Goal: Task Accomplishment & Management: Complete application form

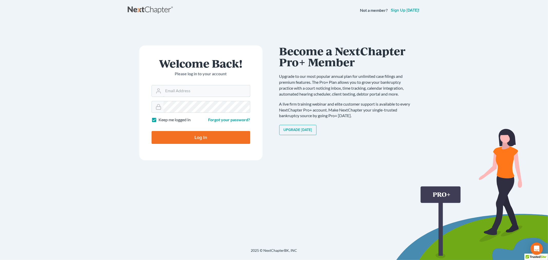
type input "[PERSON_NAME][EMAIL_ADDRESS][DOMAIN_NAME]"
click at [167, 139] on input "Log In" at bounding box center [201, 137] width 99 height 13
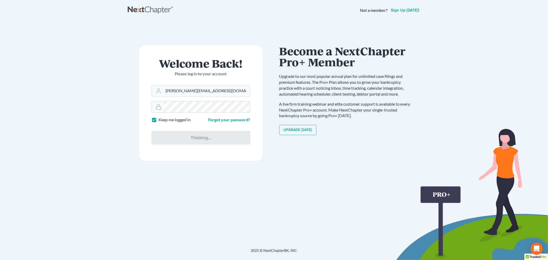
type input "Thinking..."
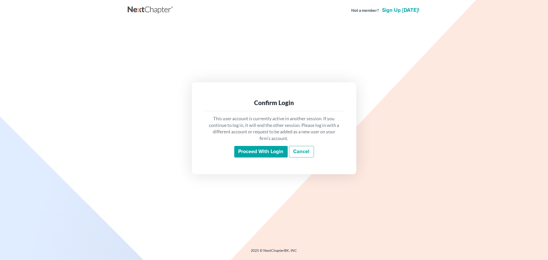
click at [256, 150] on input "Proceed with login" at bounding box center [260, 152] width 53 height 12
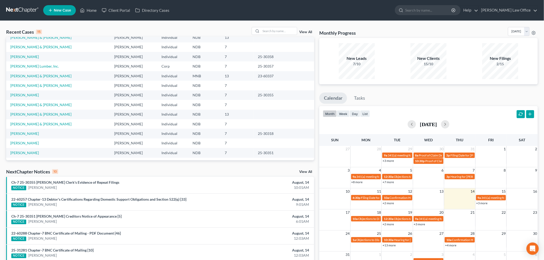
scroll to position [35, 0]
click at [272, 32] on input "search" at bounding box center [279, 30] width 36 height 7
type input "blue"
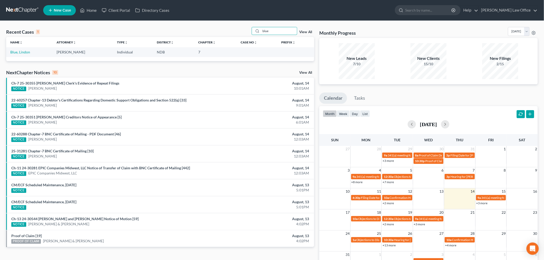
scroll to position [0, 0]
drag, startPoint x: 21, startPoint y: 51, endPoint x: 30, endPoint y: 55, distance: 10.3
click at [21, 51] on link "Blue, Lindon" at bounding box center [20, 52] width 20 height 4
select select "0"
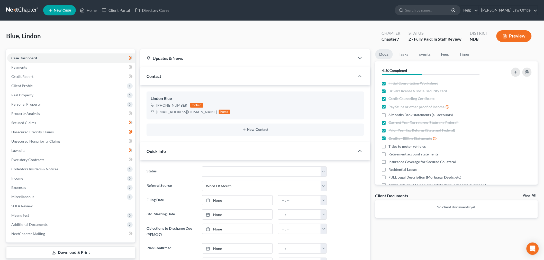
scroll to position [68, 0]
click at [463, 53] on link "Timer" at bounding box center [464, 54] width 18 height 10
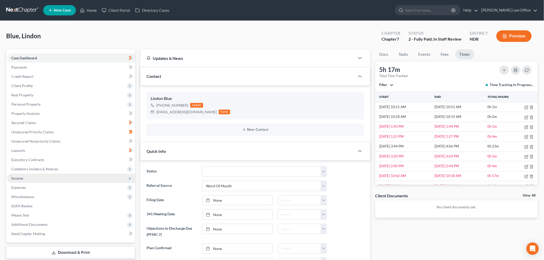
click at [47, 179] on span "Income" at bounding box center [71, 178] width 128 height 9
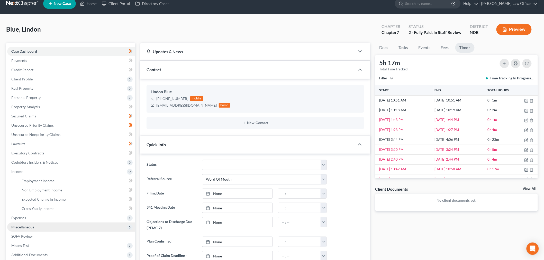
scroll to position [57, 0]
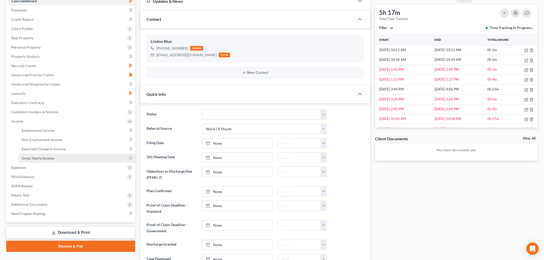
drag, startPoint x: 43, startPoint y: 157, endPoint x: 132, endPoint y: 166, distance: 89.8
click at [43, 157] on span "Gross Yearly Income" at bounding box center [38, 158] width 33 height 4
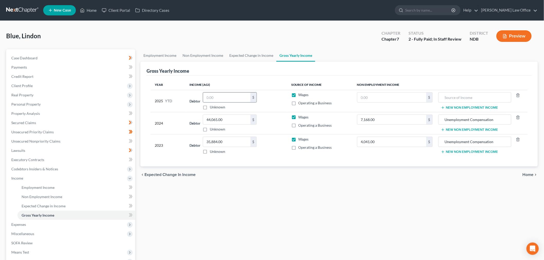
click at [250, 96] on div "$" at bounding box center [253, 97] width 6 height 10
drag, startPoint x: 225, startPoint y: 97, endPoint x: 322, endPoint y: 102, distance: 97.5
click at [228, 97] on input "text" at bounding box center [226, 97] width 47 height 10
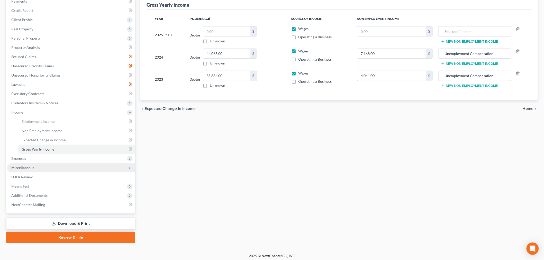
scroll to position [68, 0]
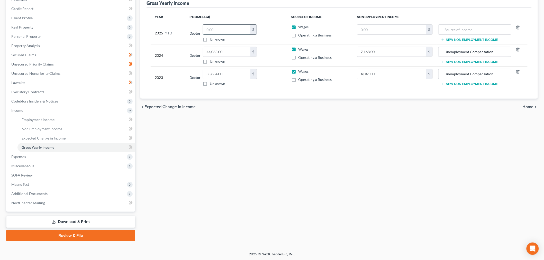
drag, startPoint x: 223, startPoint y: 30, endPoint x: 226, endPoint y: 29, distance: 2.6
click at [224, 30] on input "text" at bounding box center [226, 30] width 47 height 10
type input "10,043.75"
drag, startPoint x: 39, startPoint y: 116, endPoint x: 41, endPoint y: 116, distance: 2.8
click at [39, 116] on link "Employment Income" at bounding box center [76, 119] width 118 height 9
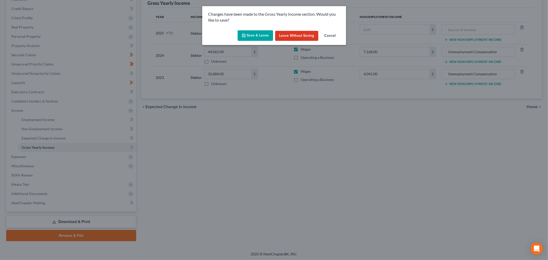
click at [254, 33] on button "Save & Leave" at bounding box center [255, 35] width 35 height 11
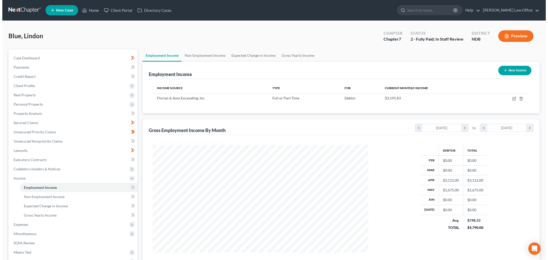
scroll to position [107, 226]
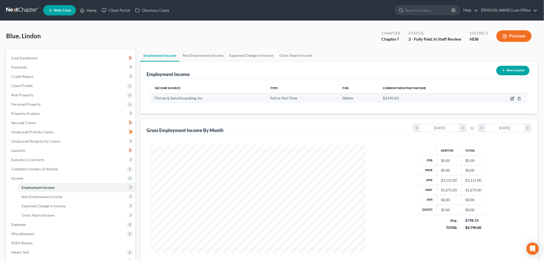
click at [511, 98] on icon "button" at bounding box center [512, 99] width 4 height 4
select select "0"
select select "29"
select select "3"
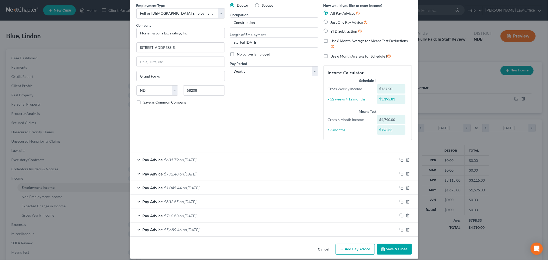
scroll to position [26, 0]
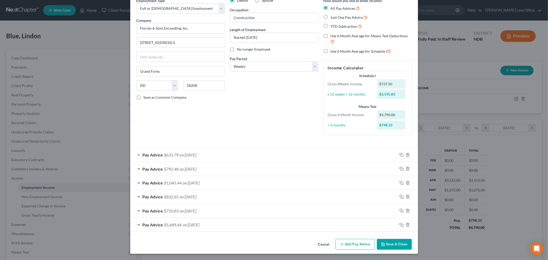
click at [339, 26] on span "YTD Subtraction" at bounding box center [344, 26] width 27 height 4
click at [336, 26] on input "YTD Subtraction" at bounding box center [334, 24] width 3 height 3
radio input "true"
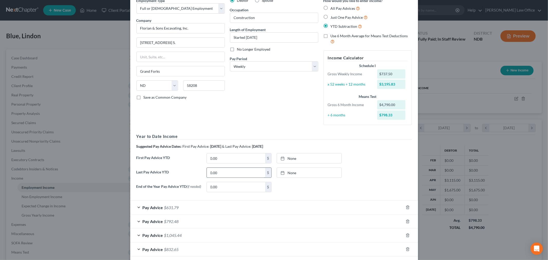
click at [246, 175] on input "0.00" at bounding box center [236, 173] width 58 height 10
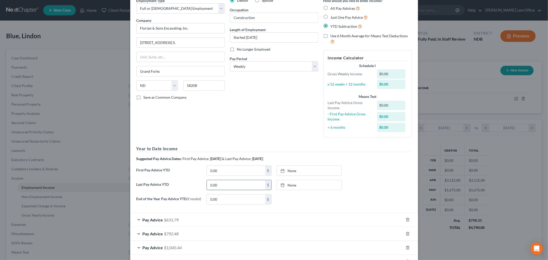
click at [229, 186] on input "0.00" at bounding box center [236, 185] width 58 height 10
type input "0"
type input "8,406.25"
click at [297, 182] on link "8/14/2025" at bounding box center [309, 185] width 64 height 10
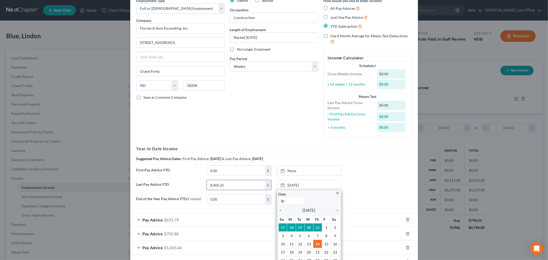
type input "8"
type input "7/28/25"
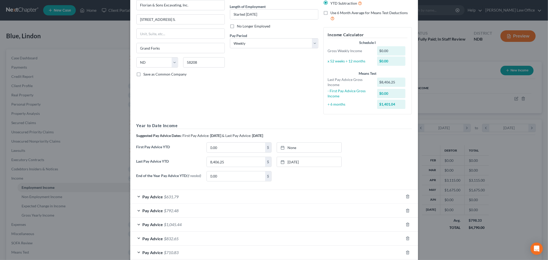
scroll to position [140, 0]
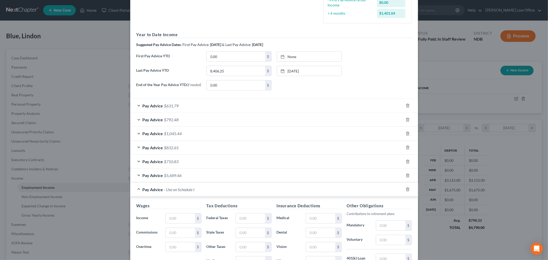
click at [359, 178] on div "Pay Advice $5,689.46" at bounding box center [266, 176] width 273 height 14
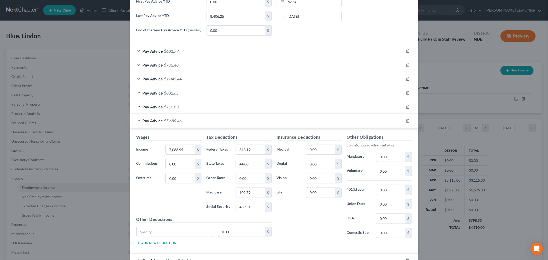
scroll to position [283, 0]
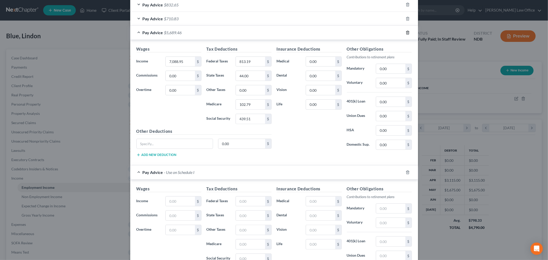
click at [407, 33] on line "button" at bounding box center [407, 32] width 0 height 1
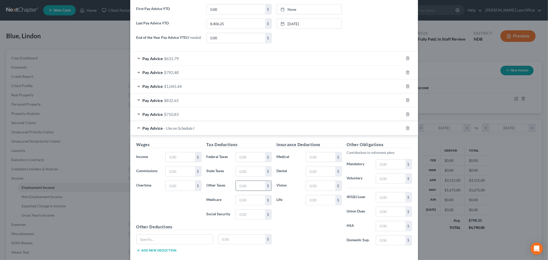
scroll to position [218, 0]
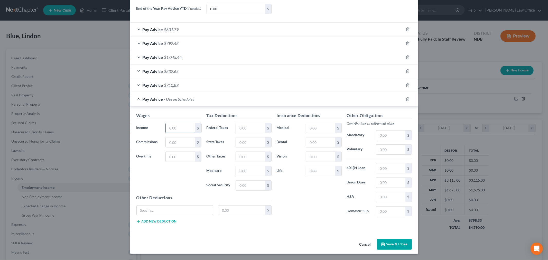
drag, startPoint x: 183, startPoint y: 127, endPoint x: 176, endPoint y: 125, distance: 7.9
click at [183, 127] on input "text" at bounding box center [180, 128] width 29 height 10
type input "500"
drag, startPoint x: 251, startPoint y: 138, endPoint x: 256, endPoint y: 129, distance: 10.7
click at [251, 138] on input "text" at bounding box center [250, 142] width 29 height 10
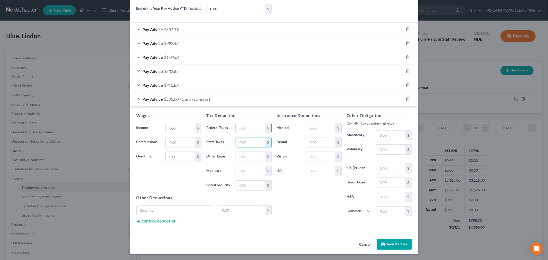
click at [253, 130] on input "text" at bounding box center [250, 128] width 29 height 10
type input "50"
type input "28.67"
type input "6.7"
click at [252, 169] on input "28.67" at bounding box center [250, 171] width 29 height 10
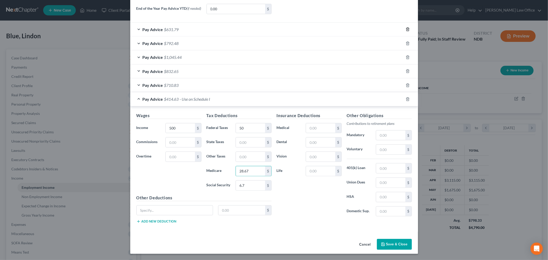
click at [406, 28] on icon "button" at bounding box center [408, 29] width 4 height 4
click at [406, 43] on icon "button" at bounding box center [408, 43] width 4 height 4
click at [406, 58] on icon "button" at bounding box center [408, 57] width 4 height 4
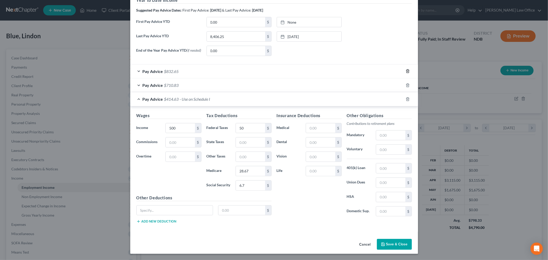
click at [406, 71] on icon "button" at bounding box center [408, 71] width 4 height 4
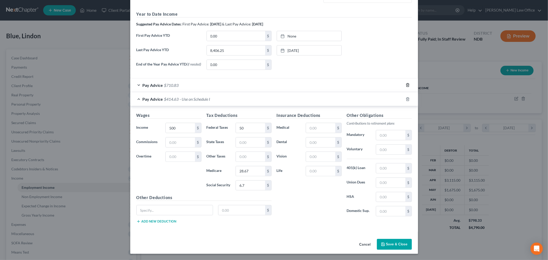
click at [408, 85] on line "button" at bounding box center [408, 85] width 0 height 1
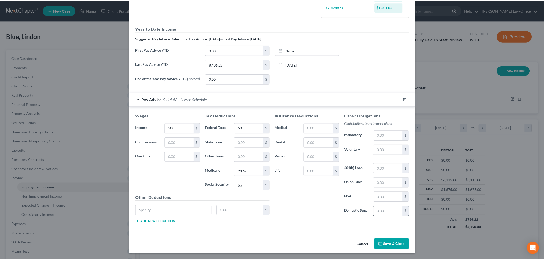
scroll to position [148, 0]
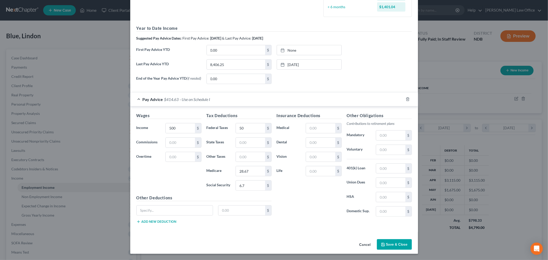
click at [397, 239] on button "Save & Close" at bounding box center [394, 244] width 35 height 11
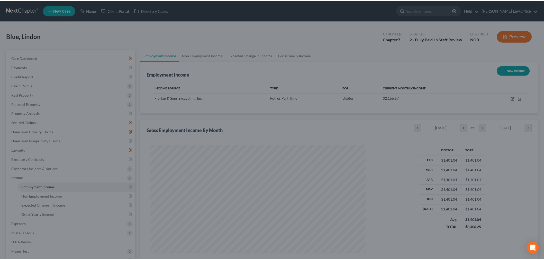
scroll to position [256752, 256634]
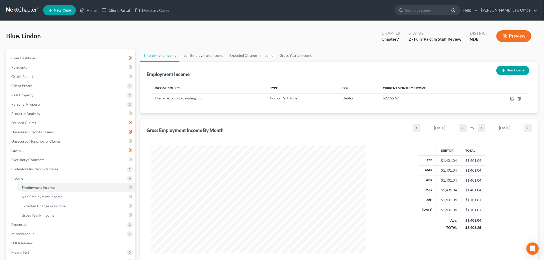
click at [204, 54] on link "Non Employment Income" at bounding box center [202, 55] width 47 height 12
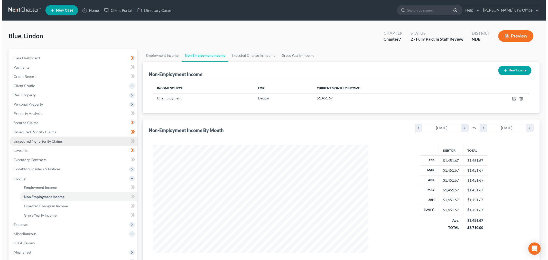
scroll to position [107, 226]
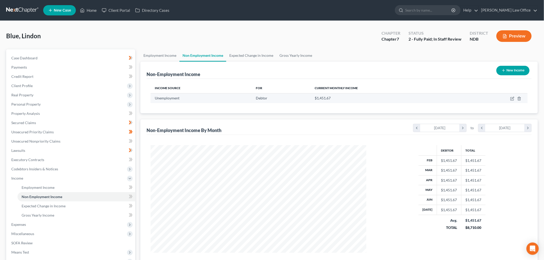
click at [512, 96] on td at bounding box center [495, 98] width 63 height 10
click at [513, 98] on icon "button" at bounding box center [512, 99] width 4 height 4
select select "0"
select select "3"
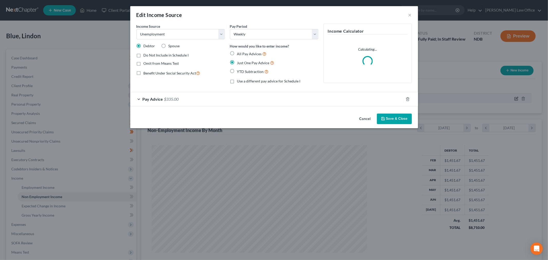
scroll to position [108, 228]
click at [181, 98] on div "Pay Advice $335.00" at bounding box center [266, 99] width 273 height 14
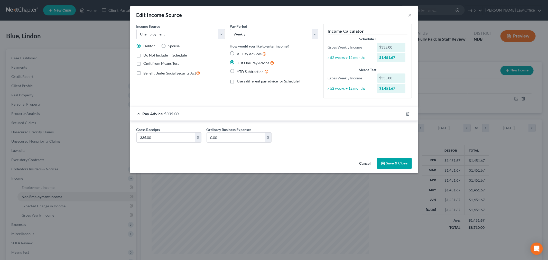
click at [237, 70] on label "YTD Subtraction" at bounding box center [253, 72] width 32 height 6
click at [239, 70] on input "YTD Subtraction" at bounding box center [240, 70] width 3 height 3
radio input "true"
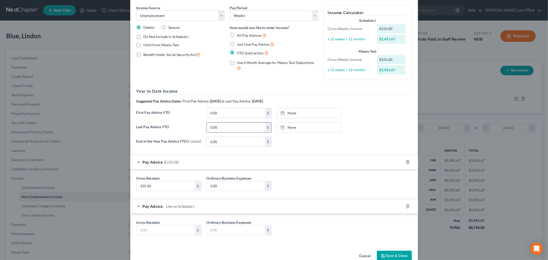
scroll to position [29, 0]
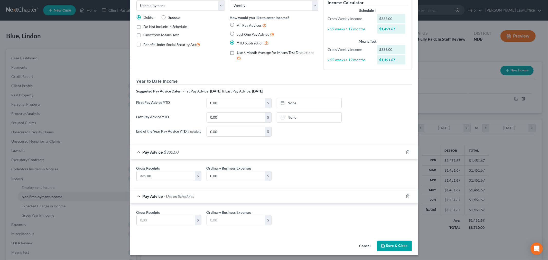
click at [244, 110] on div "First Pay Advice YTD 0.00 $ None close Date Time chevron_left August 2025 chevr…" at bounding box center [274, 105] width 280 height 14
click at [239, 113] on input "0.00" at bounding box center [236, 118] width 58 height 10
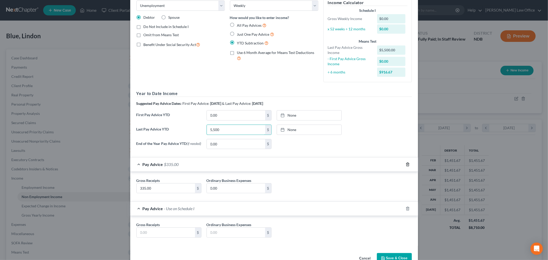
type input "5,500"
click at [406, 165] on icon "button" at bounding box center [408, 164] width 4 height 4
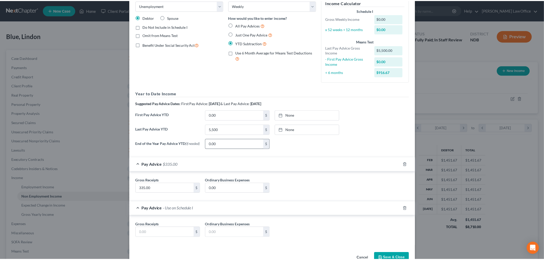
scroll to position [0, 0]
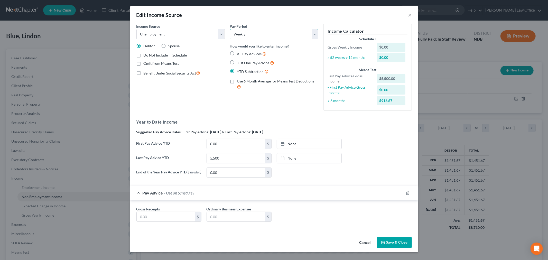
click at [252, 31] on select "Select Monthly Twice Monthly Every Other Week Weekly" at bounding box center [274, 34] width 88 height 10
select select "0"
click at [230, 29] on select "Select Monthly Twice Monthly Every Other Week Weekly" at bounding box center [274, 34] width 88 height 10
click at [172, 219] on input "text" at bounding box center [166, 217] width 58 height 10
type input "710"
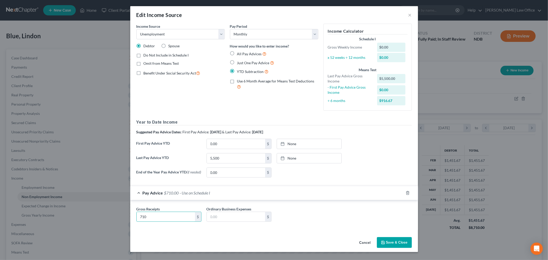
drag, startPoint x: 402, startPoint y: 240, endPoint x: 421, endPoint y: 247, distance: 20.5
click at [402, 240] on button "Save & Close" at bounding box center [394, 242] width 35 height 11
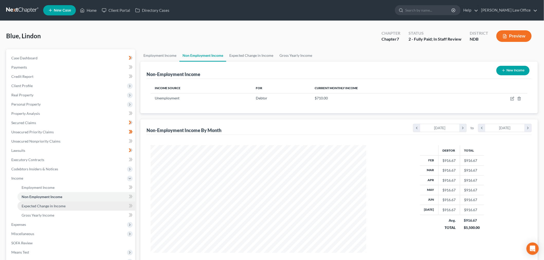
scroll to position [68, 0]
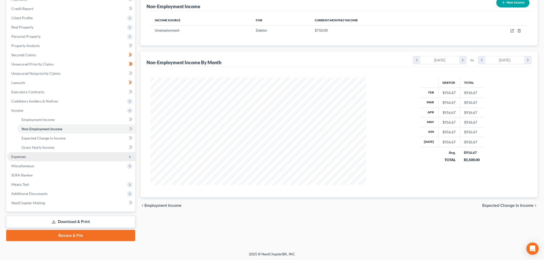
click at [39, 153] on span "Expenses" at bounding box center [71, 156] width 128 height 9
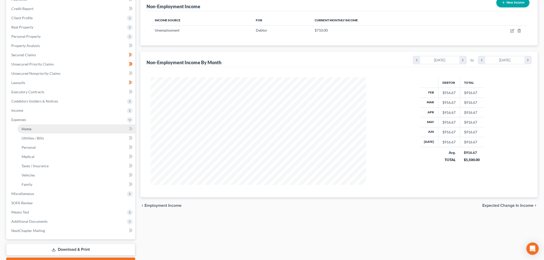
click at [41, 132] on link "Home" at bounding box center [76, 128] width 118 height 9
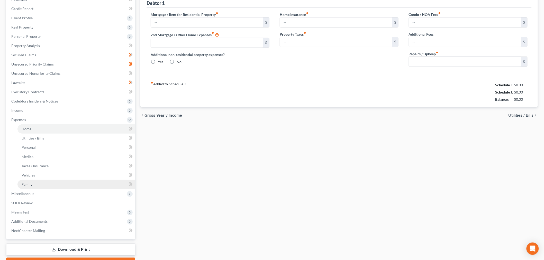
scroll to position [39, 0]
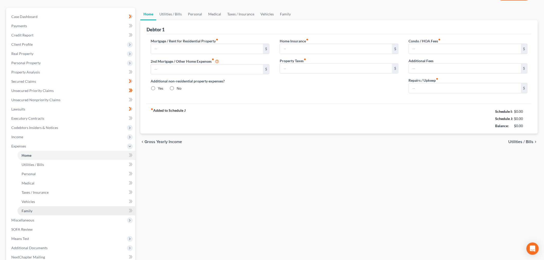
type input "1,000.00"
type input "0.00"
radio input "true"
type input "0.00"
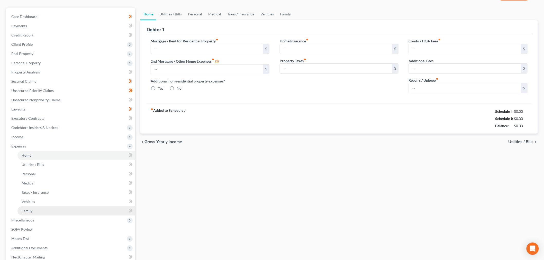
type input "0.00"
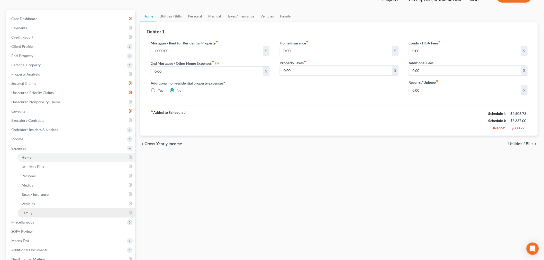
scroll to position [0, 0]
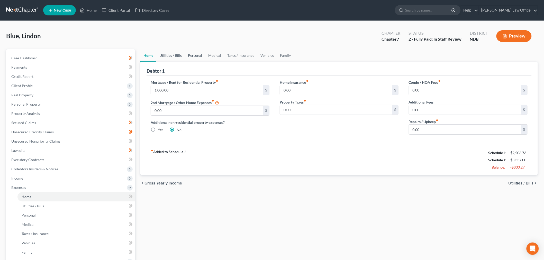
drag, startPoint x: 173, startPoint y: 52, endPoint x: 189, endPoint y: 53, distance: 15.2
click at [173, 52] on link "Utilities / Bills" at bounding box center [170, 55] width 29 height 12
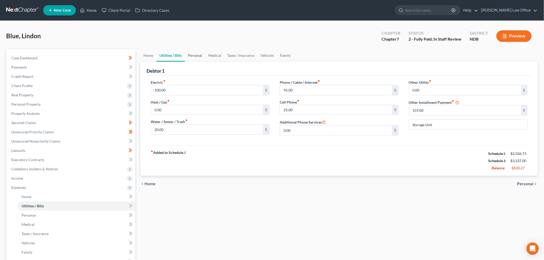
click at [191, 54] on link "Personal" at bounding box center [195, 55] width 20 height 12
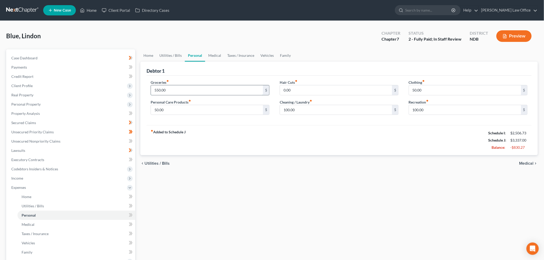
click at [198, 89] on input "550.00" at bounding box center [207, 90] width 112 height 10
click at [263, 58] on link "Vehicles" at bounding box center [267, 55] width 20 height 12
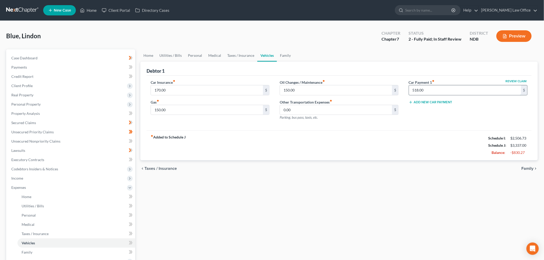
click at [478, 91] on input "518.00" at bounding box center [465, 90] width 112 height 10
type input "250"
click at [308, 174] on div "chevron_left Taxes / Insurance Family chevron_right" at bounding box center [338, 168] width 397 height 16
click at [239, 58] on link "Taxes / Insurance" at bounding box center [240, 55] width 33 height 12
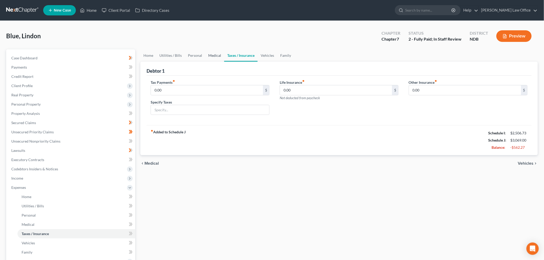
click at [209, 55] on link "Medical" at bounding box center [214, 55] width 19 height 12
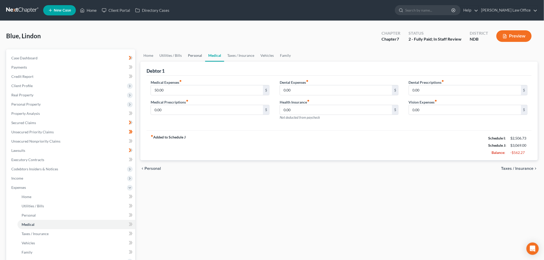
click at [202, 55] on link "Personal" at bounding box center [195, 55] width 20 height 12
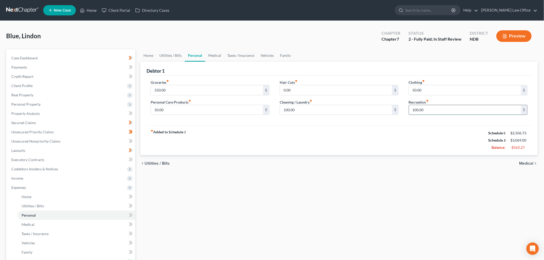
click at [437, 111] on input "100.00" at bounding box center [465, 110] width 112 height 10
type input "50"
drag, startPoint x: 189, startPoint y: 89, endPoint x: 196, endPoint y: 86, distance: 8.5
click at [189, 89] on input "550.00" at bounding box center [207, 90] width 112 height 10
type input "400"
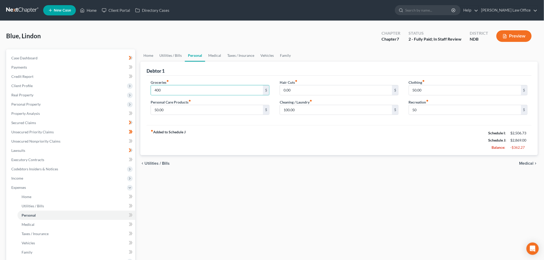
click at [345, 173] on div "Home Utilities / Bills Personal Medical Taxes / Insurance Vehicles Family Debto…" at bounding box center [339, 192] width 402 height 287
click at [322, 106] on input "100.00" at bounding box center [336, 110] width 112 height 10
type input "50"
click at [412, 193] on div "Home Utilities / Bills Personal Medical Taxes / Insurance Vehicles Family Debto…" at bounding box center [339, 192] width 402 height 287
click at [244, 55] on link "Taxes / Insurance" at bounding box center [240, 55] width 33 height 12
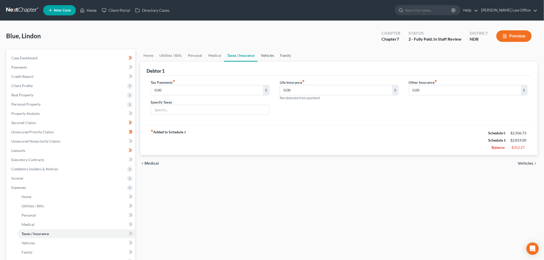
drag, startPoint x: 263, startPoint y: 54, endPoint x: 282, endPoint y: 58, distance: 19.6
click at [264, 54] on link "Vehicles" at bounding box center [267, 55] width 20 height 12
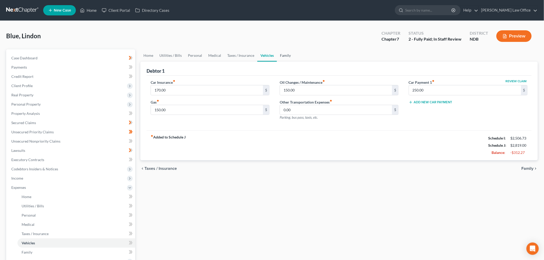
click at [283, 53] on link "Family" at bounding box center [285, 55] width 17 height 12
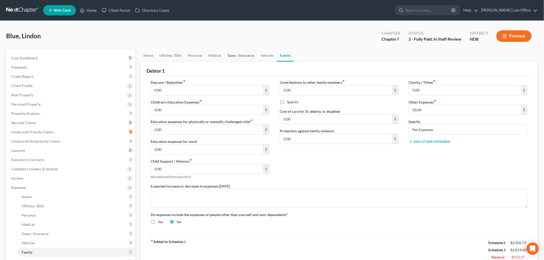
click at [252, 55] on link "Taxes / Insurance" at bounding box center [240, 55] width 33 height 12
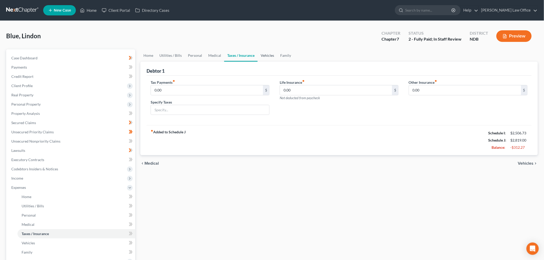
click at [265, 55] on link "Vehicles" at bounding box center [267, 55] width 20 height 12
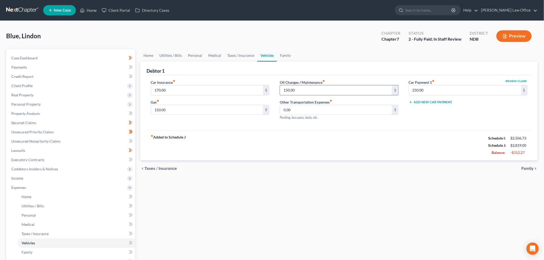
click at [319, 91] on input "150.00" at bounding box center [336, 90] width 112 height 10
type input "50"
drag, startPoint x: 269, startPoint y: 172, endPoint x: 261, endPoint y: 162, distance: 12.8
click at [269, 172] on div "chevron_left Taxes / Insurance Family chevron_right" at bounding box center [338, 168] width 397 height 16
click at [214, 55] on link "Medical" at bounding box center [214, 55] width 19 height 12
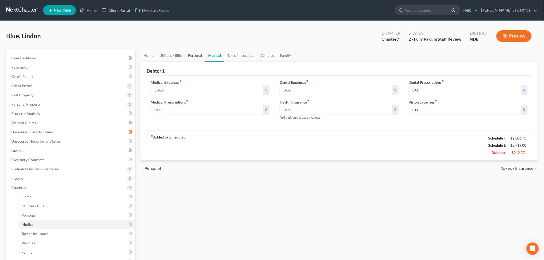
click at [187, 55] on link "Personal" at bounding box center [195, 55] width 20 height 12
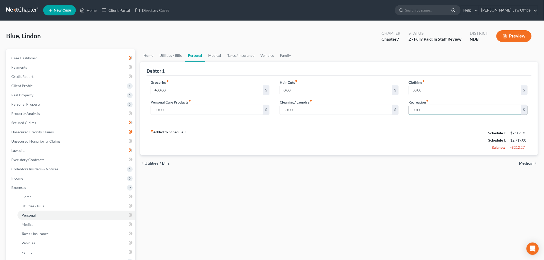
click at [460, 106] on input "50.00" at bounding box center [465, 110] width 112 height 10
type input "25"
click at [177, 58] on link "Utilities / Bills" at bounding box center [170, 55] width 29 height 12
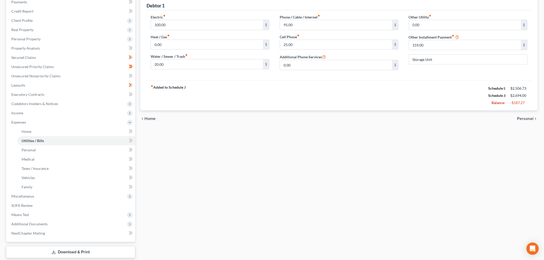
scroll to position [96, 0]
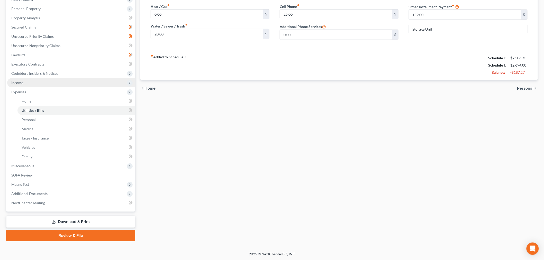
click at [23, 80] on span "Income" at bounding box center [17, 82] width 12 height 4
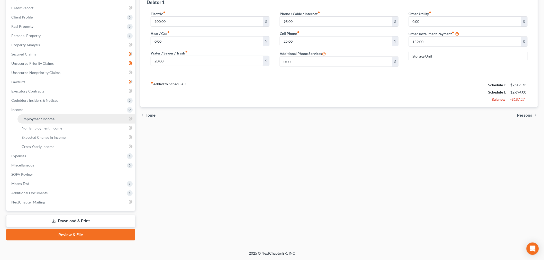
scroll to position [68, 0]
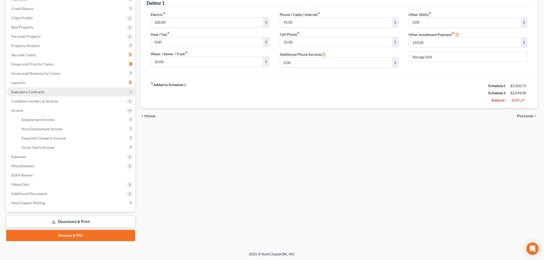
click at [38, 91] on span "Executory Contracts" at bounding box center [27, 92] width 33 height 4
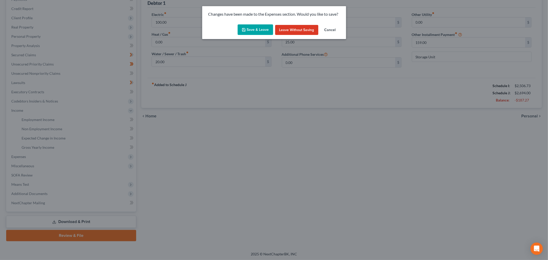
click at [43, 120] on div "Changes have been made to the Expenses section. Would you like to save? Save & …" at bounding box center [274, 130] width 548 height 260
click at [247, 32] on button "Save & Leave" at bounding box center [255, 29] width 35 height 11
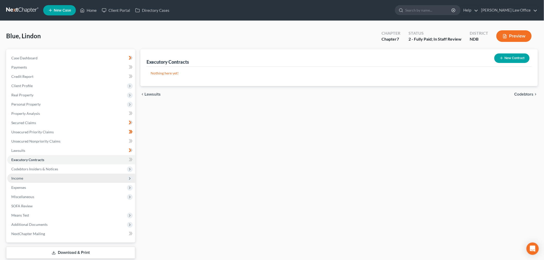
click at [34, 178] on span "Income" at bounding box center [71, 178] width 128 height 9
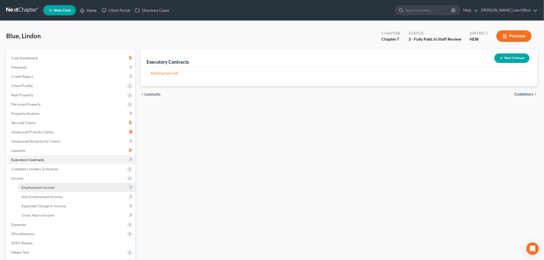
click at [35, 183] on link "Employment Income" at bounding box center [76, 187] width 118 height 9
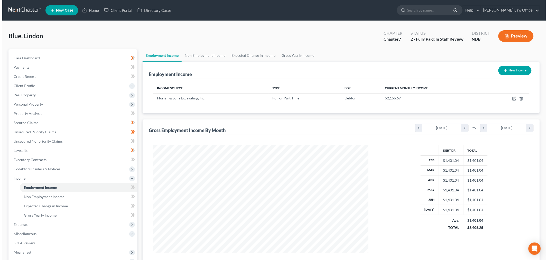
scroll to position [107, 226]
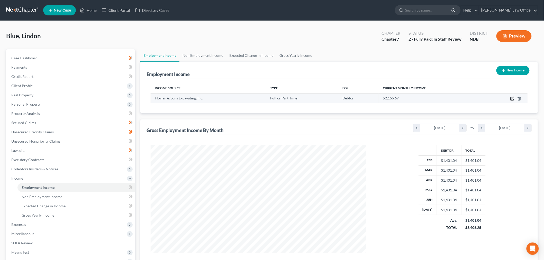
click at [511, 99] on icon "button" at bounding box center [512, 99] width 4 height 4
select select "0"
select select "29"
select select "3"
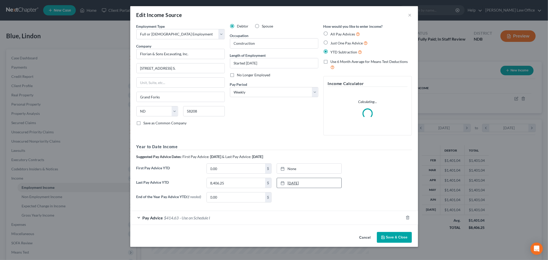
scroll to position [108, 228]
click at [208, 214] on div "Pay Advice $414.63 - Use on Schedule I" at bounding box center [266, 218] width 273 height 14
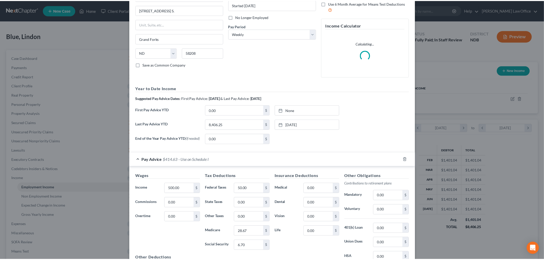
scroll to position [120, 0]
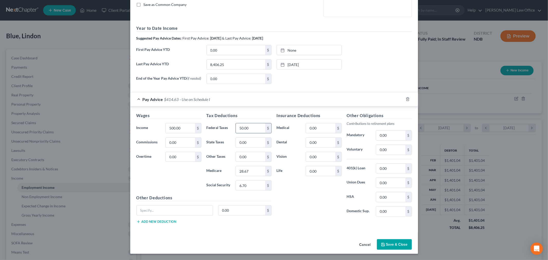
click at [246, 128] on input "50.00" at bounding box center [250, 128] width 29 height 10
type input "2"
type input "15"
drag, startPoint x: 398, startPoint y: 242, endPoint x: 393, endPoint y: 243, distance: 4.4
click at [398, 242] on button "Save & Close" at bounding box center [394, 244] width 35 height 11
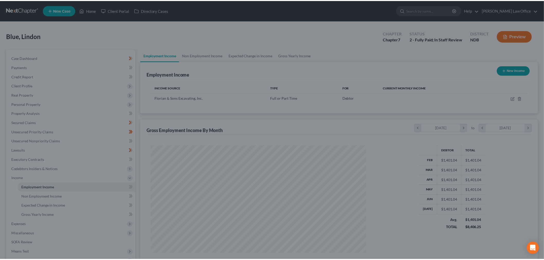
scroll to position [256752, 256634]
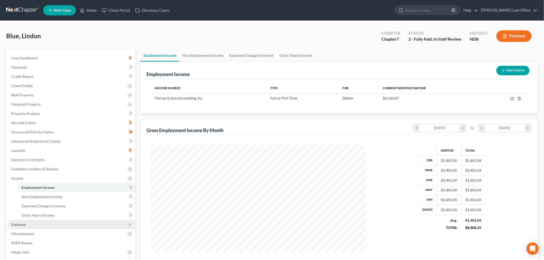
click at [42, 226] on span "Expenses" at bounding box center [71, 224] width 128 height 9
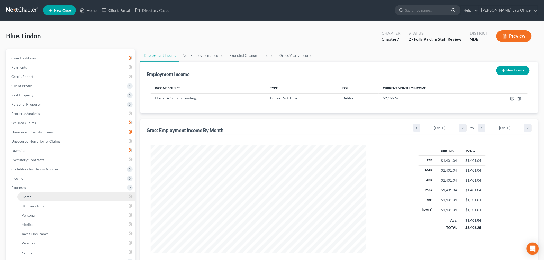
click at [46, 196] on link "Home" at bounding box center [76, 196] width 118 height 9
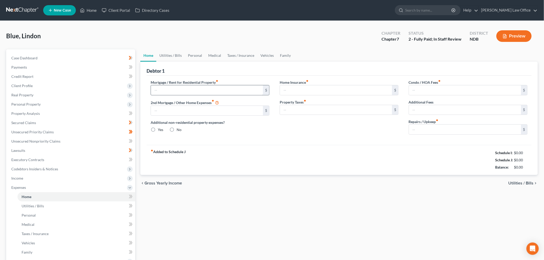
type input "1,000.00"
type input "0.00"
radio input "true"
type input "0.00"
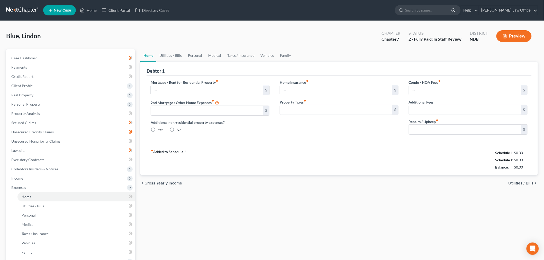
type input "0.00"
click at [174, 52] on link "Utilities / Bills" at bounding box center [170, 55] width 29 height 12
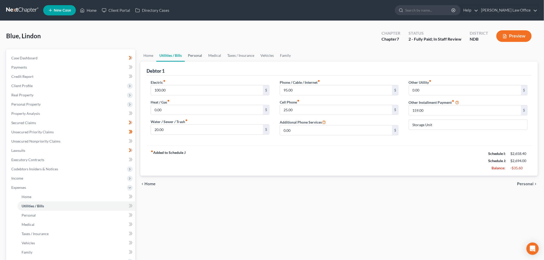
click at [188, 55] on link "Personal" at bounding box center [195, 55] width 20 height 12
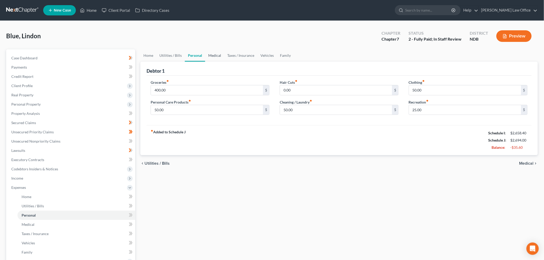
click at [220, 56] on link "Medical" at bounding box center [214, 55] width 19 height 12
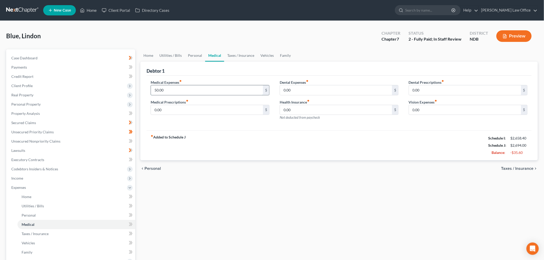
click at [196, 91] on input "50.00" at bounding box center [207, 90] width 112 height 10
type input "25"
click at [324, 165] on div "chevron_left Personal Taxes / Insurance chevron_right" at bounding box center [338, 168] width 397 height 16
click at [285, 56] on link "Family" at bounding box center [285, 55] width 17 height 12
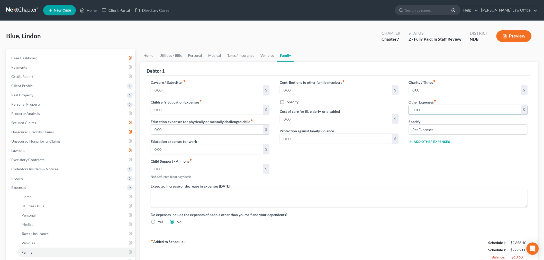
click at [445, 111] on input "50.00" at bounding box center [465, 110] width 112 height 10
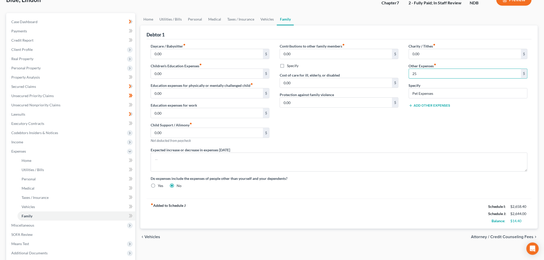
scroll to position [96, 0]
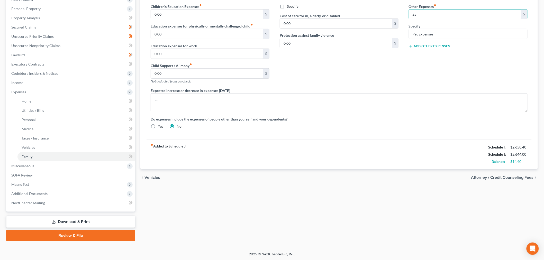
type input "2"
click at [373, 161] on div "fiber_manual_record Added to Schedule J Schedule I: $2,658.40 Schedule J: $2,65…" at bounding box center [338, 154] width 385 height 30
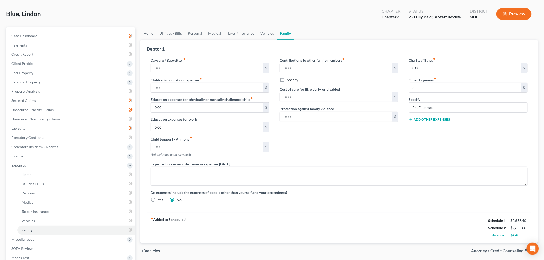
scroll to position [0, 0]
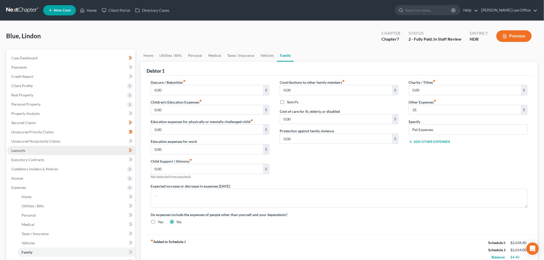
click at [37, 148] on link "Lawsuits" at bounding box center [71, 150] width 128 height 9
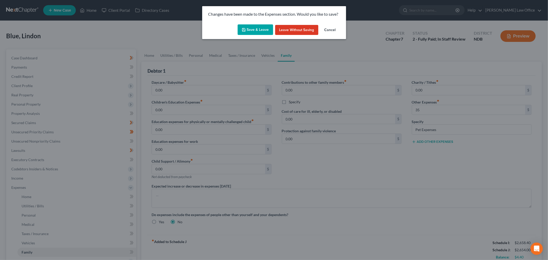
click at [253, 32] on button "Save & Leave" at bounding box center [255, 29] width 35 height 11
type input "35.00"
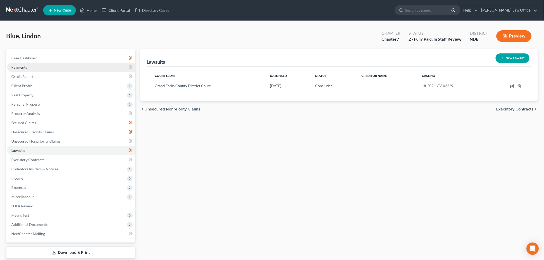
click at [83, 63] on link "Payments" at bounding box center [71, 67] width 128 height 9
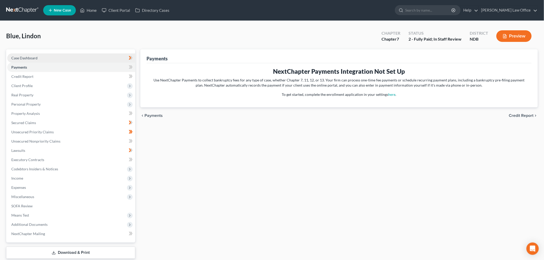
click at [43, 54] on link "Case Dashboard" at bounding box center [71, 57] width 128 height 9
select select "0"
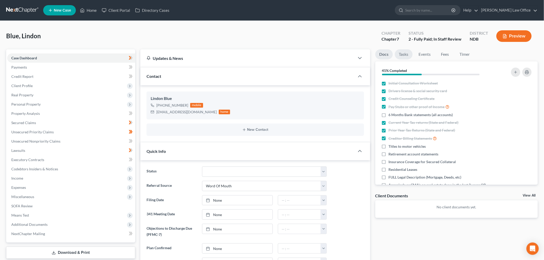
scroll to position [68, 0]
click at [404, 57] on link "Tasks" at bounding box center [404, 54] width 18 height 10
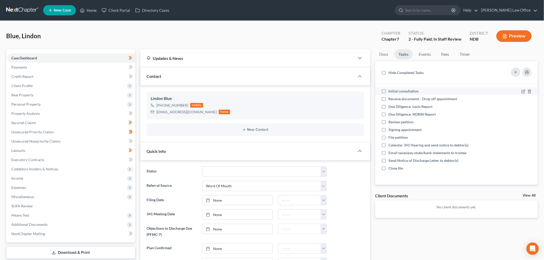
click at [388, 89] on label "Initial consultation" at bounding box center [405, 91] width 34 height 5
click at [390, 89] on input "Initial consultation" at bounding box center [391, 90] width 3 height 3
checkbox input "true"
drag, startPoint x: 385, startPoint y: 99, endPoint x: 384, endPoint y: 106, distance: 7.3
click at [388, 99] on label "Receive documents - Drop off appointment" at bounding box center [424, 98] width 73 height 5
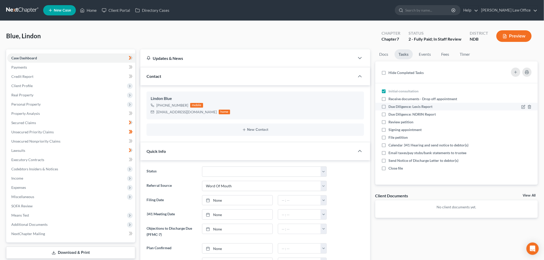
click at [390, 99] on input "Receive documents - Drop off appointment" at bounding box center [391, 97] width 3 height 3
checkbox input "true"
click at [388, 106] on label "Due Diligence: Lexis Report" at bounding box center [412, 106] width 48 height 5
click at [390, 106] on input "Due Diligence: Lexis Report" at bounding box center [391, 105] width 3 height 3
click at [388, 106] on label "Due Diligence: Lexis Report" at bounding box center [412, 106] width 48 height 5
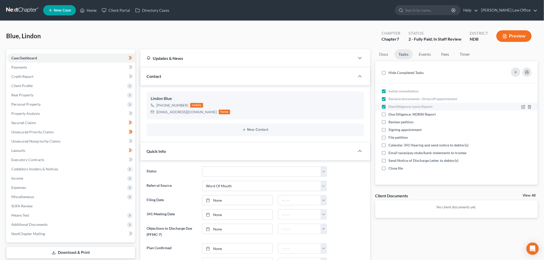
click at [390, 106] on input "Due Diligence: Lexis Report" at bounding box center [391, 105] width 3 height 3
checkbox input "false"
click at [388, 112] on label "Due Diligence: NDRIN Report" at bounding box center [413, 114] width 51 height 5
click at [390, 112] on input "Due Diligence: NDRIN Report" at bounding box center [391, 113] width 3 height 3
checkbox input "true"
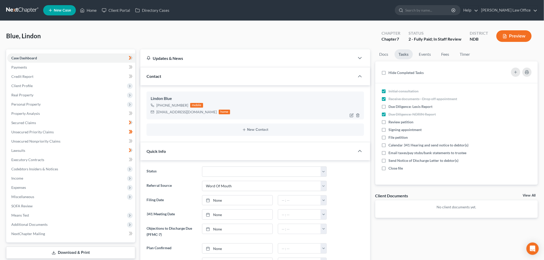
click at [388, 106] on label "Due Diligence: Lexis Report" at bounding box center [412, 106] width 48 height 5
click at [390, 106] on input "Due Diligence: Lexis Report" at bounding box center [391, 105] width 3 height 3
checkbox input "true"
click at [37, 93] on span "Real Property" at bounding box center [71, 94] width 128 height 9
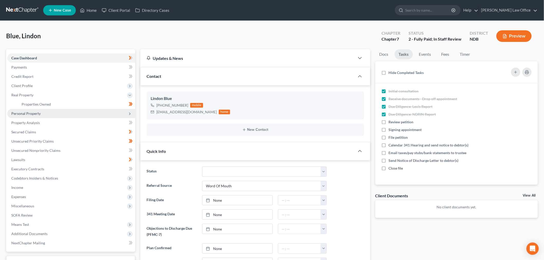
click at [49, 114] on span "Personal Property" at bounding box center [71, 113] width 128 height 9
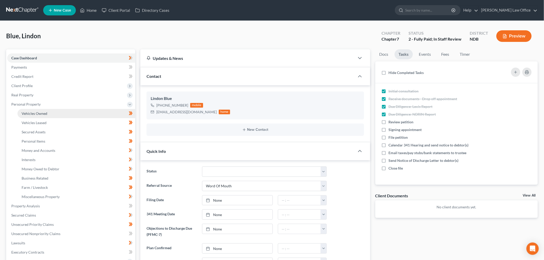
click at [44, 112] on span "Vehicles Owned" at bounding box center [35, 113] width 26 height 4
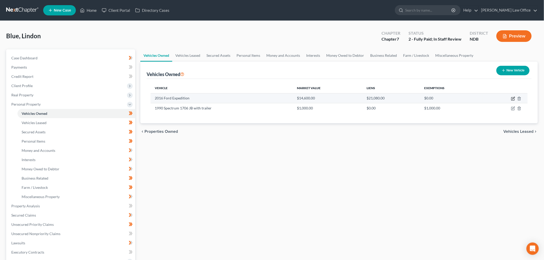
click at [512, 99] on icon "button" at bounding box center [513, 99] width 4 height 4
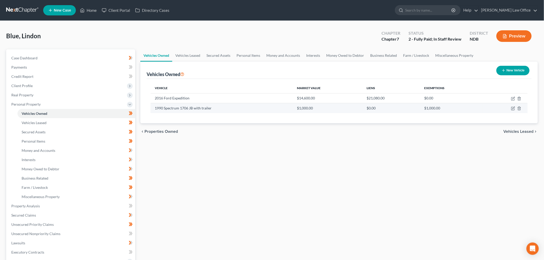
select select "0"
select select "10"
select select "2"
select select "0"
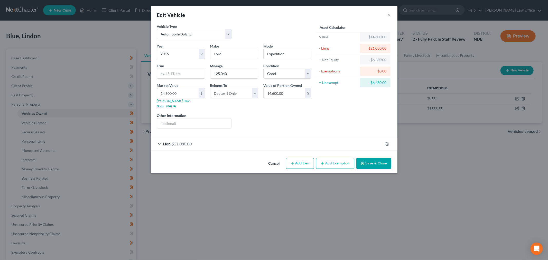
click at [276, 158] on button "Cancel" at bounding box center [274, 163] width 20 height 10
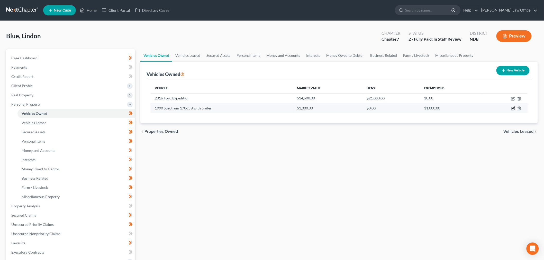
click at [512, 108] on icon "button" at bounding box center [513, 108] width 4 height 4
select select "3"
select select "36"
select select "4"
select select "0"
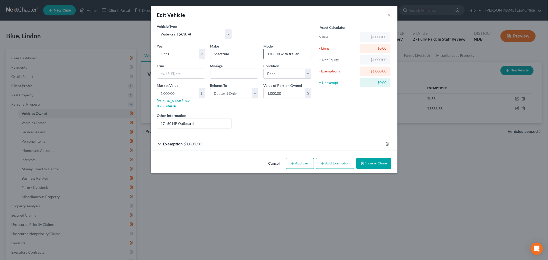
click at [306, 55] on input "1706 JB with trailer" at bounding box center [288, 54] width 48 height 10
click at [280, 52] on input "1706 JB with trailer" at bounding box center [288, 54] width 48 height 10
type input "1706 JB Boat with trailer"
click at [371, 158] on button "Save & Close" at bounding box center [373, 163] width 35 height 11
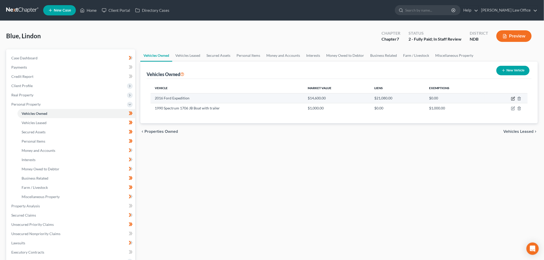
click at [514, 98] on icon "button" at bounding box center [513, 99] width 4 height 4
select select "0"
select select "10"
select select "2"
select select "0"
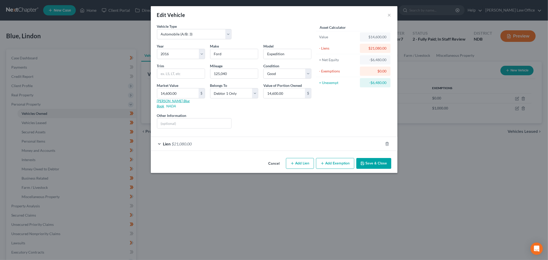
click at [176, 100] on link "Kelly Blue Book" at bounding box center [173, 104] width 33 height 10
click at [376, 162] on button "Save & Close" at bounding box center [373, 163] width 35 height 11
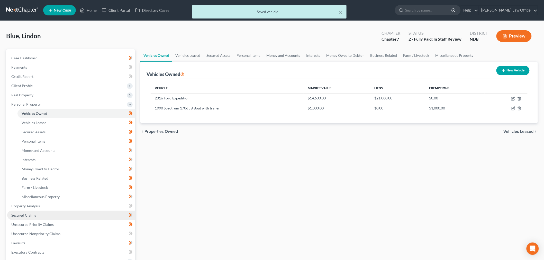
click at [51, 214] on link "Secured Claims" at bounding box center [71, 215] width 128 height 9
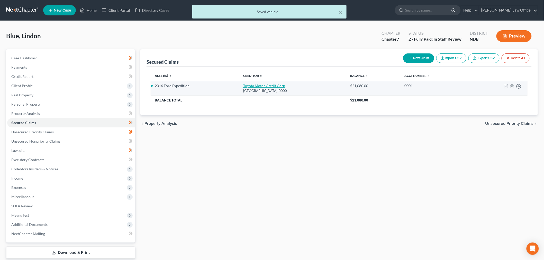
click at [259, 88] on link "Toyota Motor Credit Corp" at bounding box center [264, 85] width 42 height 4
select select "16"
select select "0"
select select "2"
select select "0"
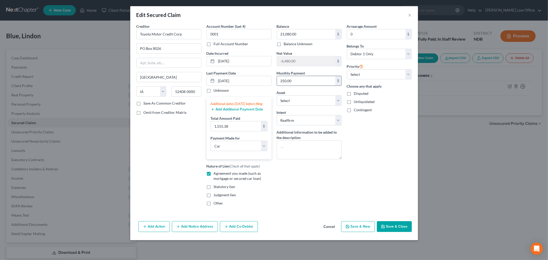
click at [324, 81] on input "250.00" at bounding box center [306, 81] width 58 height 10
click at [316, 82] on input "250.00" at bounding box center [306, 81] width 58 height 10
type input "518.46"
click at [392, 232] on button "Save & Close" at bounding box center [394, 226] width 35 height 11
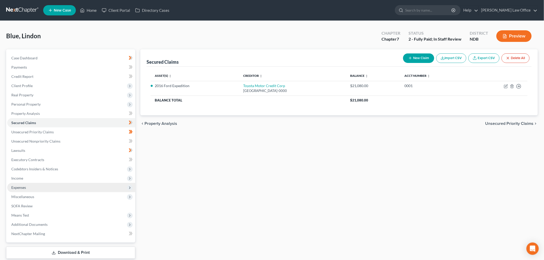
click at [40, 188] on span "Expenses" at bounding box center [71, 187] width 128 height 9
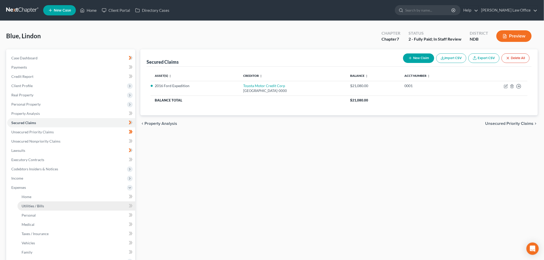
click at [38, 204] on span "Utilities / Bills" at bounding box center [33, 206] width 22 height 4
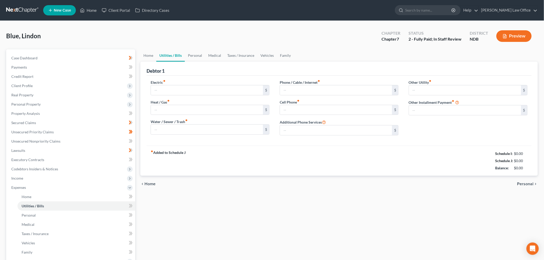
type input "100.00"
type input "0.00"
type input "20.00"
type input "95.00"
type input "25.00"
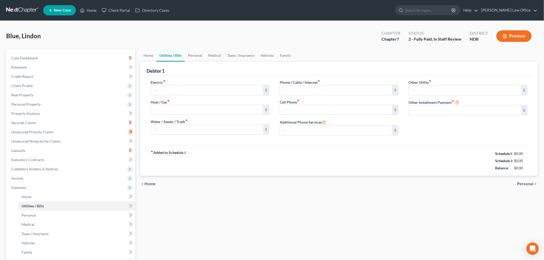
type input "0.00"
type input "159.00"
type input "Storage Unit"
click at [48, 106] on span "Personal Property" at bounding box center [71, 104] width 128 height 9
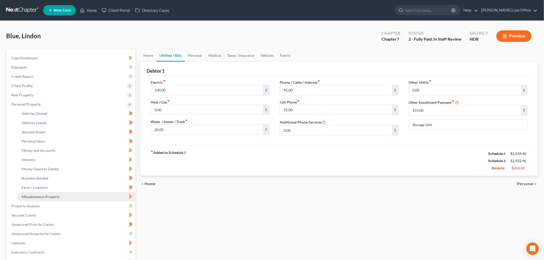
click at [55, 194] on span "Miscellaneous Property" at bounding box center [41, 196] width 38 height 4
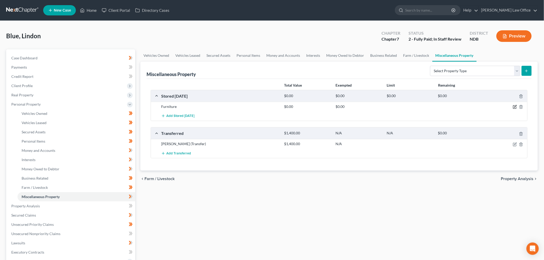
click at [512, 108] on icon "button" at bounding box center [514, 107] width 4 height 4
select select "29"
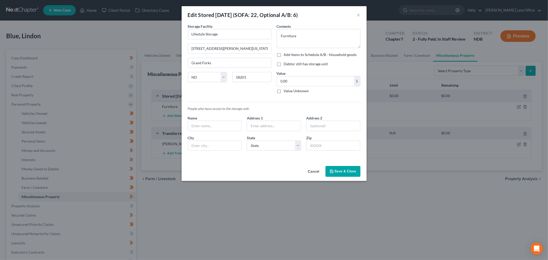
click at [284, 64] on label "Debtor still has storage unit" at bounding box center [306, 63] width 44 height 5
click at [286, 64] on input "Debtor still has storage unit" at bounding box center [287, 62] width 3 height 3
checkbox input "true"
click at [348, 171] on button "Save & Close" at bounding box center [342, 171] width 35 height 11
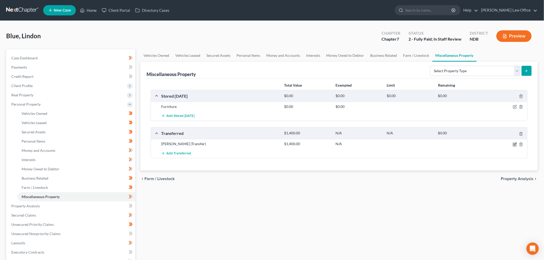
click at [513, 144] on icon "button" at bounding box center [514, 144] width 4 height 4
select select "Ordinary (within 2 years)"
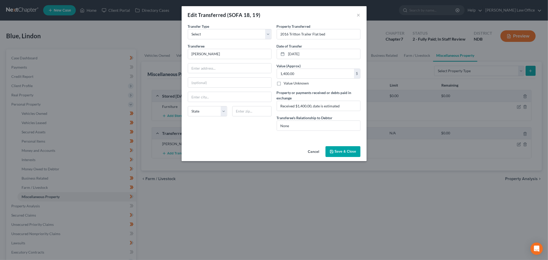
click at [316, 153] on button "Cancel" at bounding box center [314, 152] width 20 height 10
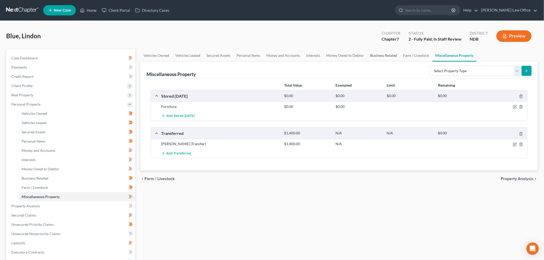
click at [396, 57] on link "Business Related" at bounding box center [383, 55] width 33 height 12
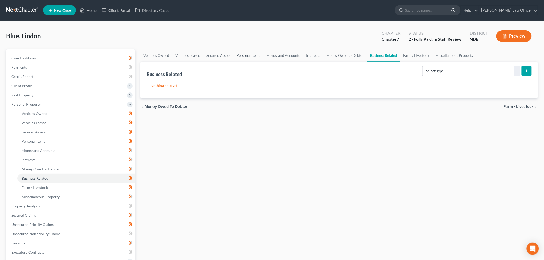
click at [246, 55] on link "Personal Items" at bounding box center [248, 55] width 30 height 12
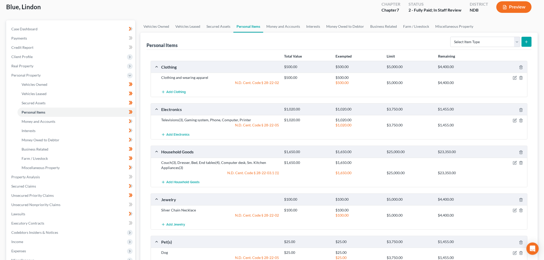
scroll to position [114, 0]
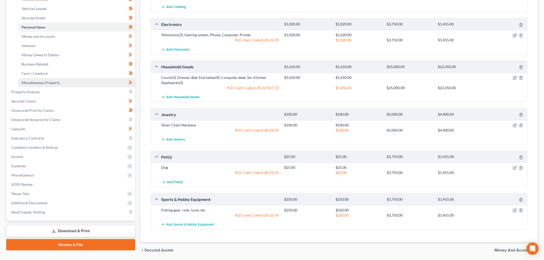
click at [52, 83] on span "Miscellaneous Property" at bounding box center [41, 82] width 38 height 4
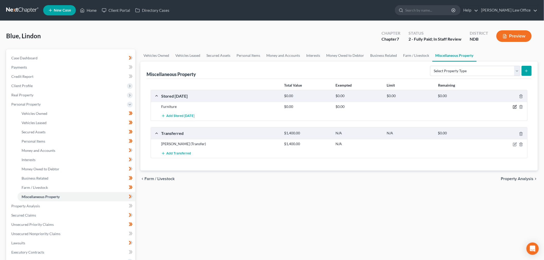
click at [515, 107] on icon "button" at bounding box center [514, 107] width 4 height 4
select select "29"
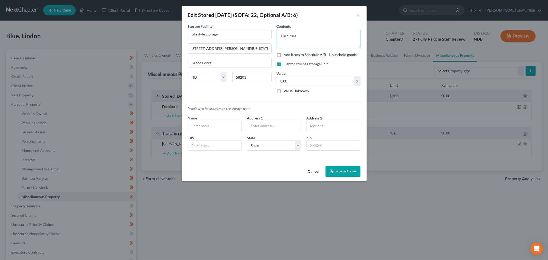
click at [322, 35] on textarea "Furniture" at bounding box center [319, 38] width 84 height 19
type textarea "Furniture listed on Schedule A/B"
click at [345, 171] on button "Save & Close" at bounding box center [342, 171] width 35 height 11
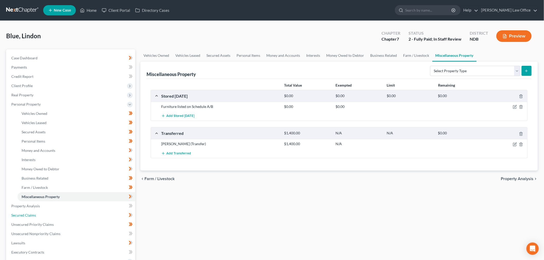
drag, startPoint x: 52, startPoint y: 217, endPoint x: 253, endPoint y: 217, distance: 201.4
click at [52, 217] on link "Secured Claims" at bounding box center [71, 215] width 128 height 9
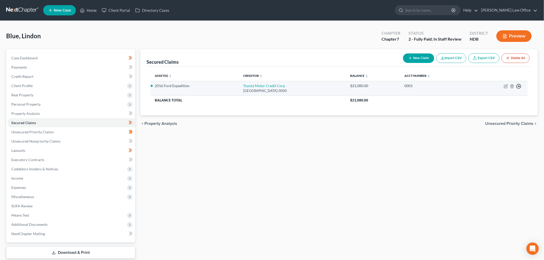
click at [518, 84] on circle "button" at bounding box center [518, 86] width 4 height 4
click at [497, 100] on link "Move to F" at bounding box center [494, 98] width 43 height 9
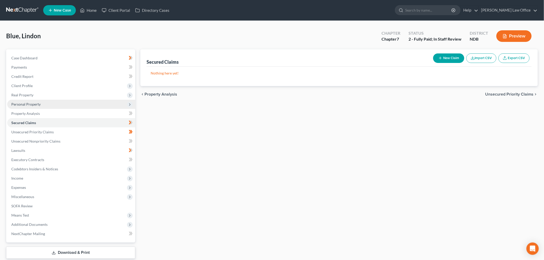
click at [38, 106] on span "Personal Property" at bounding box center [71, 104] width 128 height 9
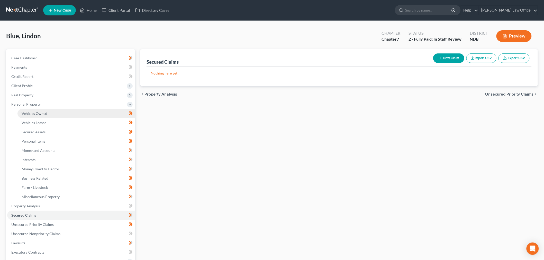
click at [52, 111] on link "Vehicles Owned" at bounding box center [76, 113] width 118 height 9
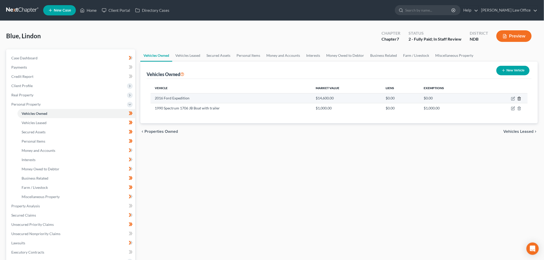
click at [519, 97] on icon "button" at bounding box center [519, 99] width 4 height 4
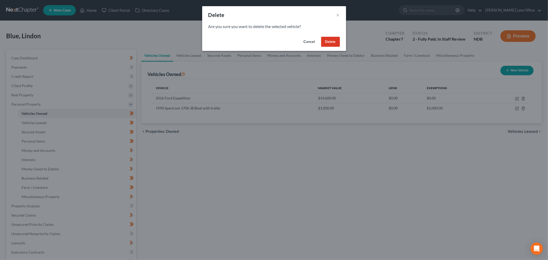
click at [328, 39] on button "Delete" at bounding box center [330, 42] width 19 height 10
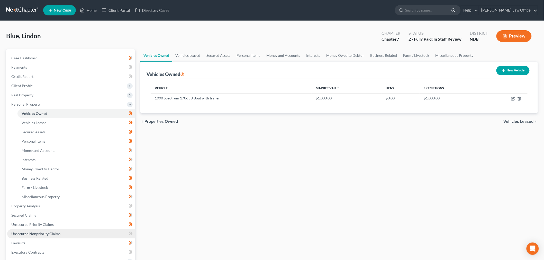
click at [60, 232] on link "Unsecured Nonpriority Claims" at bounding box center [71, 233] width 128 height 9
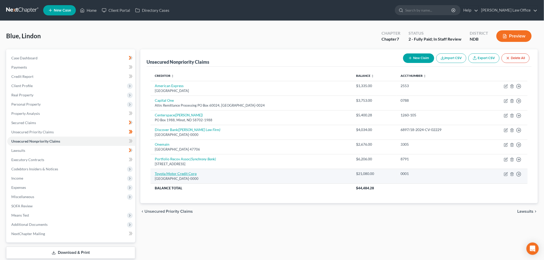
click at [184, 173] on link "Toyota Motor Credit Corp" at bounding box center [176, 173] width 42 height 4
select select "16"
select select "0"
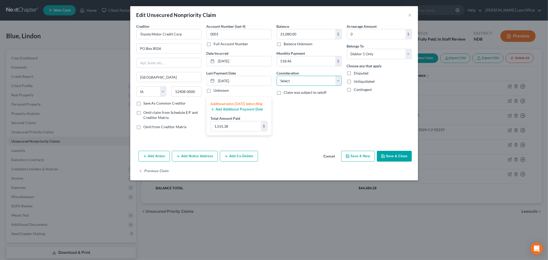
click at [298, 84] on select "Select Cable / Satellite Services Collection Agency Credit Card Debt Debt Couns…" at bounding box center [309, 81] width 65 height 10
select select "4"
click at [277, 76] on select "Select Cable / Satellite Services Collection Agency Credit Card Debt Debt Couns…" at bounding box center [309, 81] width 65 height 10
click at [245, 78] on input "03/22/2025" at bounding box center [243, 81] width 55 height 10
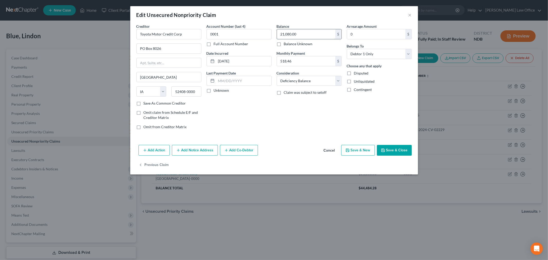
click at [323, 30] on input "21,080.00" at bounding box center [306, 34] width 58 height 10
drag, startPoint x: 404, startPoint y: 144, endPoint x: 401, endPoint y: 149, distance: 5.5
click at [404, 144] on div "Add Action Add Notice Address Add Co-Debtor Cancel Save & New Save & Close" at bounding box center [274, 151] width 288 height 17
click at [401, 150] on button "Save & Close" at bounding box center [394, 150] width 35 height 11
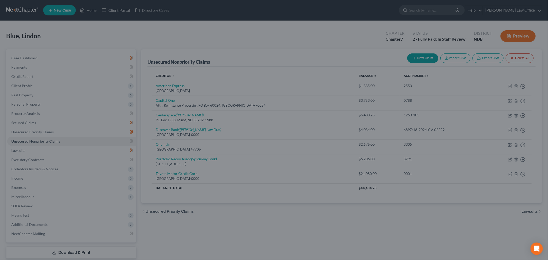
type input "6,000.00"
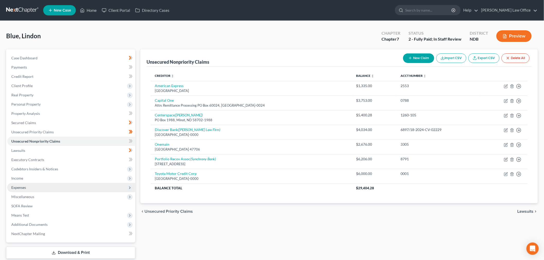
click at [73, 189] on span "Expenses" at bounding box center [71, 187] width 128 height 9
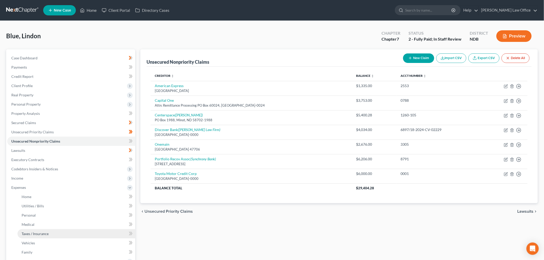
click at [71, 237] on link "Taxes / Insurance" at bounding box center [76, 233] width 118 height 9
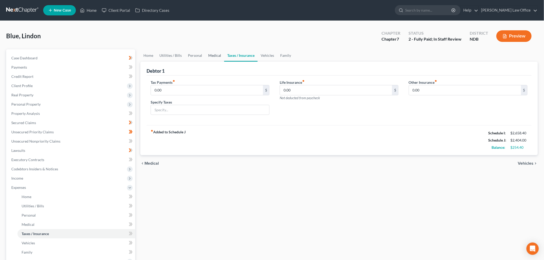
click at [218, 55] on link "Medical" at bounding box center [214, 55] width 19 height 12
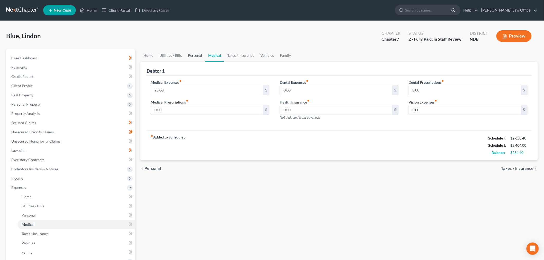
drag, startPoint x: 197, startPoint y: 53, endPoint x: 200, endPoint y: 57, distance: 5.1
click at [197, 53] on link "Personal" at bounding box center [195, 55] width 20 height 12
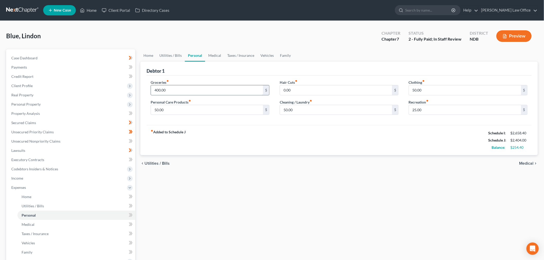
click at [220, 90] on input "400.00" at bounding box center [207, 90] width 112 height 10
type input "550"
click at [490, 113] on input "25.00" at bounding box center [465, 110] width 112 height 10
type input "50"
click at [482, 86] on input "50.00" at bounding box center [465, 90] width 112 height 10
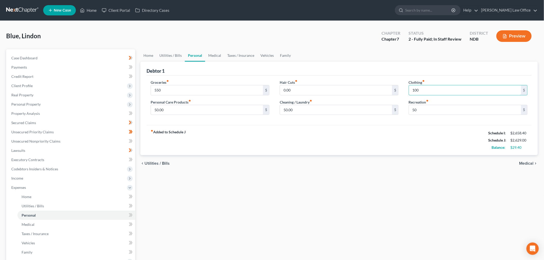
type input "100"
click at [347, 245] on div "Home Utilities / Bills Personal Medical Taxes / Insurance Vehicles Family Debto…" at bounding box center [339, 192] width 402 height 287
click at [220, 55] on link "Medical" at bounding box center [214, 55] width 19 height 12
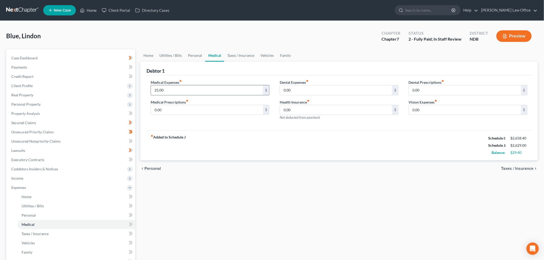
click at [207, 93] on input "25.00" at bounding box center [207, 90] width 112 height 10
click at [395, 174] on div "chevron_left Personal Taxes / Insurance chevron_right" at bounding box center [338, 168] width 397 height 16
click at [41, 161] on span "Executory Contracts" at bounding box center [27, 159] width 33 height 4
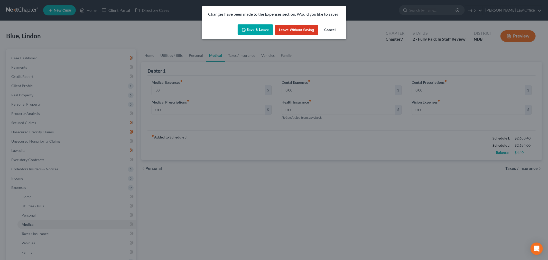
click at [254, 30] on button "Save & Leave" at bounding box center [255, 29] width 35 height 11
type input "50.00"
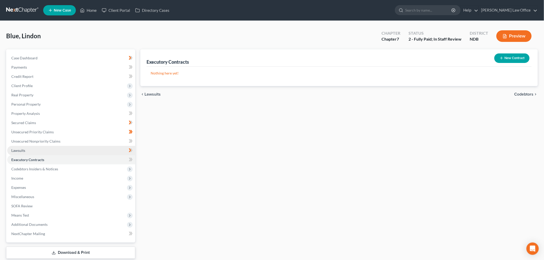
click at [29, 150] on link "Lawsuits" at bounding box center [71, 150] width 128 height 9
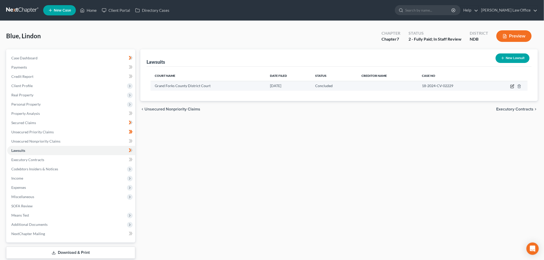
click at [511, 86] on icon "button" at bounding box center [512, 86] width 4 height 4
select select "29"
select select "2"
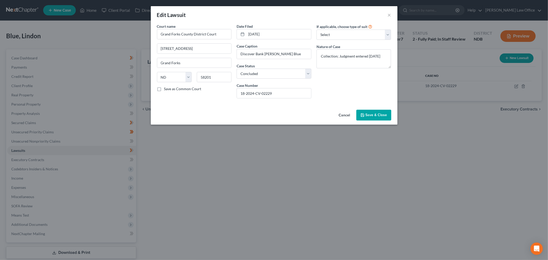
drag, startPoint x: 366, startPoint y: 114, endPoint x: 316, endPoint y: 117, distance: 49.6
click at [365, 115] on button "Save & Close" at bounding box center [373, 115] width 35 height 11
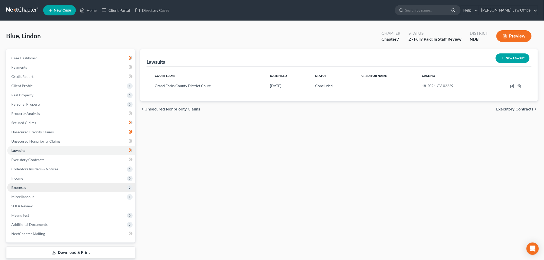
click at [29, 188] on span "Expenses" at bounding box center [71, 187] width 128 height 9
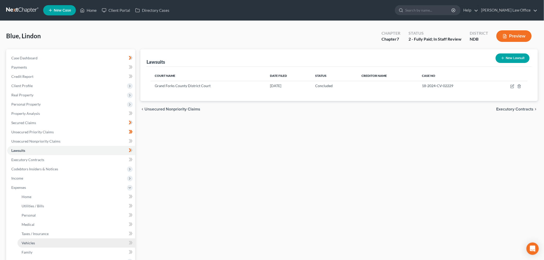
click at [45, 244] on link "Vehicles" at bounding box center [76, 242] width 118 height 9
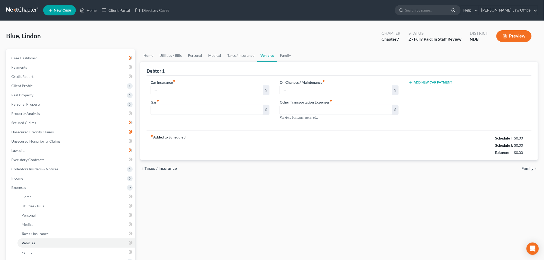
type input "170.00"
type input "150.00"
type input "50.00"
type input "0.00"
type input "170.00"
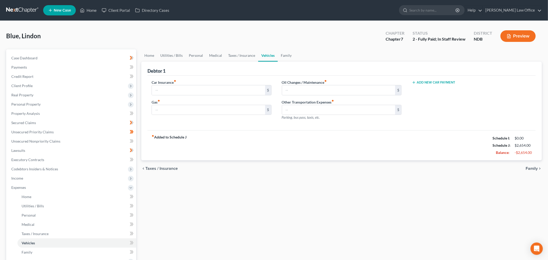
type input "150.00"
type input "50.00"
type input "0.00"
click at [20, 7] on link at bounding box center [22, 10] width 33 height 9
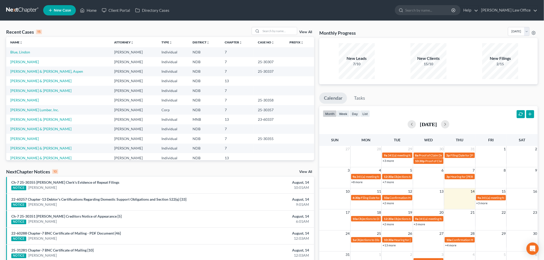
click at [268, 26] on div "Recent Cases 15 View All Name unfold_more expand_more expand_less Attorney unfo…" at bounding box center [272, 191] width 544 height 340
click at [274, 34] on input "search" at bounding box center [279, 30] width 36 height 7
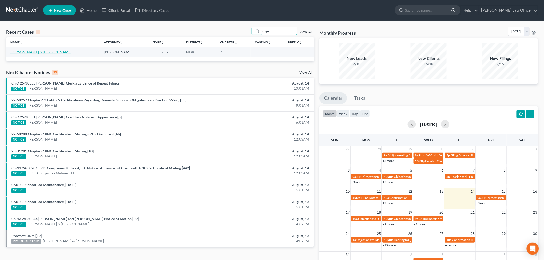
type input "rogn"
click at [30, 50] on link "[PERSON_NAME] & [PERSON_NAME]" at bounding box center [40, 52] width 61 height 4
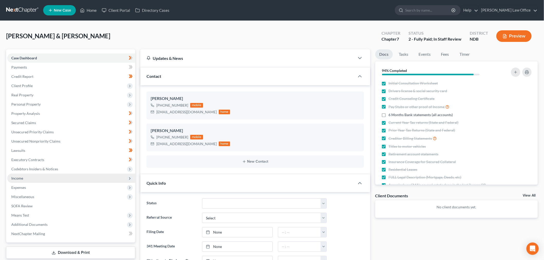
drag, startPoint x: 34, startPoint y: 179, endPoint x: 39, endPoint y: 181, distance: 5.7
click at [34, 179] on span "Income" at bounding box center [71, 178] width 128 height 9
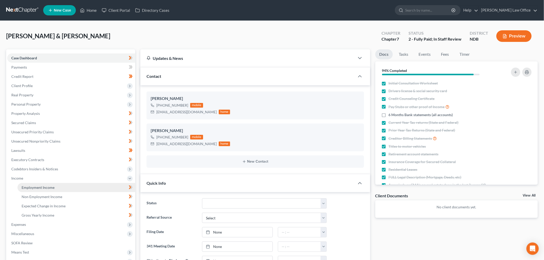
click at [36, 186] on span "Employment Income" at bounding box center [38, 187] width 33 height 4
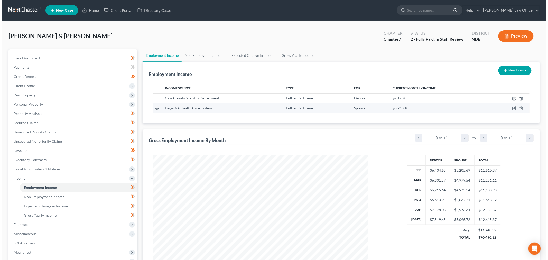
scroll to position [107, 226]
click at [512, 107] on icon "button" at bounding box center [512, 108] width 4 height 4
select select "0"
select select "29"
select select "1"
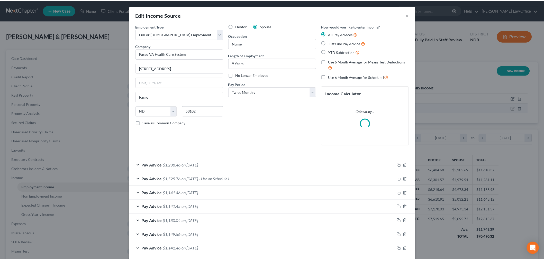
scroll to position [108, 228]
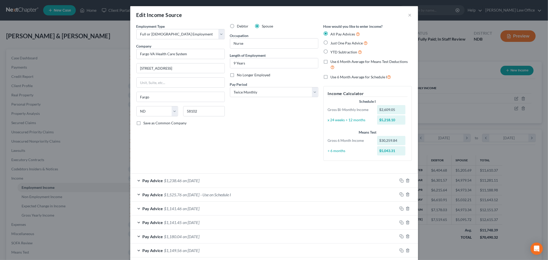
click at [409, 15] on div "Edit Income Source ×" at bounding box center [274, 14] width 288 height 17
click at [408, 15] on button "×" at bounding box center [410, 15] width 4 height 6
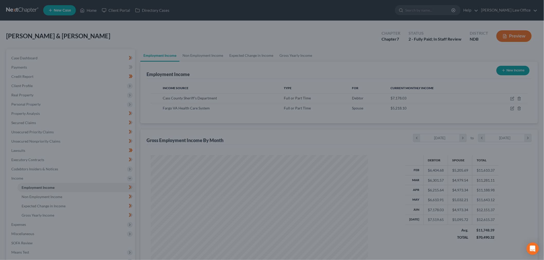
scroll to position [256752, 256634]
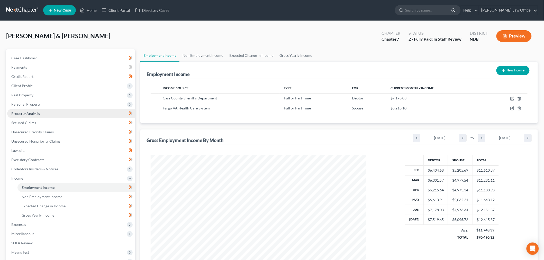
click at [28, 116] on link "Property Analysis" at bounding box center [71, 113] width 128 height 9
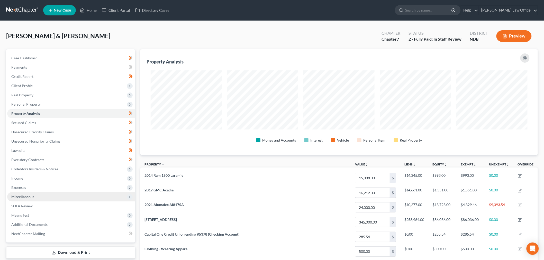
click at [31, 193] on span "Miscellaneous" at bounding box center [71, 196] width 128 height 9
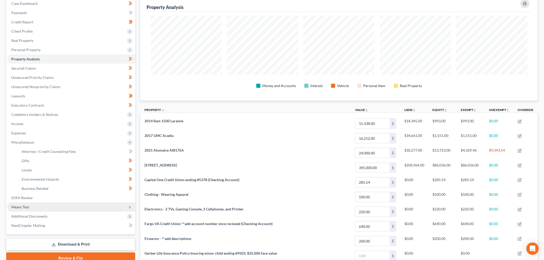
scroll to position [57, 0]
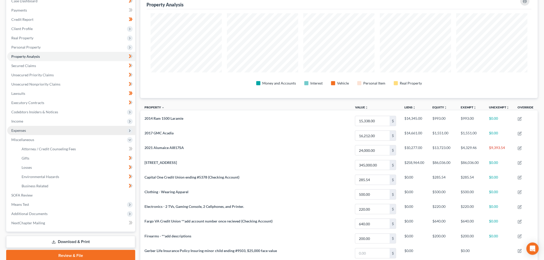
click at [46, 129] on span "Expenses" at bounding box center [71, 130] width 128 height 9
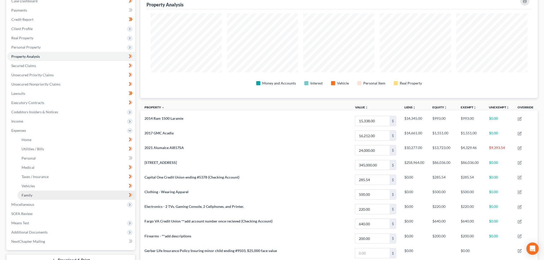
click at [42, 194] on link "Family" at bounding box center [76, 195] width 118 height 9
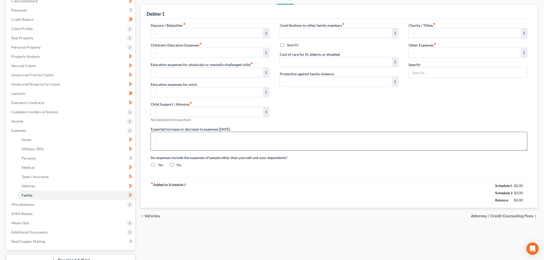
type input "3,000.00"
type input "62.50"
type input "0.00"
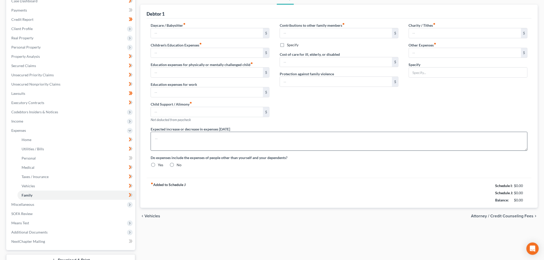
type input "0.00"
type input "20.00"
radio input "true"
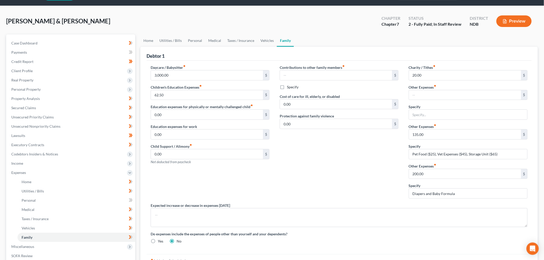
scroll to position [29, 0]
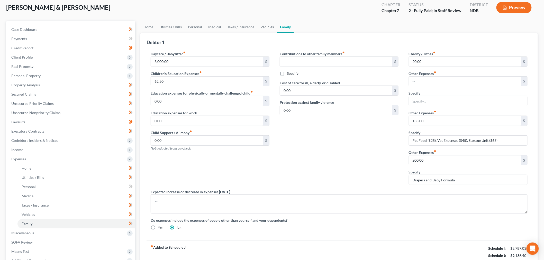
click at [263, 27] on link "Vehicles" at bounding box center [267, 27] width 20 height 12
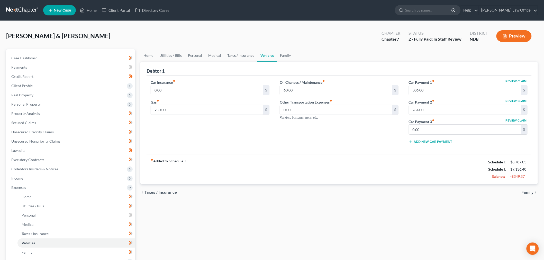
click at [241, 57] on link "Taxes / Insurance" at bounding box center [240, 55] width 33 height 12
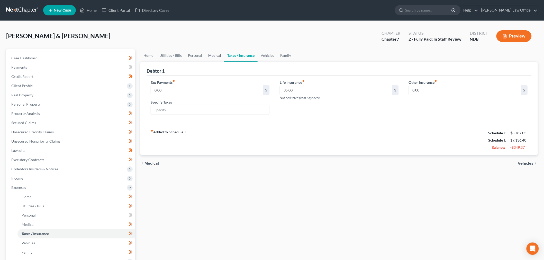
click at [214, 55] on link "Medical" at bounding box center [214, 55] width 19 height 12
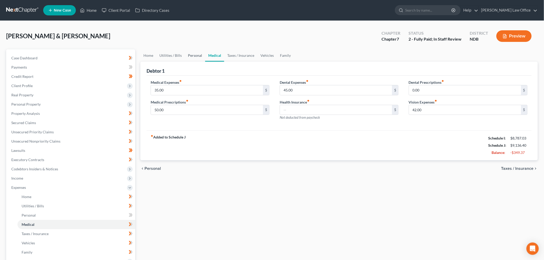
click at [191, 57] on link "Personal" at bounding box center [195, 55] width 20 height 12
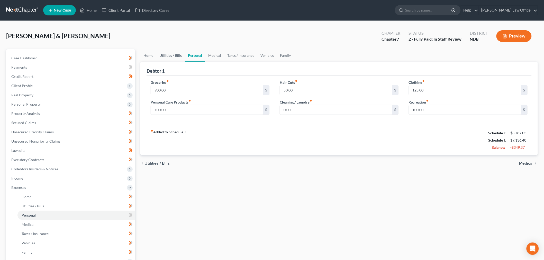
click at [169, 57] on link "Utilities / Bills" at bounding box center [170, 55] width 29 height 12
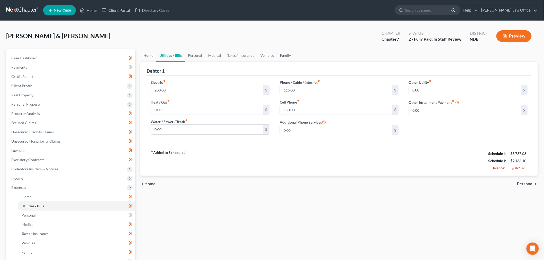
click at [282, 55] on link "Family" at bounding box center [285, 55] width 17 height 12
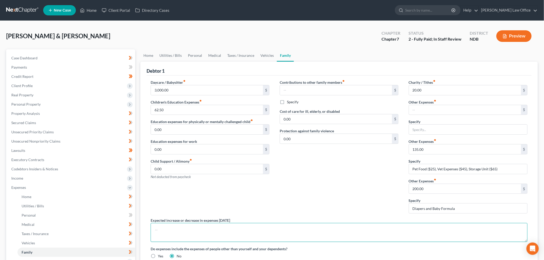
click at [219, 227] on textarea at bounding box center [339, 232] width 377 height 19
type textarea "Vehicle insurance is included with the homestead property insurance"
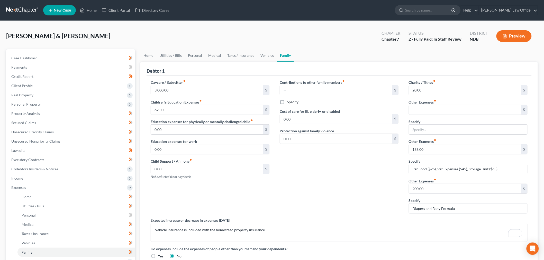
drag, startPoint x: 332, startPoint y: 206, endPoint x: 243, endPoint y: 101, distance: 137.9
click at [332, 206] on div "Contributions to other family members fiber_manual_record $ Specify Cost of car…" at bounding box center [338, 149] width 129 height 138
click at [213, 57] on link "Medical" at bounding box center [214, 55] width 19 height 12
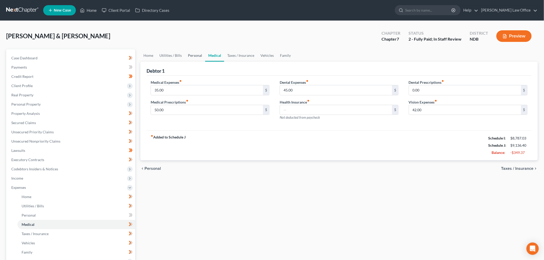
click at [195, 59] on link "Personal" at bounding box center [195, 55] width 20 height 12
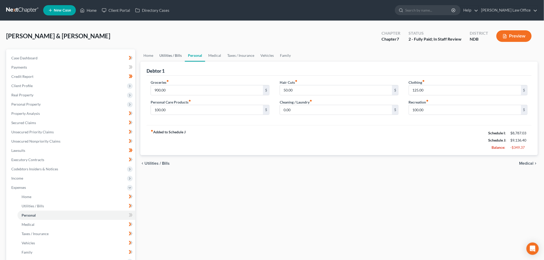
click at [169, 56] on link "Utilities / Bills" at bounding box center [170, 55] width 29 height 12
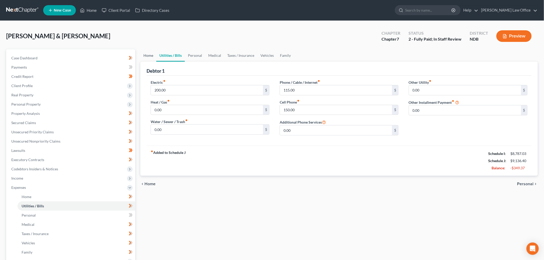
click at [148, 55] on link "Home" at bounding box center [148, 55] width 16 height 12
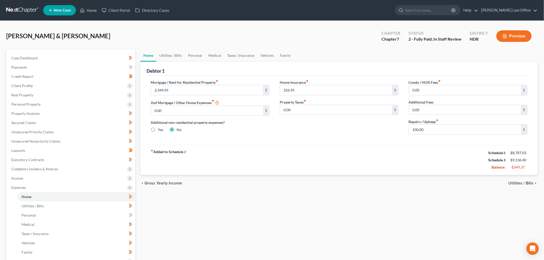
drag, startPoint x: 43, startPoint y: 104, endPoint x: 46, endPoint y: 111, distance: 8.5
click at [43, 104] on span "Personal Property" at bounding box center [71, 104] width 128 height 9
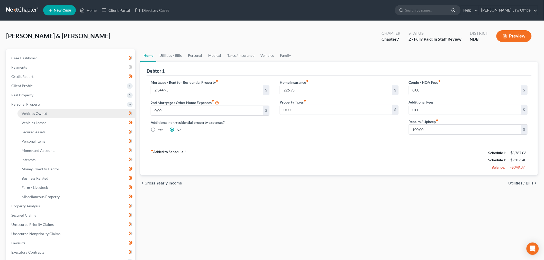
click at [45, 115] on span "Vehicles Owned" at bounding box center [35, 113] width 26 height 4
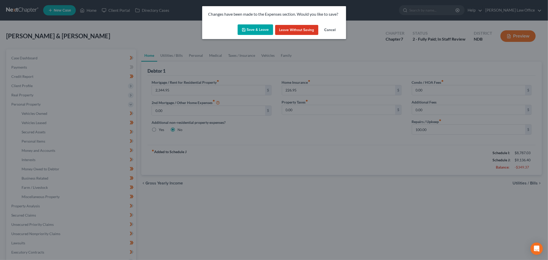
click at [254, 30] on button "Save & Leave" at bounding box center [255, 29] width 35 height 11
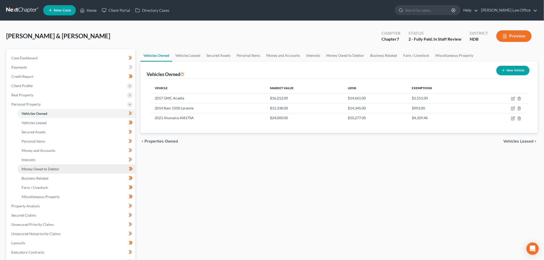
click at [54, 167] on span "Money Owed to Debtor" at bounding box center [41, 169] width 38 height 4
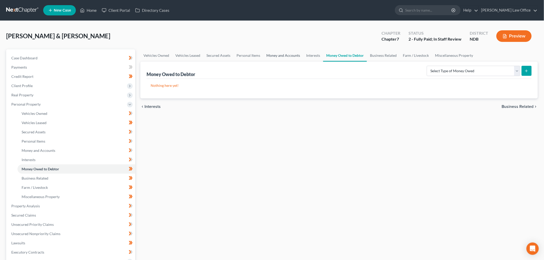
click at [273, 60] on link "Money and Accounts" at bounding box center [283, 55] width 40 height 12
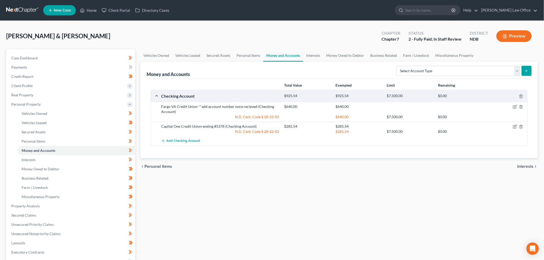
drag, startPoint x: 299, startPoint y: 163, endPoint x: 292, endPoint y: 164, distance: 7.0
click at [296, 164] on div "chevron_left Personal Items Interests chevron_right" at bounding box center [338, 166] width 397 height 16
click at [44, 55] on link "Case Dashboard" at bounding box center [71, 57] width 128 height 9
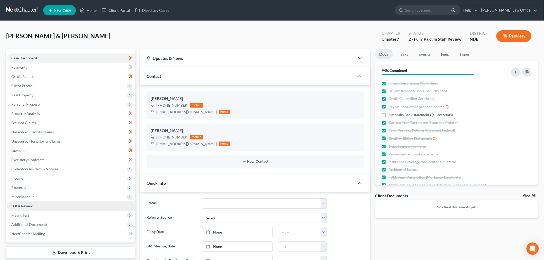
drag, startPoint x: 32, startPoint y: 177, endPoint x: 58, endPoint y: 205, distance: 38.6
click at [32, 178] on span "Income" at bounding box center [71, 178] width 128 height 9
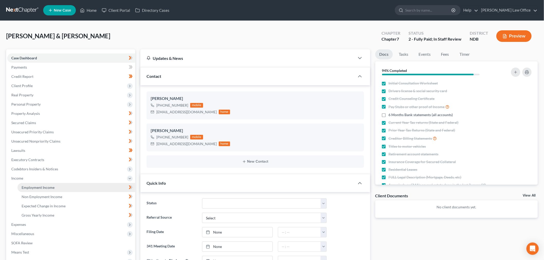
click at [39, 186] on span "Employment Income" at bounding box center [38, 187] width 33 height 4
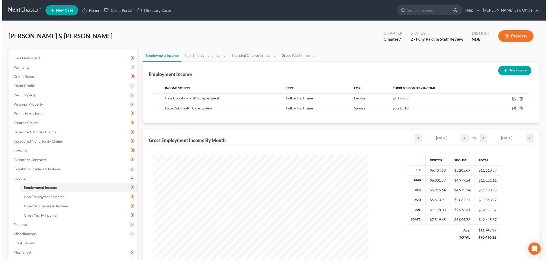
scroll to position [107, 226]
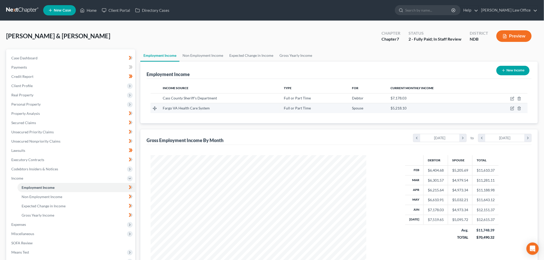
click at [511, 106] on td at bounding box center [506, 108] width 41 height 10
click at [511, 107] on icon "button" at bounding box center [512, 108] width 4 height 4
select select "0"
select select "29"
select select "1"
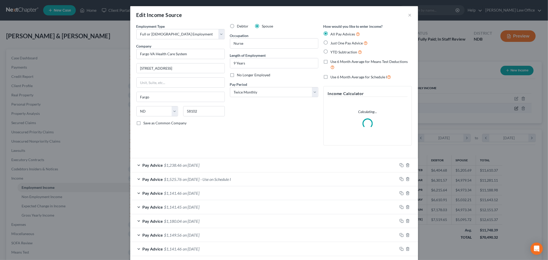
scroll to position [108, 228]
click at [200, 163] on span "on 07/18/2025" at bounding box center [191, 165] width 17 height 5
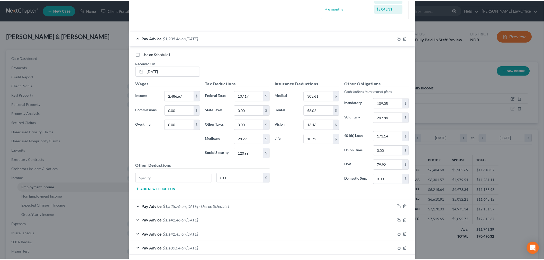
scroll to position [293, 0]
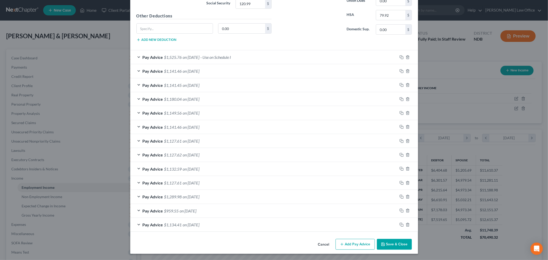
click at [389, 242] on button "Save & Close" at bounding box center [394, 244] width 35 height 11
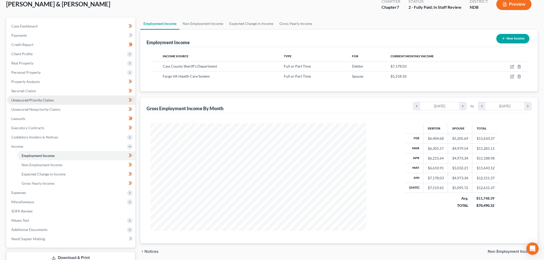
scroll to position [11, 0]
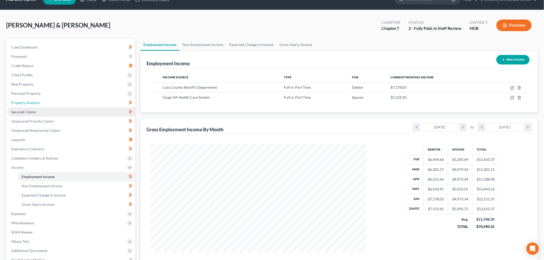
click at [40, 104] on link "Property Analysis" at bounding box center [71, 102] width 128 height 9
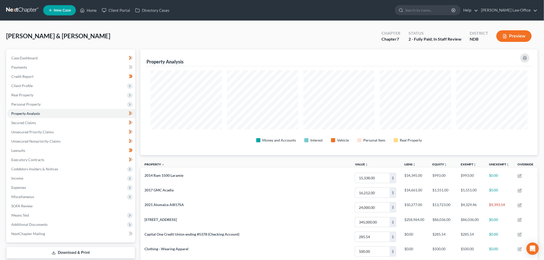
click at [11, 10] on link at bounding box center [22, 10] width 33 height 9
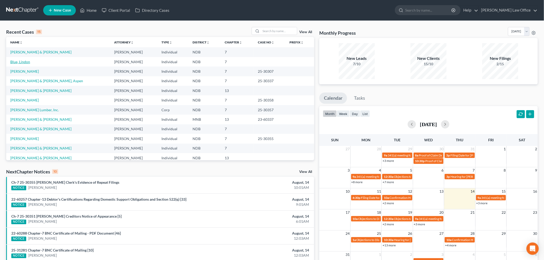
drag, startPoint x: 29, startPoint y: 62, endPoint x: 53, endPoint y: 65, distance: 24.7
click at [29, 62] on link "Blue, Lindon" at bounding box center [20, 62] width 20 height 4
select select "0"
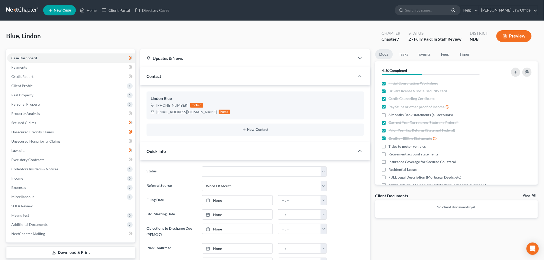
scroll to position [68, 0]
click at [39, 194] on span "Miscellaneous" at bounding box center [71, 196] width 128 height 9
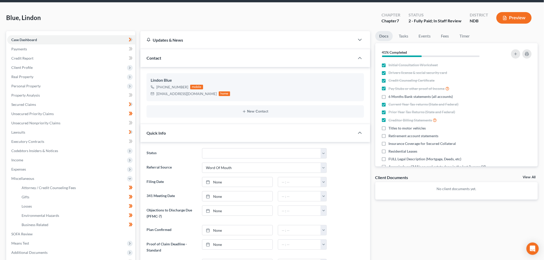
scroll to position [29, 0]
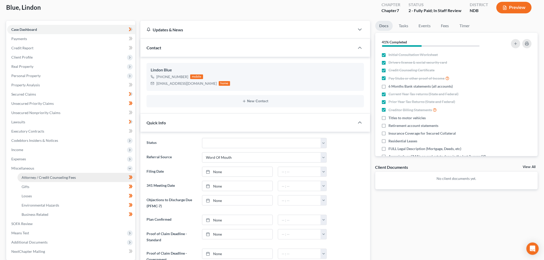
click at [53, 176] on span "Attorney / Credit Counseling Fees" at bounding box center [49, 177] width 54 height 4
select select "5"
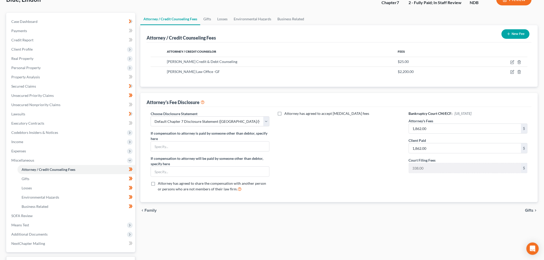
scroll to position [77, 0]
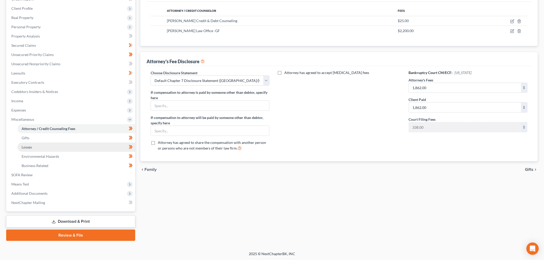
click at [35, 145] on link "Losses" at bounding box center [76, 147] width 118 height 9
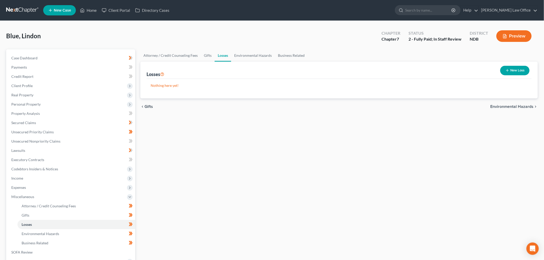
click at [514, 71] on button "New Loss" at bounding box center [514, 71] width 29 height 10
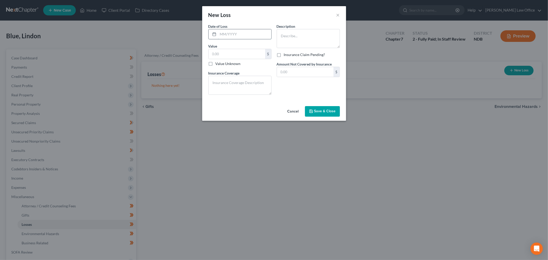
click at [239, 34] on input "text" at bounding box center [244, 34] width 53 height 10
type input "01/2025"
click at [293, 33] on textarea at bounding box center [308, 38] width 63 height 19
click at [237, 58] on input "text" at bounding box center [237, 54] width 57 height 10
type input "12,000"
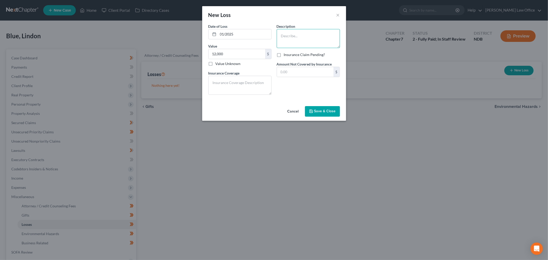
click at [301, 30] on textarea at bounding box center [308, 38] width 63 height 19
type textarea "2016 Ford Expedition, totalled in accident."
click at [228, 81] on textarea at bounding box center [239, 85] width 63 height 19
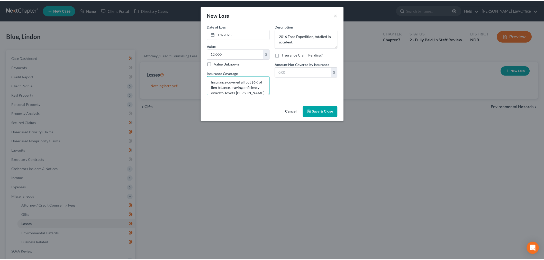
scroll to position [6, 0]
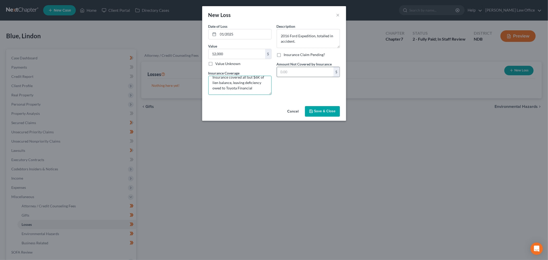
type textarea "Insurance covered all but $6K of lien balance, leaving deficiency owed to Toyot…"
click at [317, 73] on input "text" at bounding box center [305, 72] width 57 height 10
type input "6"
type input "6,000"
click at [320, 111] on span "Save & Close" at bounding box center [325, 111] width 22 height 4
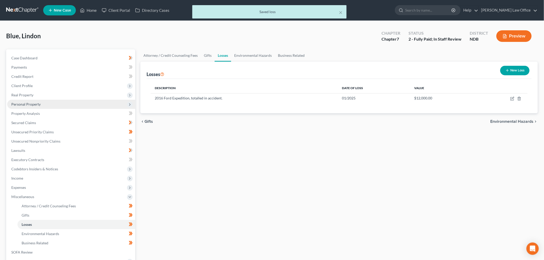
click at [42, 104] on span "Personal Property" at bounding box center [71, 104] width 128 height 9
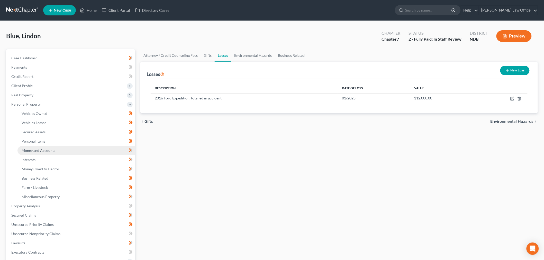
click at [47, 147] on link "Money and Accounts" at bounding box center [76, 150] width 118 height 9
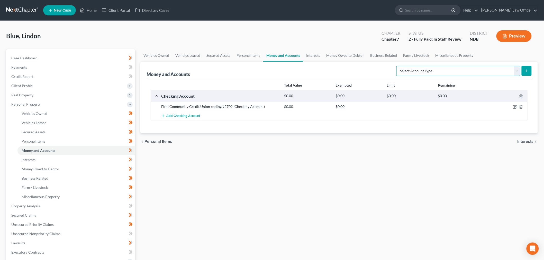
click at [443, 72] on select "Select Account Type Brokerage (A/B: 18, SOFA: 20) Cash on Hand (A/B: 16) Certif…" at bounding box center [458, 71] width 124 height 10
click at [350, 64] on div "Money and Accounts Select Account Type Brokerage (A/B: 18, SOFA: 20) Cash on Ha…" at bounding box center [338, 70] width 385 height 17
click at [304, 54] on link "Interests" at bounding box center [313, 55] width 20 height 12
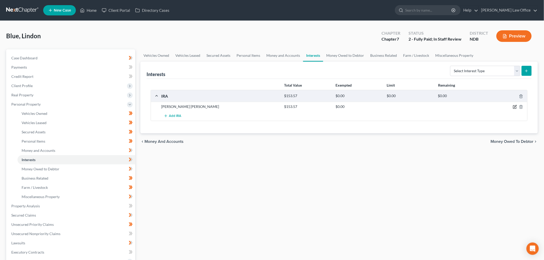
drag, startPoint x: 515, startPoint y: 107, endPoint x: 489, endPoint y: 104, distance: 26.6
click at [514, 107] on icon "button" at bounding box center [514, 107] width 4 height 4
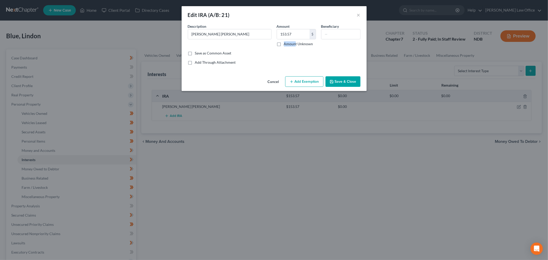
click at [295, 41] on label "Amount Unknown" at bounding box center [298, 43] width 29 height 5
click at [301, 33] on input "153.57" at bounding box center [293, 34] width 33 height 10
click at [276, 76] on div "Cancel Add Exemption Save & Close" at bounding box center [274, 82] width 185 height 17
drag, startPoint x: 270, startPoint y: 81, endPoint x: 397, endPoint y: 86, distance: 127.0
click at [271, 81] on button "Cancel" at bounding box center [274, 82] width 20 height 10
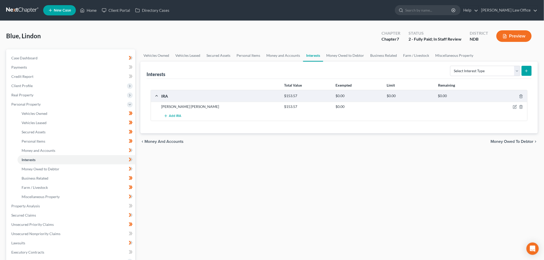
click at [517, 106] on div at bounding box center [506, 106] width 41 height 5
click at [519, 106] on icon "button" at bounding box center [521, 107] width 4 height 4
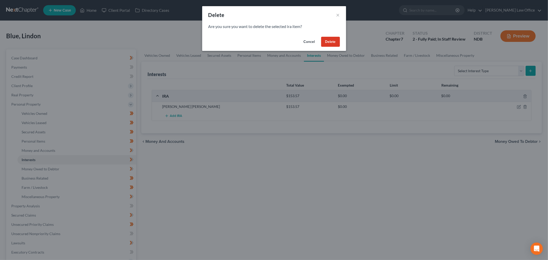
click at [330, 42] on button "Delete" at bounding box center [330, 42] width 19 height 10
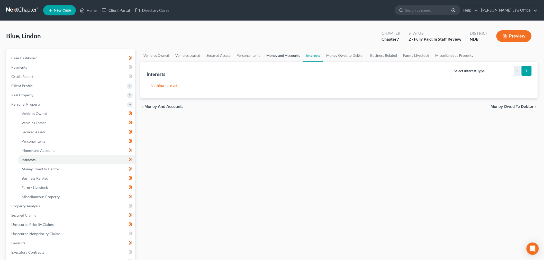
click at [285, 55] on link "Money and Accounts" at bounding box center [283, 55] width 40 height 12
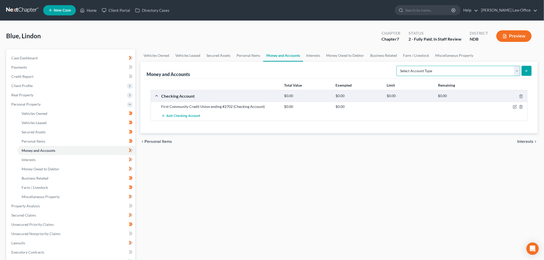
click at [428, 72] on select "Select Account Type Brokerage (A/B: 18, SOFA: 20) Cash on Hand (A/B: 16) Certif…" at bounding box center [458, 71] width 124 height 10
select select "other"
click at [397, 66] on select "Select Account Type Brokerage (A/B: 18, SOFA: 20) Cash on Hand (A/B: 16) Certif…" at bounding box center [458, 71] width 124 height 10
click at [528, 71] on icon "submit" at bounding box center [526, 71] width 4 height 4
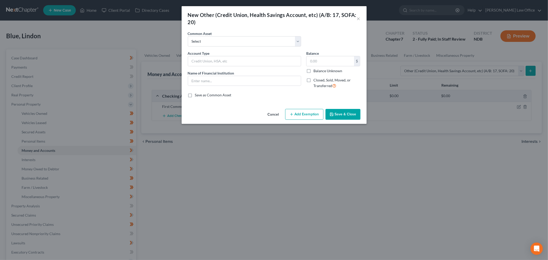
click at [313, 81] on label "Closed, Sold, Moved, or Transferred" at bounding box center [336, 83] width 47 height 11
click at [315, 81] on input "Closed, Sold, Moved, or Transferred" at bounding box center [316, 79] width 3 height 3
checkbox input "true"
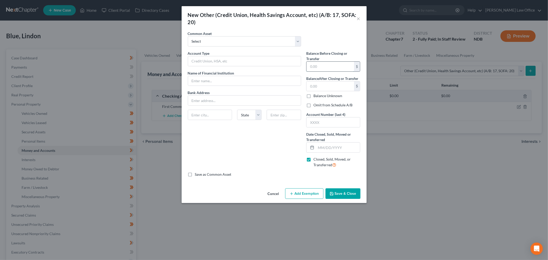
click at [322, 66] on input "text" at bounding box center [330, 67] width 48 height 10
paste input "153.57"
type input "153.57"
drag, startPoint x: 327, startPoint y: 84, endPoint x: 330, endPoint y: 84, distance: 2.8
click at [327, 84] on input "text" at bounding box center [330, 86] width 48 height 10
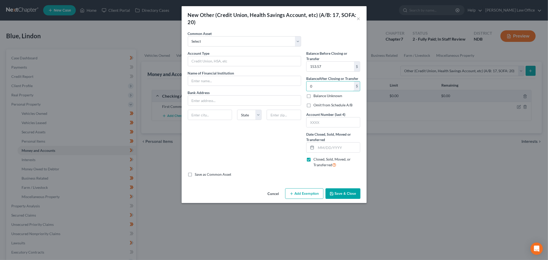
type input "0"
click at [313, 105] on label "Omit from Schedule A/B" at bounding box center [332, 104] width 39 height 5
click at [315, 105] on input "Omit from Schedule A/B" at bounding box center [316, 103] width 3 height 3
checkbox input "true"
click at [234, 61] on input "text" at bounding box center [244, 61] width 113 height 10
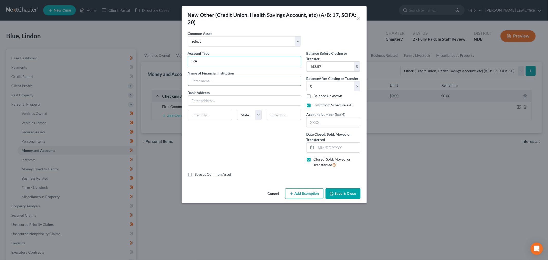
type input "IRA"
click at [230, 82] on input "text" at bounding box center [244, 81] width 113 height 10
click at [191, 80] on input "Edward Jones" at bounding box center [244, 81] width 113 height 10
type input "*Edward Jones"
click at [342, 147] on input "text" at bounding box center [338, 148] width 44 height 10
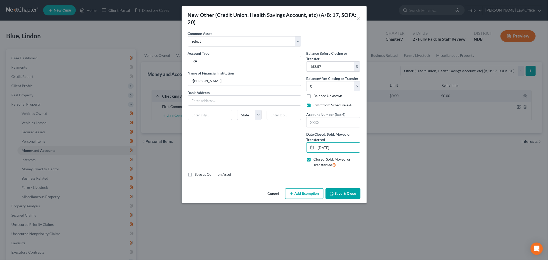
type input "05/08/2025"
click at [345, 195] on button "Save & Close" at bounding box center [342, 193] width 35 height 11
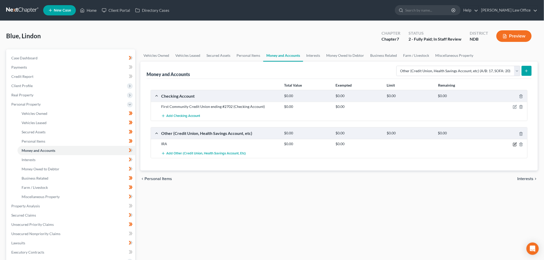
click at [514, 143] on icon "button" at bounding box center [514, 144] width 4 height 4
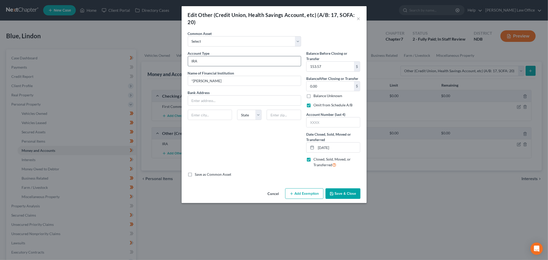
click at [193, 62] on input "IRA" at bounding box center [244, 61] width 113 height 10
type input "*IRA"
click at [339, 192] on button "Save & Close" at bounding box center [342, 193] width 35 height 11
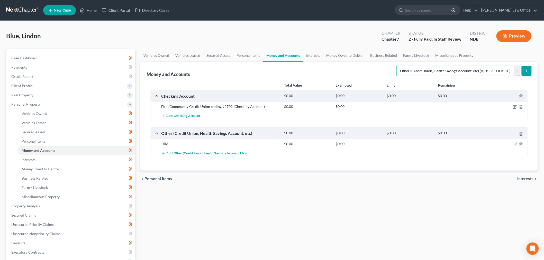
drag, startPoint x: 426, startPoint y: 68, endPoint x: 429, endPoint y: 70, distance: 4.1
click at [426, 68] on select "Select Account Type Brokerage (A/B: 18, SOFA: 20) Cash on Hand (A/B: 16) Certif…" at bounding box center [458, 71] width 124 height 10
click at [397, 66] on select "Select Account Type Brokerage (A/B: 18, SOFA: 20) Cash on Hand (A/B: 16) Certif…" at bounding box center [458, 71] width 124 height 10
click at [523, 71] on button "submit" at bounding box center [526, 71] width 10 height 10
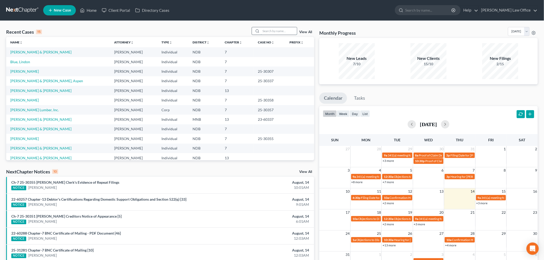
click at [280, 30] on input "search" at bounding box center [279, 30] width 36 height 7
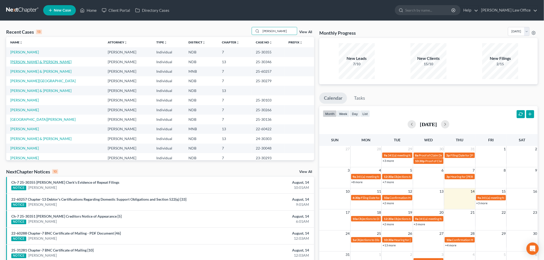
type input "[PERSON_NAME]"
click at [26, 61] on link "[PERSON_NAME] & [PERSON_NAME]" at bounding box center [40, 62] width 61 height 4
select select "6"
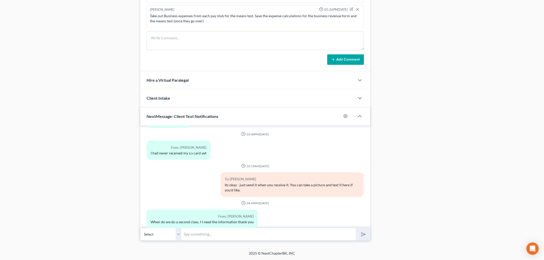
scroll to position [2817, 0]
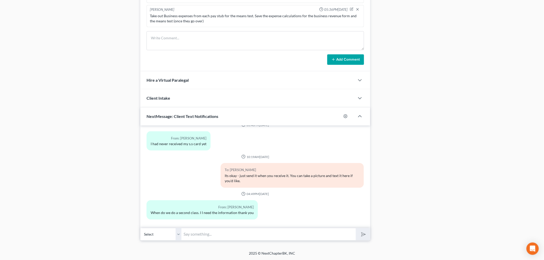
click at [222, 235] on input "text" at bounding box center [268, 234] width 174 height 13
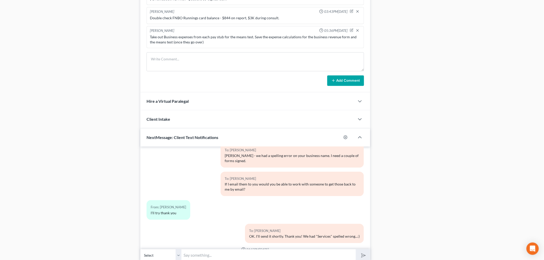
scroll to position [451, 0]
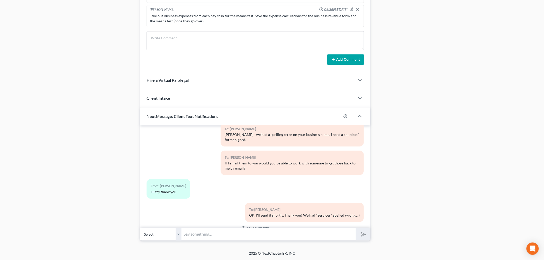
click at [273, 233] on input "text" at bounding box center [268, 234] width 174 height 13
type input "[PERSON_NAME] - I just emailed the information over to you. :) Have a good day!"
click at [355, 228] on button "submit" at bounding box center [362, 234] width 14 height 12
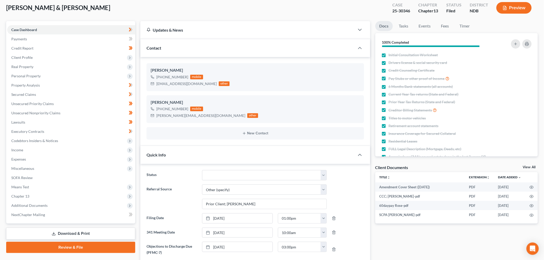
scroll to position [0, 0]
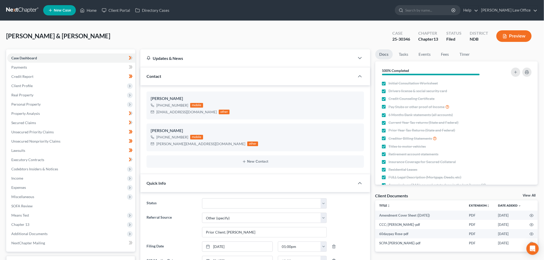
click at [27, 7] on link at bounding box center [22, 10] width 33 height 9
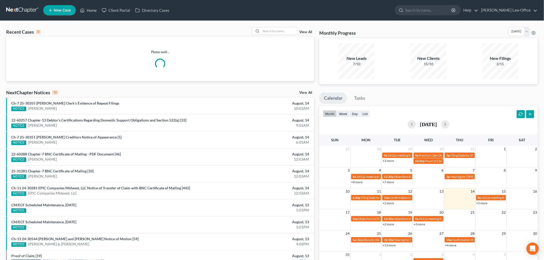
click at [304, 32] on link "View All" at bounding box center [305, 32] width 13 height 4
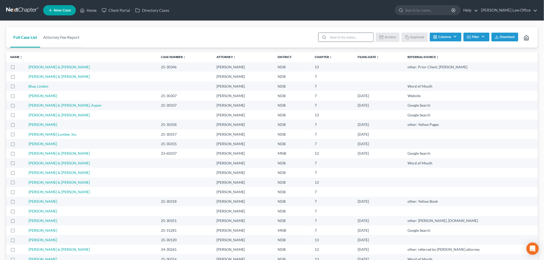
drag, startPoint x: 348, startPoint y: 38, endPoint x: 353, endPoint y: 37, distance: 4.9
click at [348, 38] on input "search" at bounding box center [350, 37] width 45 height 9
type input "lynnes"
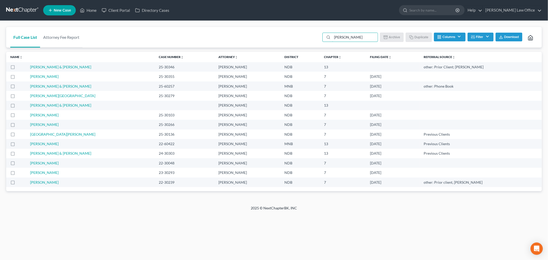
click at [17, 68] on label at bounding box center [17, 68] width 0 height 0
click at [20, 67] on input "checkbox" at bounding box center [21, 65] width 3 height 3
drag, startPoint x: 13, startPoint y: 66, endPoint x: 14, endPoint y: 84, distance: 18.3
click at [17, 68] on label at bounding box center [17, 68] width 0 height 0
click at [20, 67] on input "checkbox" at bounding box center [21, 65] width 3 height 3
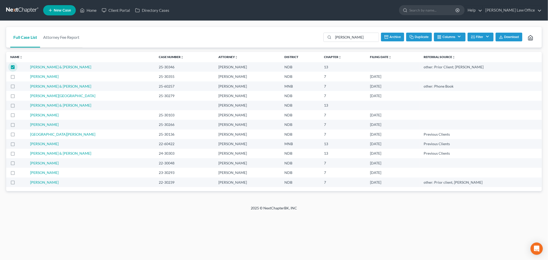
checkbox input "false"
click at [17, 107] on label at bounding box center [17, 107] width 0 height 0
click at [20, 105] on input "checkbox" at bounding box center [21, 104] width 3 height 3
drag, startPoint x: 395, startPoint y: 34, endPoint x: 293, endPoint y: 15, distance: 103.7
click at [396, 34] on button "Archive" at bounding box center [392, 37] width 23 height 9
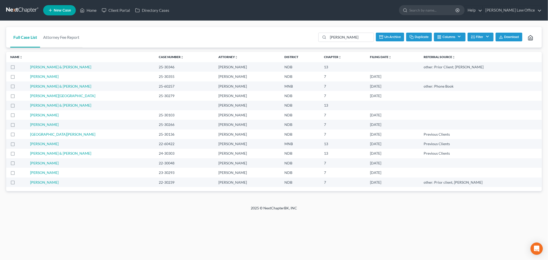
checkbox input "false"
click at [33, 9] on link at bounding box center [22, 10] width 33 height 9
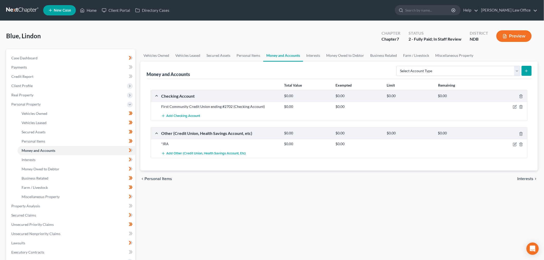
drag, startPoint x: 370, startPoint y: 196, endPoint x: 366, endPoint y: 194, distance: 4.6
click at [369, 196] on div "Vehicles Owned Vehicles Leased Secured Assets Personal Items Money and Accounts…" at bounding box center [339, 206] width 402 height 315
click at [422, 72] on select "Select Account Type Brokerage (A/B: 18, SOFA: 20) Cash on Hand (A/B: 16) Certif…" at bounding box center [458, 71] width 124 height 10
select select "other"
click at [397, 66] on select "Select Account Type Brokerage (A/B: 18, SOFA: 20) Cash on Hand (A/B: 16) Certif…" at bounding box center [458, 71] width 124 height 10
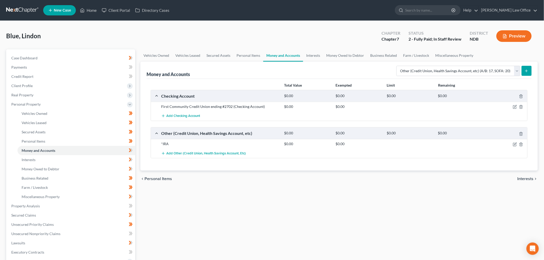
click at [525, 72] on icon "submit" at bounding box center [526, 71] width 4 height 4
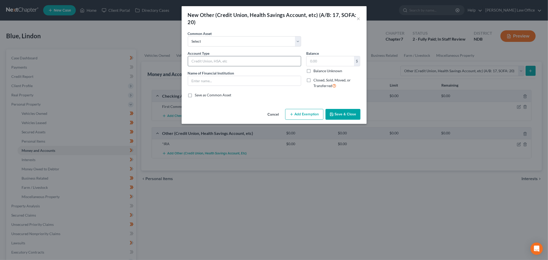
click at [223, 57] on input "text" at bounding box center [244, 61] width 113 height 10
type input "Paypal"
click at [343, 58] on input "text" at bounding box center [330, 61] width 48 height 10
type input "8"
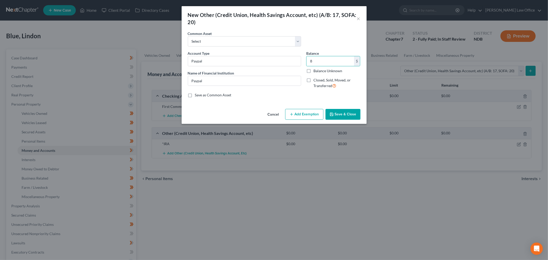
drag, startPoint x: 307, startPoint y: 113, endPoint x: 308, endPoint y: 160, distance: 46.7
click at [306, 113] on button "Add Exemption" at bounding box center [304, 114] width 38 height 11
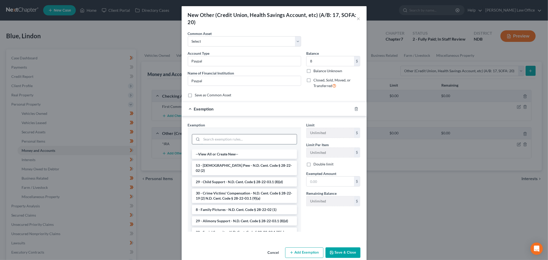
click at [226, 136] on input "search" at bounding box center [249, 139] width 95 height 10
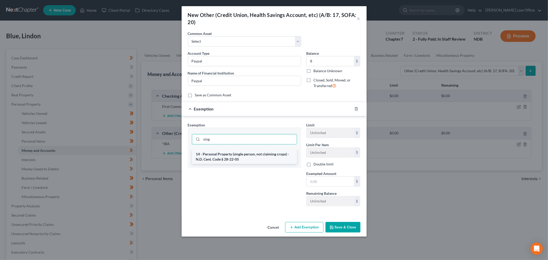
type input "sing"
click at [232, 155] on li "14 - Personal Property (single person, not claiming crops) - N.D. Cent. Code § …" at bounding box center [244, 156] width 105 height 14
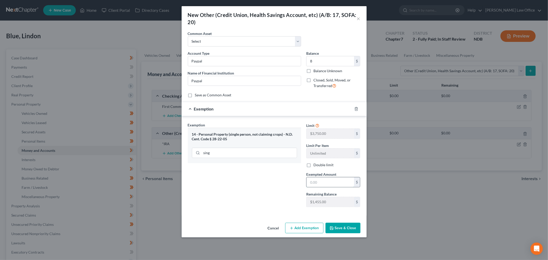
click at [335, 183] on input "text" at bounding box center [330, 182] width 48 height 10
type input "8"
drag, startPoint x: 228, startPoint y: 204, endPoint x: 398, endPoint y: 221, distance: 171.4
click at [228, 204] on div "Exemption Set must be selected for CA. Exemption * 14 - Personal Property (sing…" at bounding box center [244, 166] width 118 height 89
click at [343, 232] on button "Save & Close" at bounding box center [342, 228] width 35 height 11
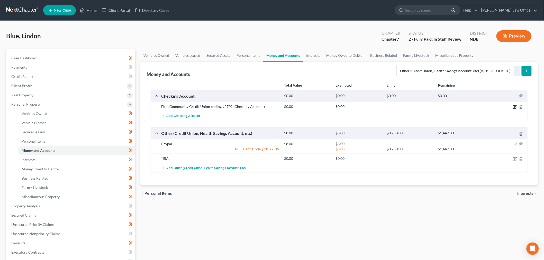
click at [515, 105] on icon "button" at bounding box center [514, 107] width 4 height 4
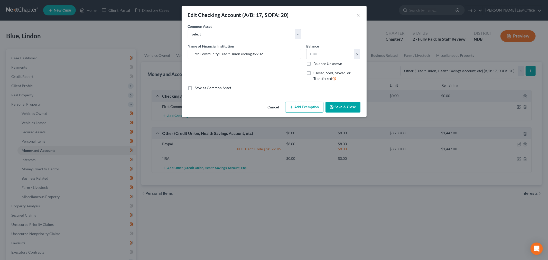
click at [271, 105] on button "Cancel" at bounding box center [274, 107] width 20 height 10
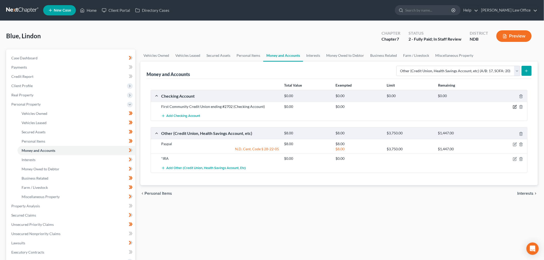
click at [513, 106] on icon "button" at bounding box center [514, 107] width 4 height 4
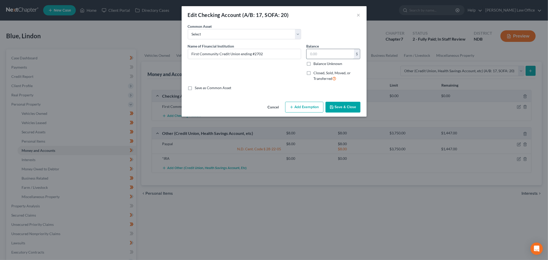
click at [327, 57] on input "text" at bounding box center [330, 54] width 48 height 10
type input "302"
drag, startPoint x: 306, startPoint y: 107, endPoint x: 365, endPoint y: 151, distance: 73.6
click at [306, 107] on button "Add Exemption" at bounding box center [304, 107] width 38 height 11
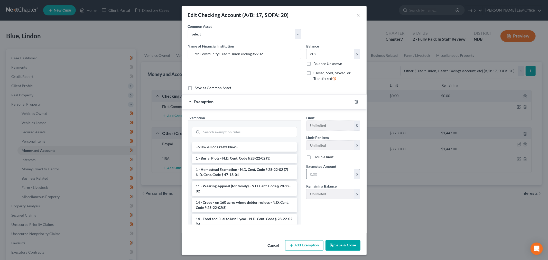
click at [336, 175] on input "text" at bounding box center [330, 174] width 48 height 10
type input "302"
click at [241, 136] on input "search" at bounding box center [249, 132] width 95 height 10
click at [250, 134] on input "search" at bounding box center [249, 132] width 95 height 10
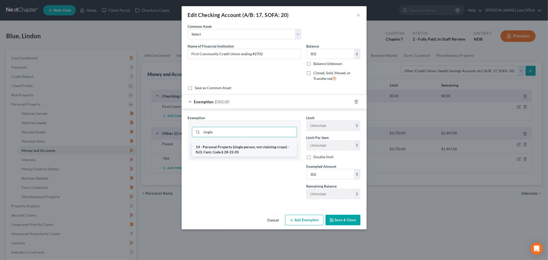
type input "single"
click at [263, 152] on li "14 - Personal Property (single person, not claiming crops) - N.D. Cent. Code § …" at bounding box center [244, 149] width 105 height 14
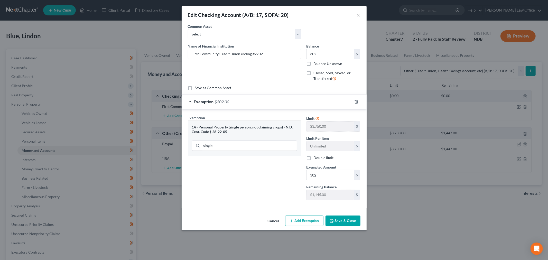
click at [353, 222] on button "Save & Close" at bounding box center [342, 221] width 35 height 11
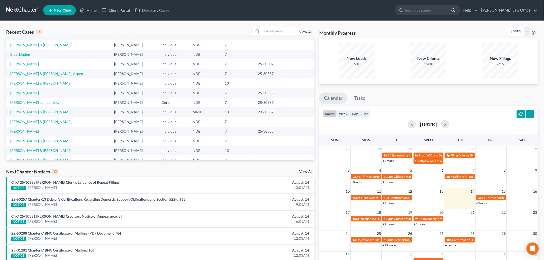
scroll to position [35, 0]
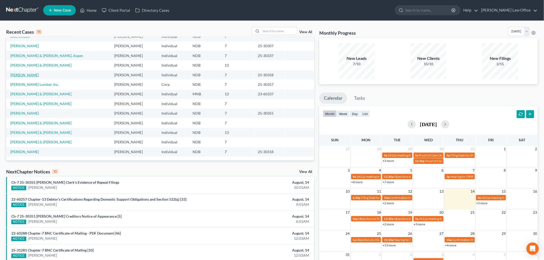
click at [23, 73] on link "[PERSON_NAME]" at bounding box center [24, 75] width 29 height 4
select select "6"
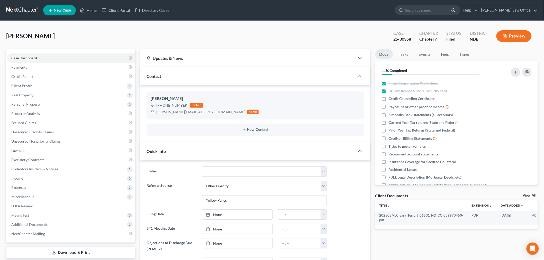
click at [256, 39] on div "[PERSON_NAME] Upgraded Case 25-30358 Chapter Chapter 7 Status Filed District ND…" at bounding box center [271, 38] width 531 height 22
click at [23, 10] on link at bounding box center [22, 10] width 33 height 9
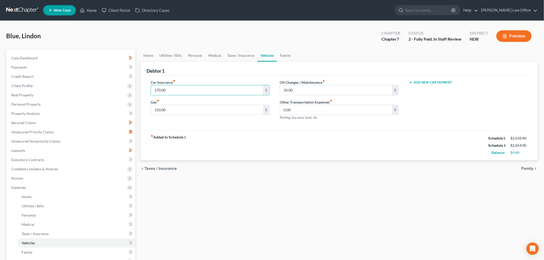
click at [25, 7] on link at bounding box center [22, 10] width 33 height 9
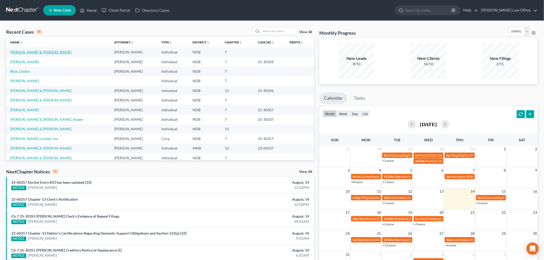
click at [37, 53] on link "[PERSON_NAME] & [PERSON_NAME]" at bounding box center [40, 52] width 61 height 4
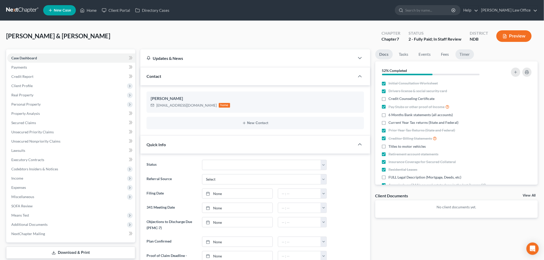
click at [468, 56] on link "Timer" at bounding box center [464, 54] width 18 height 10
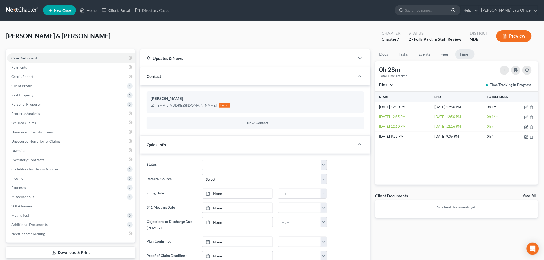
click at [383, 83] on span "Filter" at bounding box center [383, 85] width 8 height 4
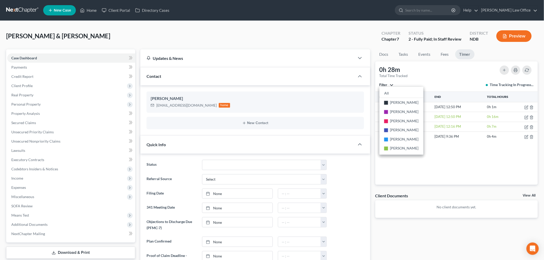
click at [10, 4] on nav "Home New Case Client Portal Directory Cases [PERSON_NAME] Law Office [PERSON_NA…" at bounding box center [272, 10] width 544 height 21
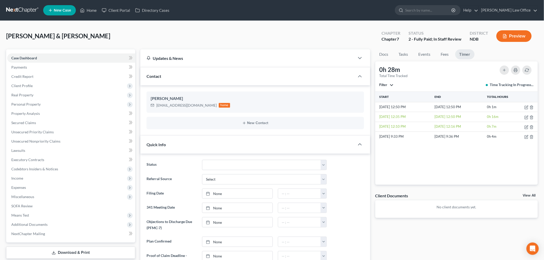
click at [16, 7] on link at bounding box center [22, 10] width 33 height 9
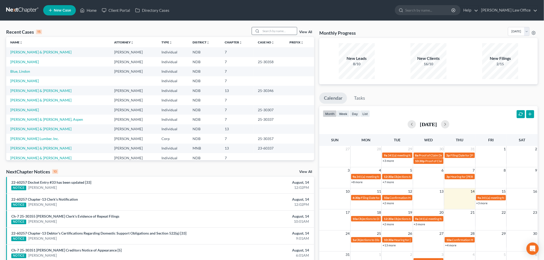
click at [277, 30] on input "search" at bounding box center [279, 30] width 36 height 7
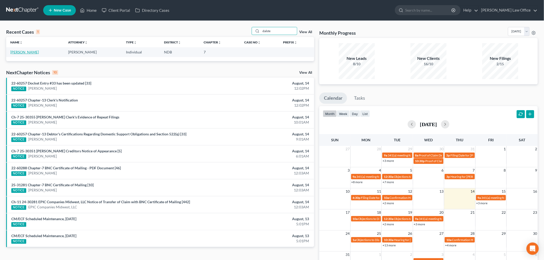
type input "dalste"
click at [22, 53] on link "Dalsted, Colleen" at bounding box center [24, 52] width 29 height 4
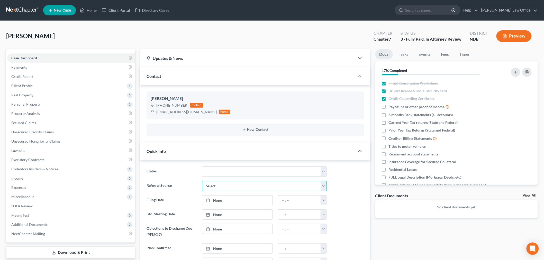
click at [220, 182] on select "Select Word Of Mouth Previous Clients Direct Mail Website Google Search Modern …" at bounding box center [264, 186] width 125 height 10
select select "4"
click at [202, 181] on select "Select Word Of Mouth Previous Clients Direct Mail Website Google Search Modern …" at bounding box center [264, 186] width 125 height 10
click at [89, 84] on span "Client Profile" at bounding box center [71, 85] width 128 height 9
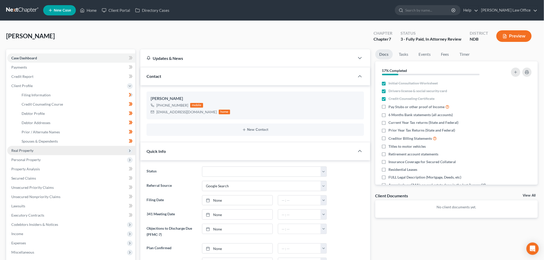
click at [41, 149] on span "Real Property" at bounding box center [71, 150] width 128 height 9
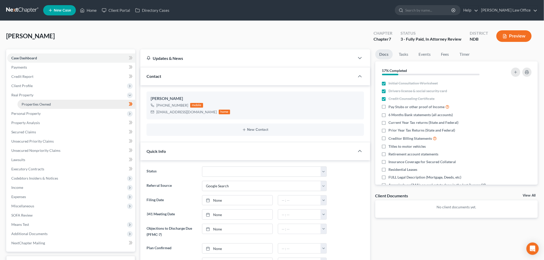
click at [49, 105] on span "Properties Owned" at bounding box center [36, 104] width 29 height 4
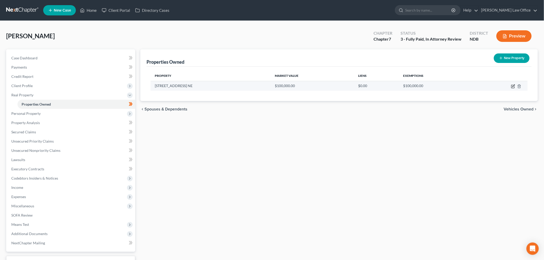
click at [511, 85] on icon "button" at bounding box center [513, 86] width 4 height 4
select select "29"
select select "0"
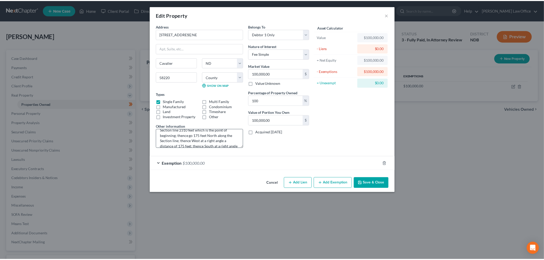
scroll to position [81, 0]
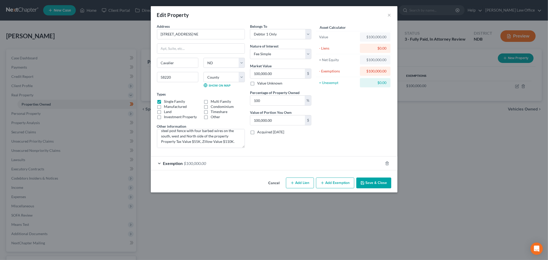
click at [377, 184] on button "Save & Close" at bounding box center [373, 182] width 35 height 11
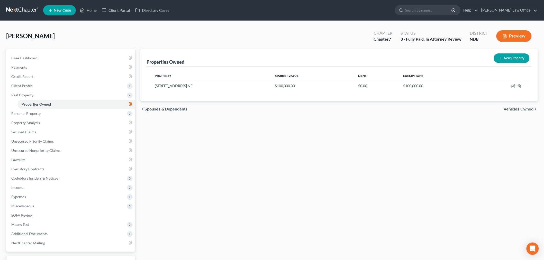
click at [243, 177] on div "Properties Owned New Property Property Market Value Liens Exemptions 9749 134th…" at bounding box center [339, 165] width 402 height 232
click at [49, 121] on link "Property Analysis" at bounding box center [71, 122] width 128 height 9
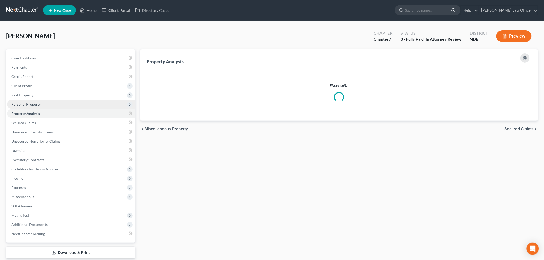
click at [49, 116] on link "Property Analysis" at bounding box center [71, 113] width 128 height 9
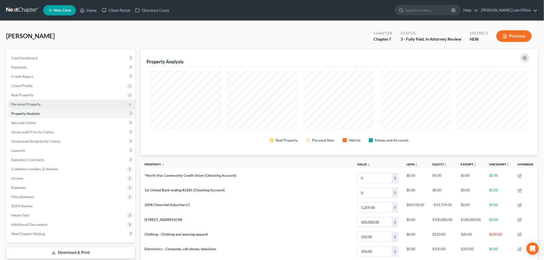
scroll to position [106, 397]
click at [45, 108] on span "Personal Property" at bounding box center [71, 104] width 128 height 9
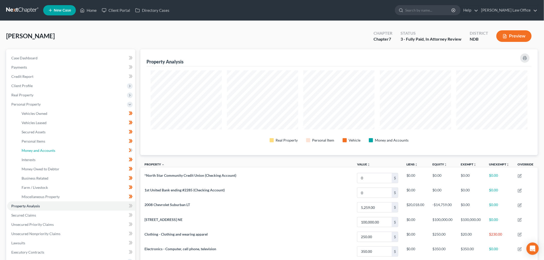
drag, startPoint x: 48, startPoint y: 148, endPoint x: 1, endPoint y: 167, distance: 50.2
click at [47, 148] on span "Money and Accounts" at bounding box center [39, 150] width 34 height 4
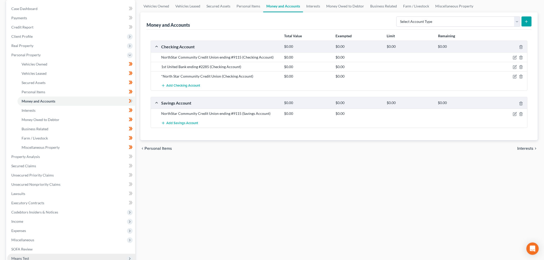
scroll to position [114, 0]
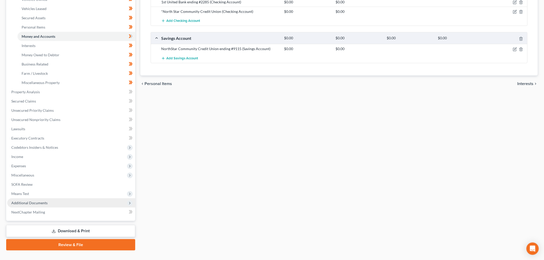
click at [46, 204] on span "Additional Documents" at bounding box center [71, 202] width 128 height 9
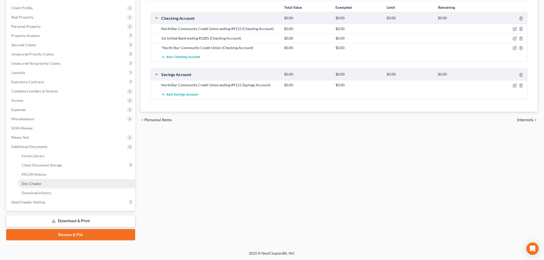
scroll to position [77, 0]
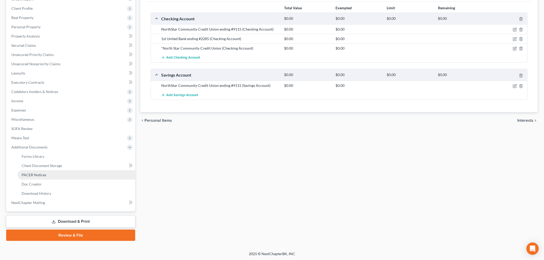
click at [51, 172] on link "PACER Notices" at bounding box center [76, 174] width 118 height 9
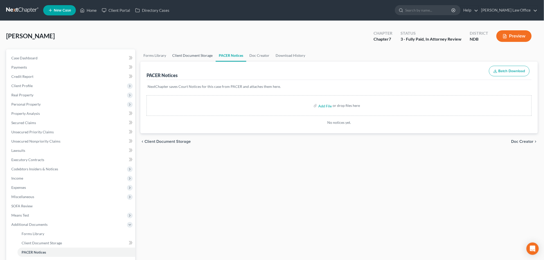
click at [195, 55] on link "Client Document Storage" at bounding box center [192, 55] width 46 height 12
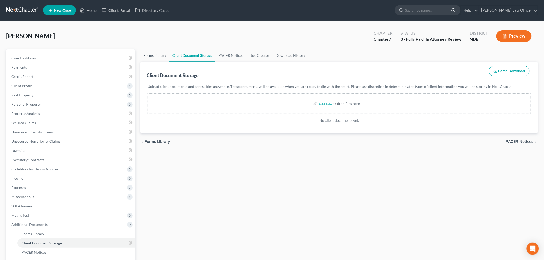
click at [155, 57] on link "Forms Library" at bounding box center [154, 55] width 29 height 12
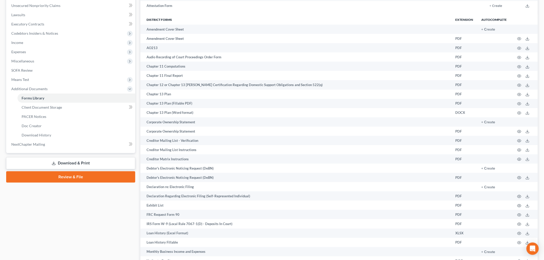
scroll to position [237, 0]
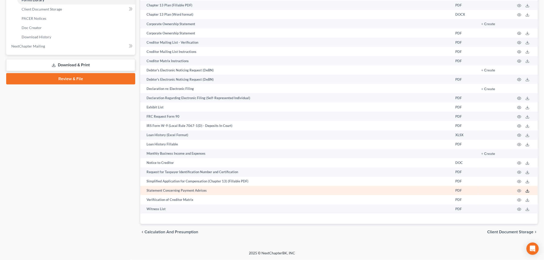
click at [525, 191] on icon at bounding box center [527, 191] width 4 height 4
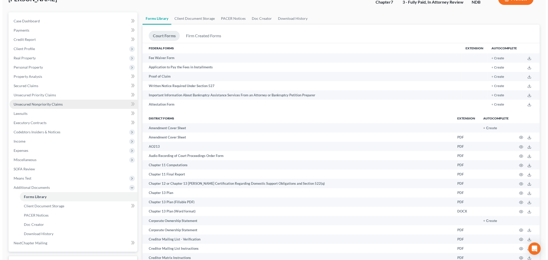
scroll to position [0, 0]
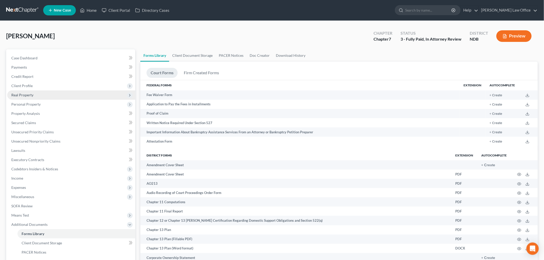
click at [30, 96] on span "Real Property" at bounding box center [22, 95] width 22 height 4
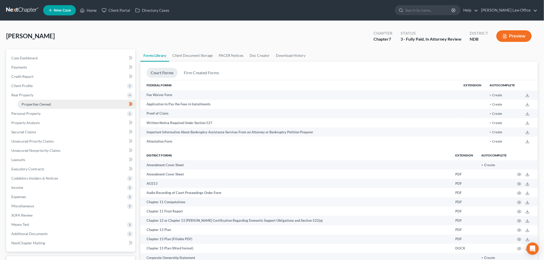
click at [54, 103] on link "Properties Owned" at bounding box center [76, 104] width 118 height 9
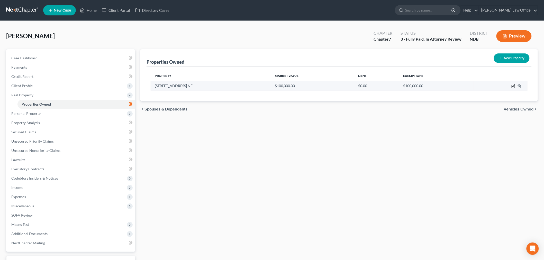
click at [511, 84] on td at bounding box center [500, 86] width 54 height 10
click at [514, 85] on icon "button" at bounding box center [513, 86] width 4 height 4
select select "29"
select select "9"
select select "0"
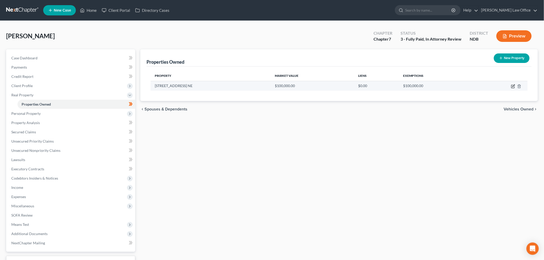
select select "0"
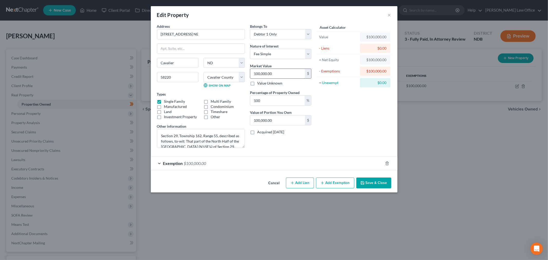
click at [283, 72] on input "100,000.00" at bounding box center [277, 74] width 55 height 10
type input "8"
type input "8.00"
type input "87"
type input "87.00"
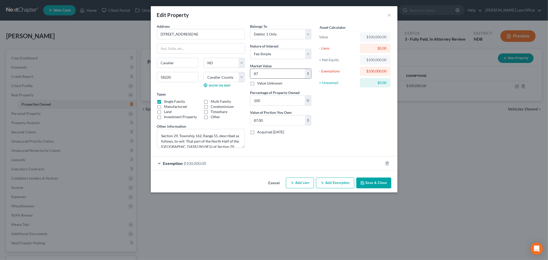
type input "875"
type input "875.00"
type input "8750"
type input "8,750.00"
type input "8,7500"
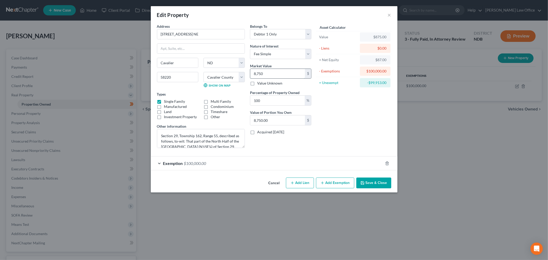
type input "87,500.00"
type input "87,500"
click at [232, 162] on div "Exemption $100,000.00" at bounding box center [267, 163] width 232 height 14
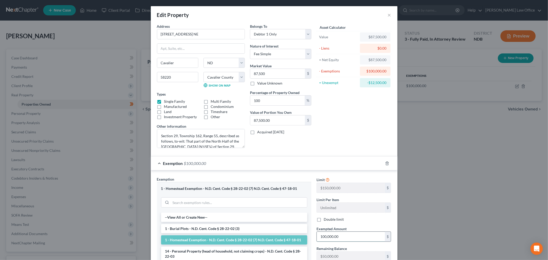
click at [368, 239] on input "100,000.00" at bounding box center [351, 237] width 68 height 10
type input "87,500"
click at [207, 144] on textarea "Section 29, Township 162, Range 55, described as follows, to-wit: That part of …" at bounding box center [201, 138] width 88 height 19
click at [231, 145] on textarea "Section 29, Township 162, Range 55, described as follows, to-wit: That part of …" at bounding box center [201, 138] width 88 height 19
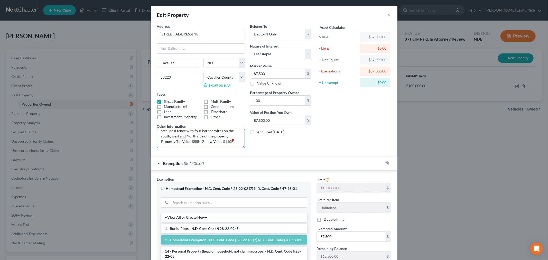
scroll to position [81, 0]
drag, startPoint x: 233, startPoint y: 140, endPoint x: 152, endPoint y: 142, distance: 80.7
click at [154, 142] on div "Address * 9749 134th Ave. NE Cavalier State AL AK AR AZ CA CO CT DE DC FL GA GU…" at bounding box center [200, 88] width 93 height 128
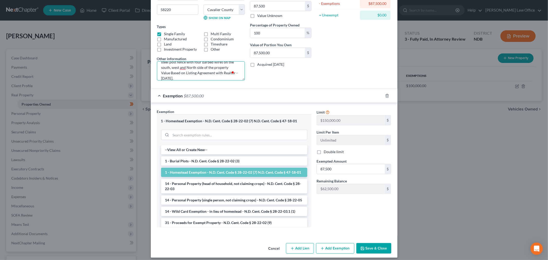
scroll to position [72, 0]
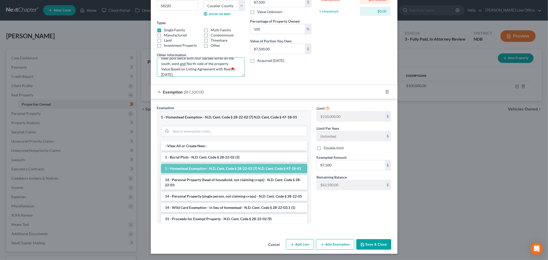
type textarea "Section 29, Township 162, Range 55, described as follows, to-wit: That part of …"
drag, startPoint x: 361, startPoint y: 242, endPoint x: 247, endPoint y: 201, distance: 121.2
click at [361, 242] on icon "button" at bounding box center [362, 244] width 4 height 4
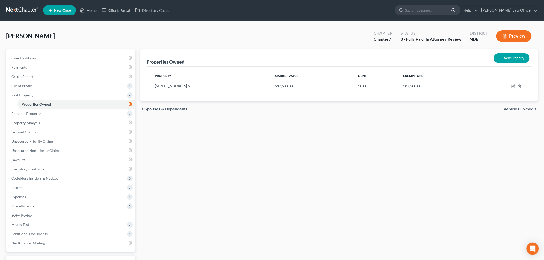
drag, startPoint x: 48, startPoint y: 114, endPoint x: 75, endPoint y: 132, distance: 32.8
click at [48, 114] on span "Personal Property" at bounding box center [71, 113] width 128 height 9
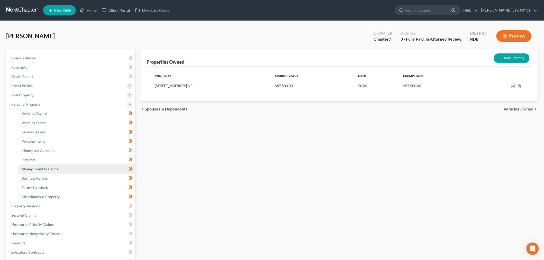
click at [53, 166] on link "Money Owed to Debtor" at bounding box center [76, 168] width 118 height 9
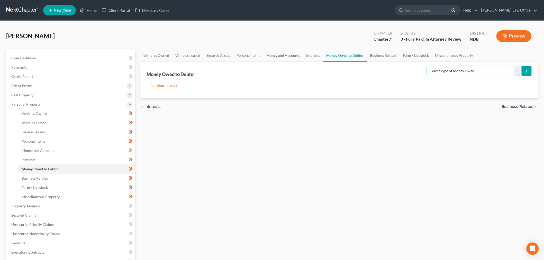
click at [434, 70] on select "Select Type of Money Owed Accounts Receivable (A/B: 38) Alimony (A/B: 29) Child…" at bounding box center [472, 71] width 93 height 10
select select "disability_insurance_payments"
click at [428, 66] on select "Select Type of Money Owed Accounts Receivable (A/B: 38) Alimony (A/B: 29) Child…" at bounding box center [472, 71] width 93 height 10
click at [527, 70] on icon "submit" at bounding box center [526, 71] width 4 height 4
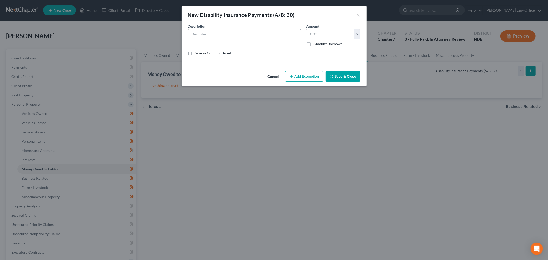
drag, startPoint x: 229, startPoint y: 37, endPoint x: 234, endPoint y: 34, distance: 5.8
click at [229, 36] on input "text" at bounding box center [244, 34] width 113 height 10
type input "Pending Payment from AFLAC Cancer policy"
type input "4,553"
drag, startPoint x: 355, startPoint y: 75, endPoint x: 297, endPoint y: 136, distance: 84.3
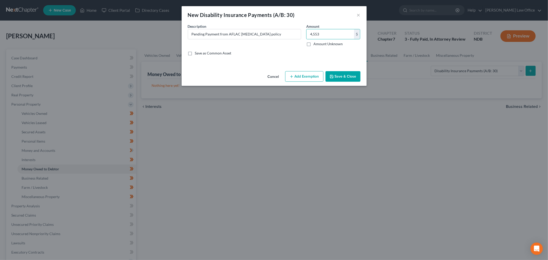
click at [354, 75] on button "Save & Close" at bounding box center [342, 76] width 35 height 11
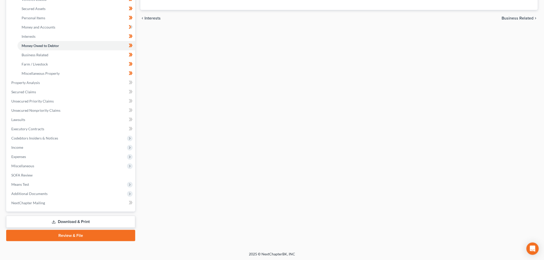
click at [77, 216] on link "Download & Print" at bounding box center [70, 222] width 129 height 12
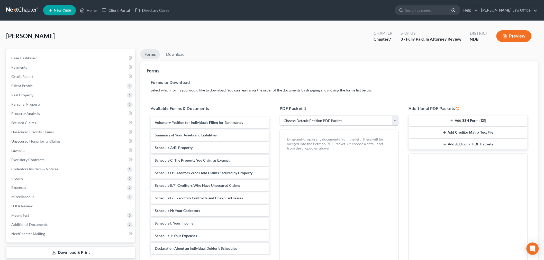
drag, startPoint x: 315, startPoint y: 119, endPoint x: 311, endPoint y: 125, distance: 6.6
click at [314, 120] on select "Choose Default Petition PDF Packet Complete Bankruptcy Petition (all forms and …" at bounding box center [338, 121] width 119 height 10
select select "5"
click at [279, 116] on select "Choose Default Petition PDF Packet Complete Bankruptcy Petition (all forms and …" at bounding box center [338, 121] width 119 height 10
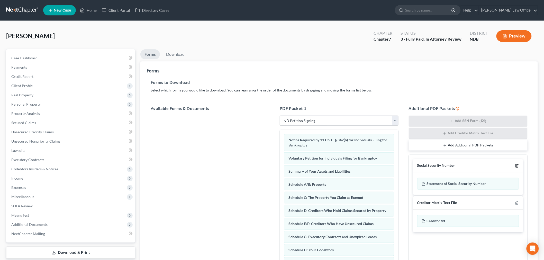
click at [516, 166] on icon "button" at bounding box center [516, 166] width 4 height 4
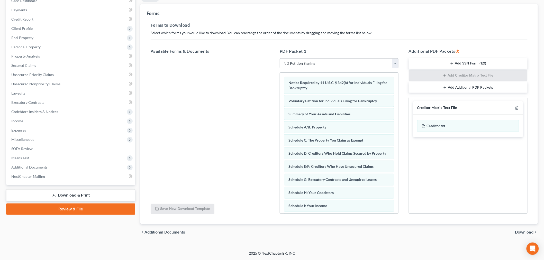
drag, startPoint x: 522, startPoint y: 233, endPoint x: 296, endPoint y: 208, distance: 226.9
click at [515, 233] on span "Download" at bounding box center [524, 232] width 18 height 4
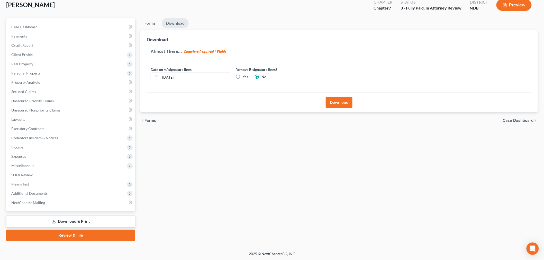
click at [242, 76] on label "Yes" at bounding box center [244, 76] width 5 height 5
click at [245, 76] on input "Yes" at bounding box center [246, 75] width 3 height 3
radio input "true"
radio input "false"
click at [344, 105] on button "Download" at bounding box center [338, 102] width 27 height 11
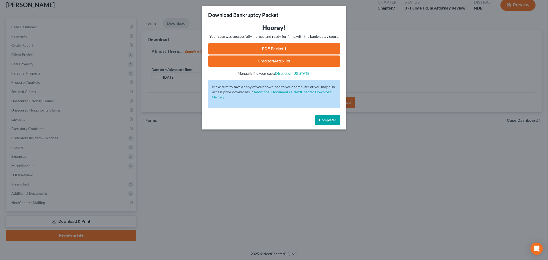
click at [290, 50] on link "PDF Packet 1" at bounding box center [274, 48] width 132 height 11
drag, startPoint x: 326, startPoint y: 117, endPoint x: 219, endPoint y: 93, distance: 110.4
click at [326, 118] on span "Complete!" at bounding box center [327, 120] width 16 height 4
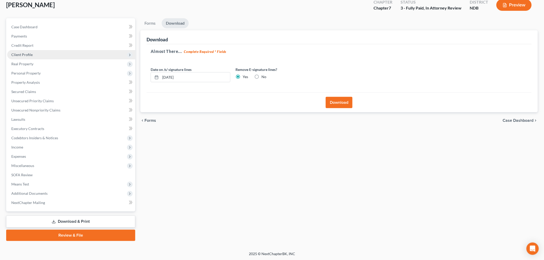
click at [30, 55] on span "Client Profile" at bounding box center [21, 54] width 21 height 4
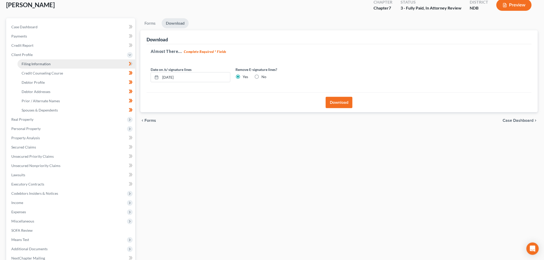
click at [43, 63] on span "Filing Information" at bounding box center [36, 64] width 29 height 4
select select "1"
select select "0"
select select "29"
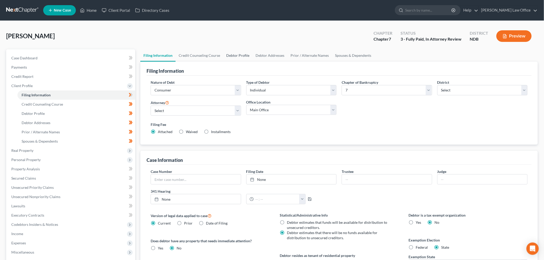
click at [234, 55] on link "Debtor Profile" at bounding box center [237, 55] width 29 height 12
select select "4"
select select "0"
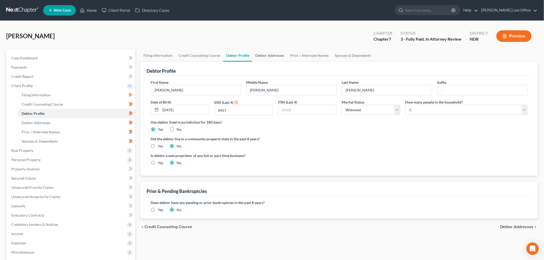
click at [278, 57] on link "Debtor Addresses" at bounding box center [269, 55] width 35 height 12
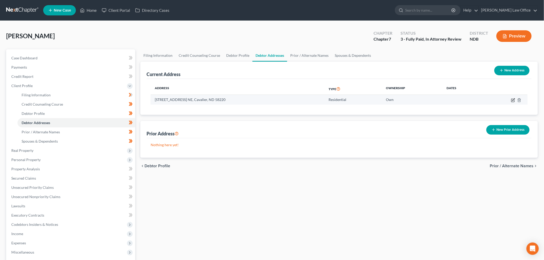
click at [511, 101] on icon "button" at bounding box center [513, 100] width 4 height 4
select select "29"
select select "9"
select select "0"
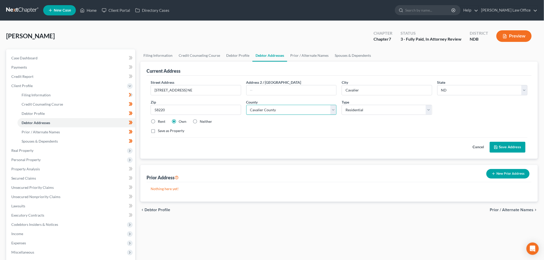
click at [273, 105] on select "County Adams County Barnes County Benson County Billings County Bottineau Count…" at bounding box center [291, 110] width 90 height 10
select select "33"
click at [246, 105] on select "County Adams County Barnes County Benson County Billings County Bottineau Count…" at bounding box center [291, 110] width 90 height 10
drag, startPoint x: 208, startPoint y: 245, endPoint x: 396, endPoint y: 241, distance: 188.3
click at [208, 244] on div "Filing Information Credit Counseling Course Debtor Profile Debtor Addresses Pri…" at bounding box center [339, 188] width 402 height 278
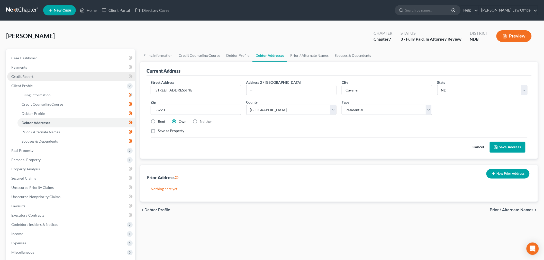
click at [40, 78] on link "Credit Report" at bounding box center [71, 76] width 128 height 9
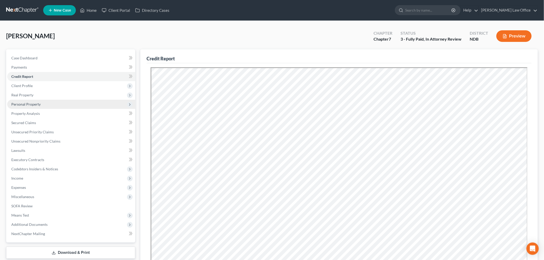
click at [41, 103] on span "Personal Property" at bounding box center [71, 104] width 128 height 9
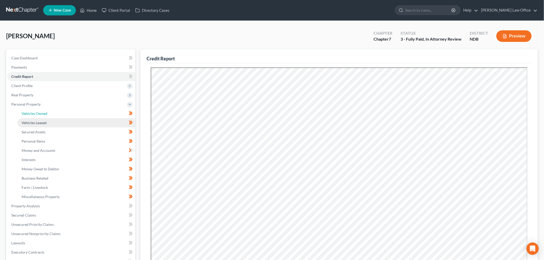
drag, startPoint x: 53, startPoint y: 111, endPoint x: 94, endPoint y: 125, distance: 43.9
click at [52, 111] on link "Vehicles Owned" at bounding box center [76, 113] width 118 height 9
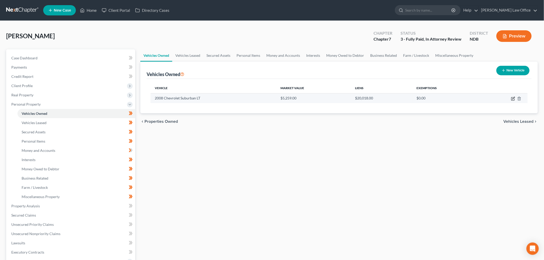
drag, startPoint x: 513, startPoint y: 99, endPoint x: 377, endPoint y: 123, distance: 137.8
click at [512, 99] on icon "button" at bounding box center [513, 99] width 4 height 4
select select "0"
select select "18"
select select "3"
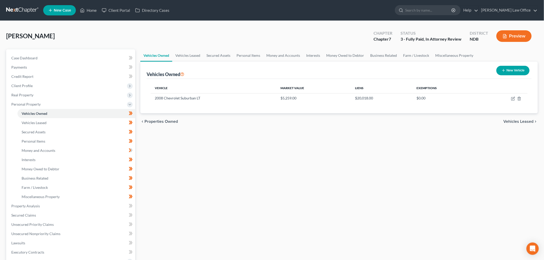
select select "0"
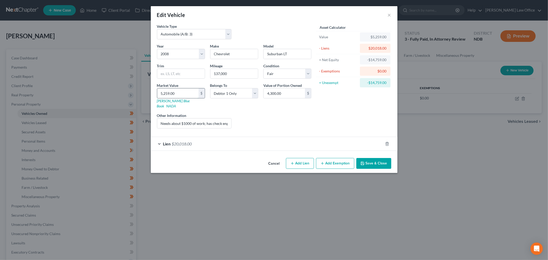
type input "4"
type input "4.00"
type input "43"
type input "43.00"
type input "430"
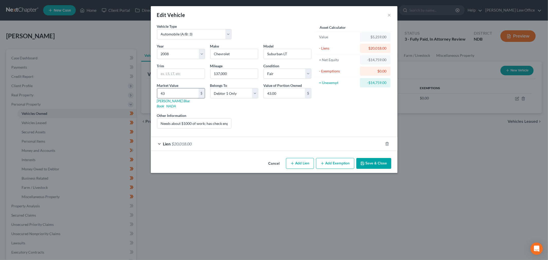
type input "430.00"
type input "4300"
type input "4,300.00"
type input "4,300"
drag, startPoint x: 369, startPoint y: 161, endPoint x: 369, endPoint y: 157, distance: 3.1
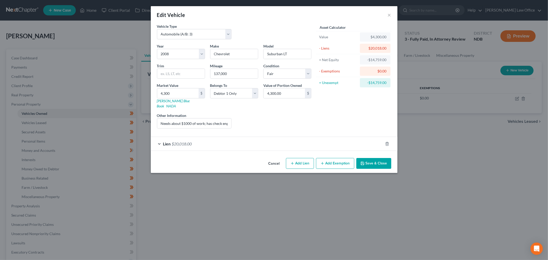
click at [369, 158] on button "Save & Close" at bounding box center [373, 163] width 35 height 11
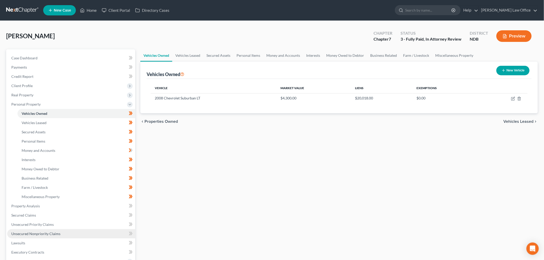
click at [57, 234] on span "Unsecured Nonpriority Claims" at bounding box center [35, 233] width 49 height 4
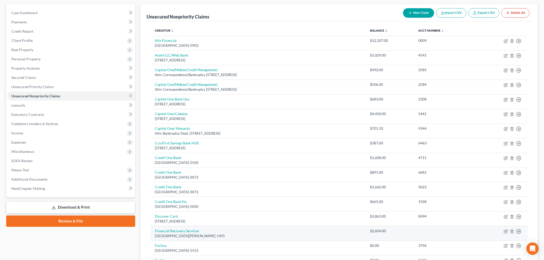
scroll to position [114, 0]
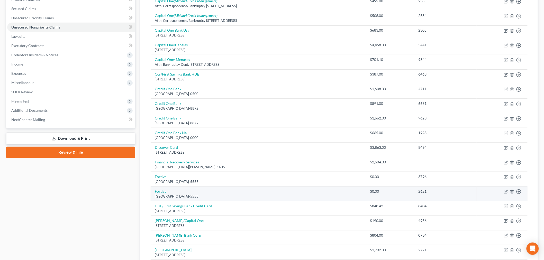
click at [166, 191] on td "Fortiva PO Box 105555, Atlanta, GA 30348-5555" at bounding box center [258, 193] width 215 height 15
click at [160, 191] on link "Fortiva" at bounding box center [161, 191] width 12 height 4
select select "10"
select select "2"
select select "0"
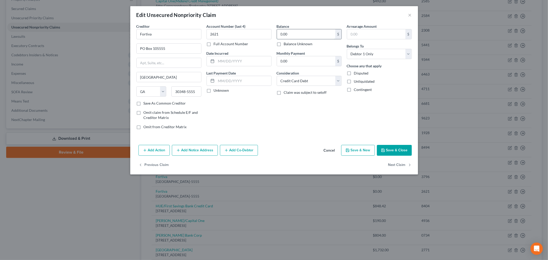
click at [311, 35] on input "0.00" at bounding box center [306, 34] width 58 height 10
type input "0"
click at [404, 148] on button "Save & Close" at bounding box center [394, 150] width 35 height 11
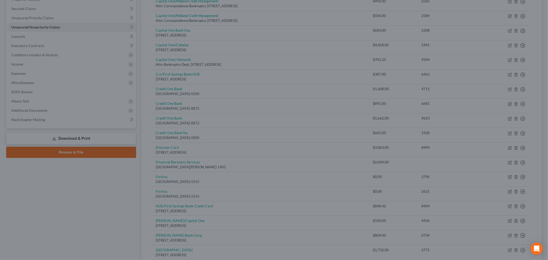
type input "1,986.00"
type input "0"
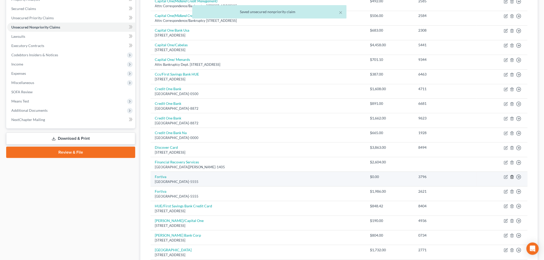
click at [511, 176] on icon "button" at bounding box center [511, 176] width 2 height 3
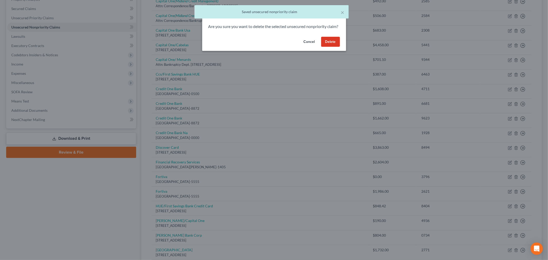
click at [329, 45] on button "Delete" at bounding box center [330, 42] width 19 height 10
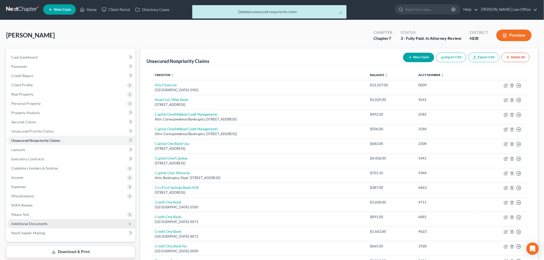
scroll to position [0, 0]
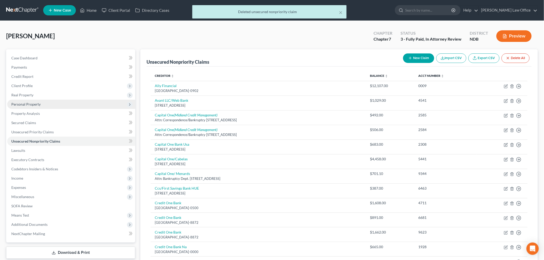
click at [34, 105] on span "Personal Property" at bounding box center [25, 104] width 29 height 4
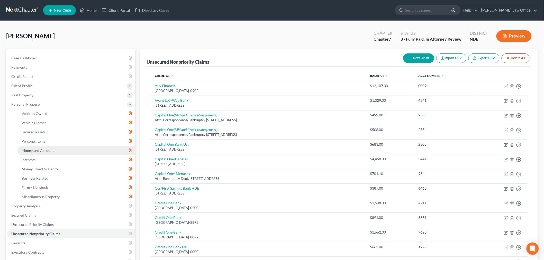
click at [40, 150] on span "Money and Accounts" at bounding box center [39, 150] width 34 height 4
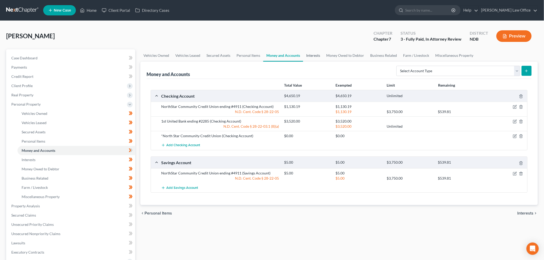
click at [308, 56] on link "Interests" at bounding box center [313, 55] width 20 height 12
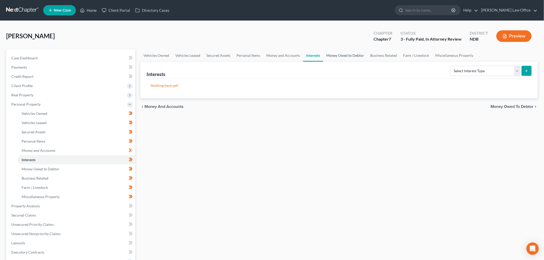
drag, startPoint x: 339, startPoint y: 52, endPoint x: 338, endPoint y: 55, distance: 2.9
click at [338, 52] on link "Money Owed to Debtor" at bounding box center [345, 55] width 44 height 12
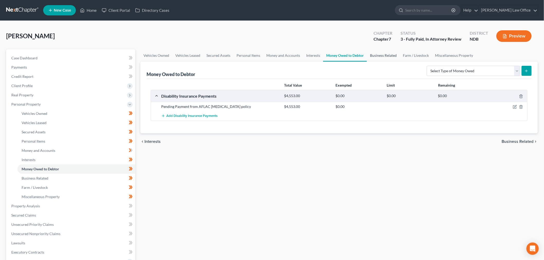
click at [393, 54] on link "Business Related" at bounding box center [383, 55] width 33 height 12
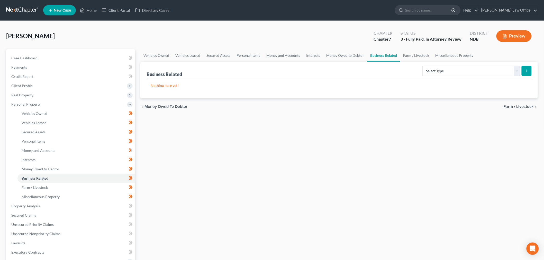
click at [248, 53] on link "Personal Items" at bounding box center [248, 55] width 30 height 12
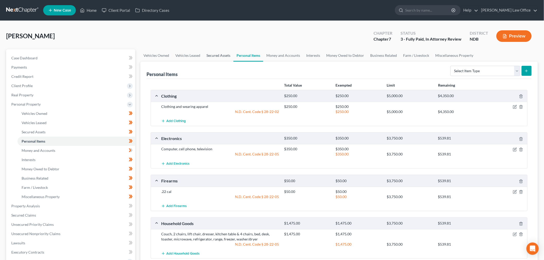
click at [212, 54] on link "Secured Assets" at bounding box center [218, 55] width 30 height 12
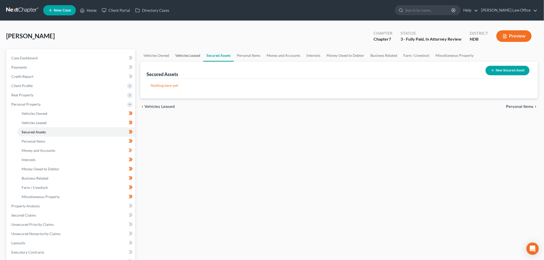
click at [192, 57] on link "Vehicles Leased" at bounding box center [187, 55] width 31 height 12
click at [161, 58] on link "Vehicles Owned" at bounding box center [156, 55] width 32 height 12
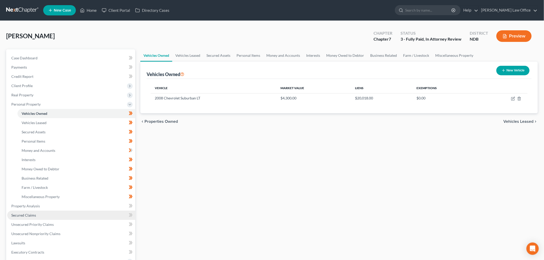
click at [37, 215] on link "Secured Claims" at bounding box center [71, 215] width 128 height 9
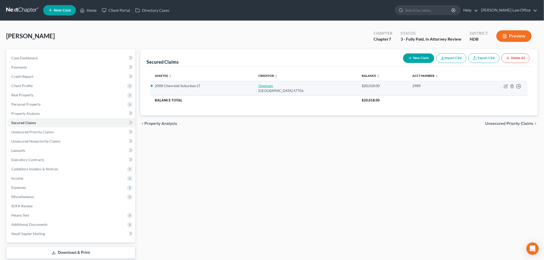
click at [266, 85] on link "Onemain" at bounding box center [265, 85] width 15 height 4
select select "15"
select select "0"
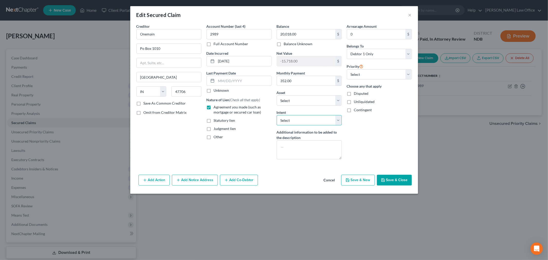
click at [320, 117] on select "Select Surrender Redeem Reaffirm Avoid Other" at bounding box center [309, 120] width 65 height 10
select select "2"
click at [277, 115] on select "Select Surrender Redeem Reaffirm Avoid Other" at bounding box center [309, 120] width 65 height 10
click at [391, 178] on button "Save & Close" at bounding box center [394, 180] width 35 height 11
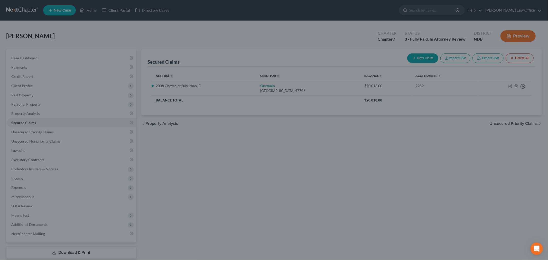
select select "5"
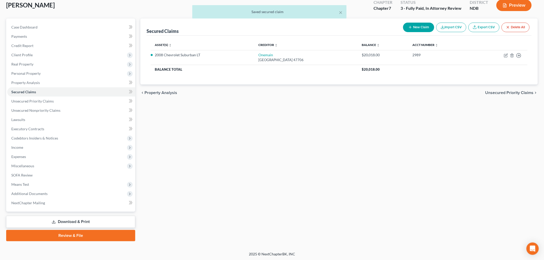
scroll to position [31, 0]
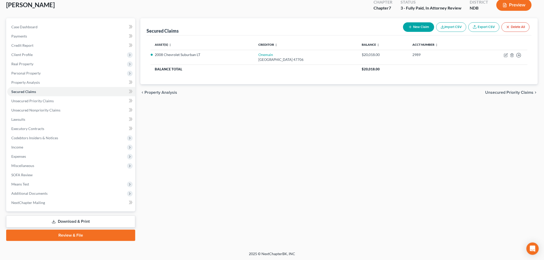
click at [73, 220] on link "Download & Print" at bounding box center [70, 222] width 129 height 12
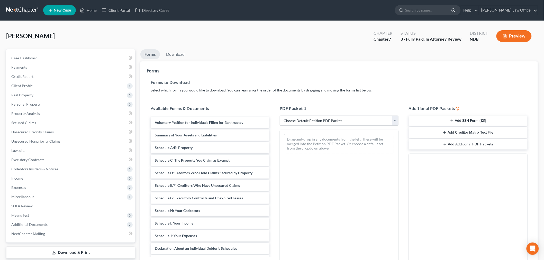
click at [343, 120] on select "Choose Default Petition PDF Packet Complete Bankruptcy Petition (all forms and …" at bounding box center [338, 121] width 119 height 10
select select "6"
click at [279, 116] on select "Choose Default Petition PDF Packet Complete Bankruptcy Petition (all forms and …" at bounding box center [338, 121] width 119 height 10
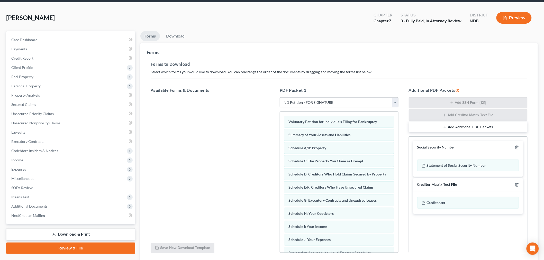
scroll to position [29, 0]
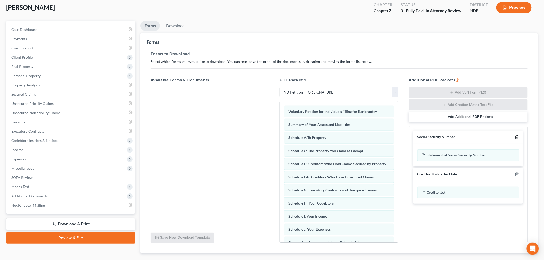
click at [516, 136] on icon "button" at bounding box center [516, 137] width 2 height 3
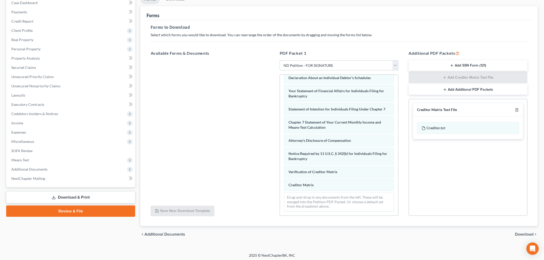
scroll to position [57, 0]
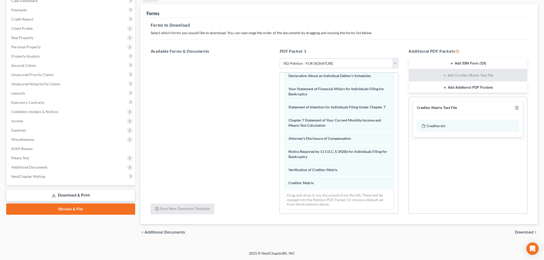
click at [522, 231] on span "Download" at bounding box center [524, 232] width 18 height 4
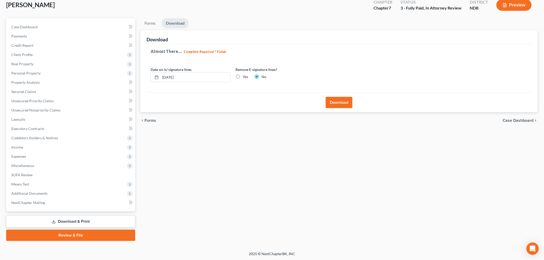
click at [242, 77] on label "Yes" at bounding box center [244, 76] width 5 height 5
click at [245, 77] on input "Yes" at bounding box center [246, 75] width 3 height 3
radio input "true"
radio input "false"
click at [338, 105] on button "Download" at bounding box center [338, 102] width 27 height 11
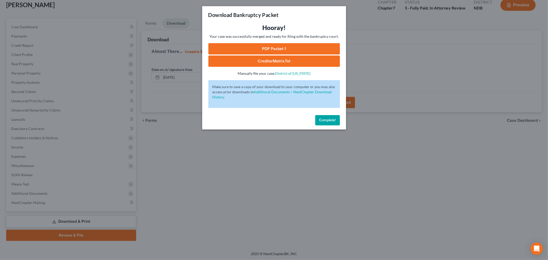
click at [251, 51] on link "PDF Packet 1" at bounding box center [274, 48] width 132 height 11
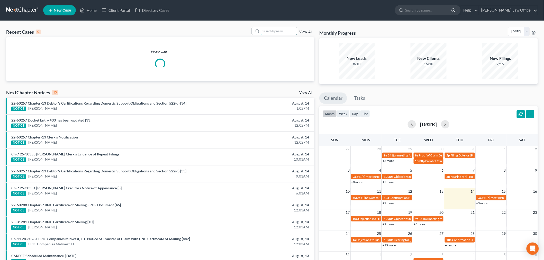
click at [268, 34] on input "search" at bounding box center [279, 30] width 36 height 7
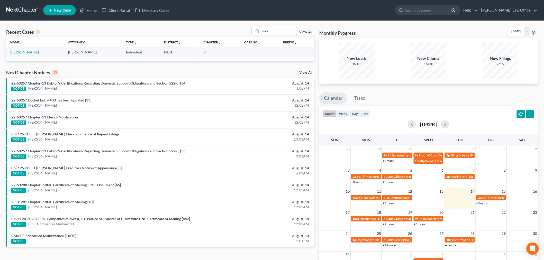
type input "dals"
click at [25, 52] on link "[PERSON_NAME]" at bounding box center [24, 52] width 29 height 4
select select "4"
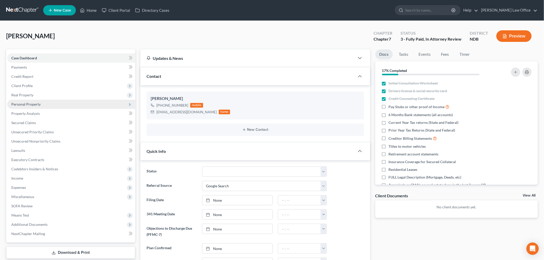
click at [41, 104] on span "Personal Property" at bounding box center [71, 104] width 128 height 9
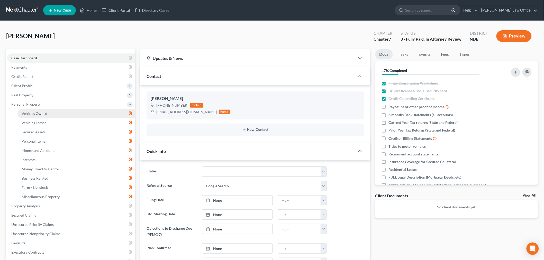
drag, startPoint x: 42, startPoint y: 112, endPoint x: 44, endPoint y: 113, distance: 3.2
click at [42, 112] on span "Vehicles Owned" at bounding box center [35, 113] width 26 height 4
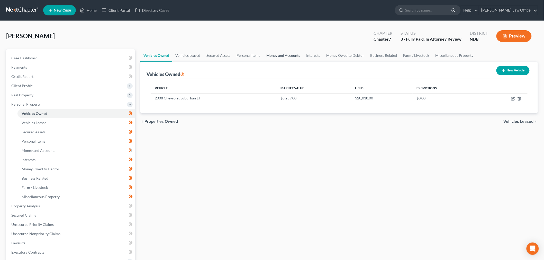
drag, startPoint x: 270, startPoint y: 58, endPoint x: 270, endPoint y: 61, distance: 3.4
click at [271, 58] on link "Money and Accounts" at bounding box center [283, 55] width 40 height 12
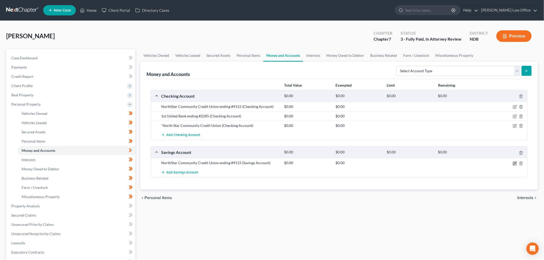
drag, startPoint x: 514, startPoint y: 163, endPoint x: 507, endPoint y: 163, distance: 7.4
click at [514, 163] on icon "button" at bounding box center [514, 163] width 4 height 4
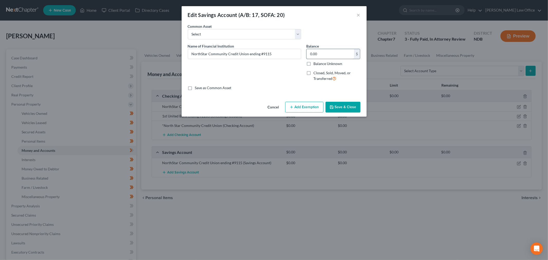
click at [331, 55] on input "0.00" at bounding box center [330, 54] width 48 height 10
type input "5"
click at [304, 105] on button "Add Exemption" at bounding box center [304, 107] width 38 height 11
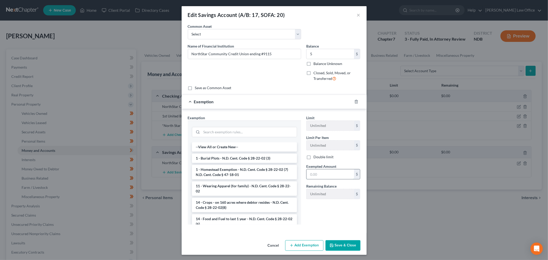
click at [325, 172] on input "text" at bounding box center [330, 174] width 48 height 10
type input "5"
click at [219, 130] on input "search" at bounding box center [249, 132] width 95 height 10
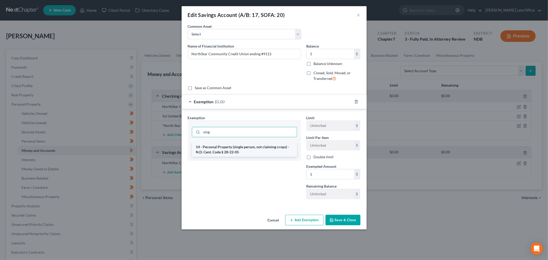
type input "sing"
click at [248, 148] on li "14 - Personal Property (single person, not claiming crops) - N.D. Cent. Code § …" at bounding box center [244, 149] width 105 height 14
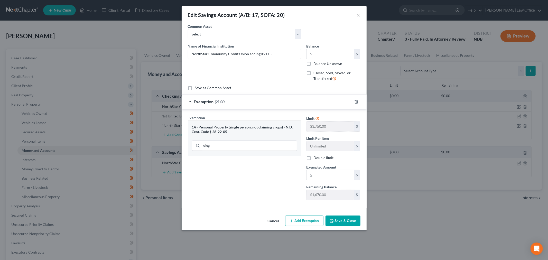
drag, startPoint x: 344, startPoint y: 224, endPoint x: 324, endPoint y: 243, distance: 27.8
click at [341, 224] on button "Save & Close" at bounding box center [342, 221] width 35 height 11
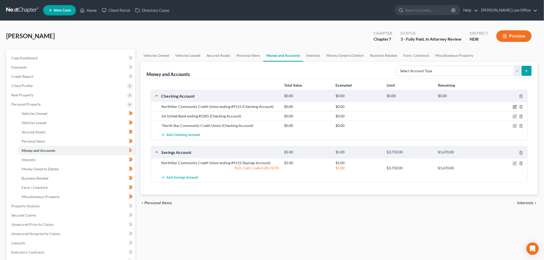
click at [514, 106] on icon "button" at bounding box center [514, 107] width 4 height 4
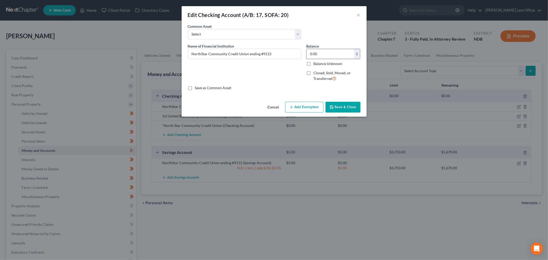
click at [332, 51] on input "0.00" at bounding box center [330, 54] width 48 height 10
type input "1,130.19"
click at [266, 54] on input "NorthStar Community Credit Union ending #9115" at bounding box center [244, 54] width 113 height 10
type input "NorthStar Community Credit Union ending #4911"
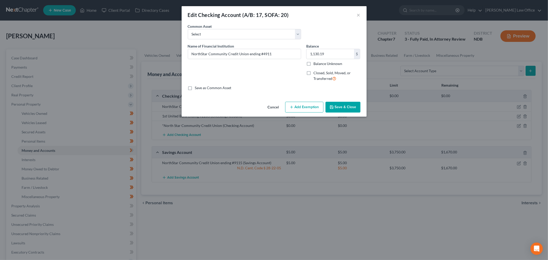
click at [336, 105] on button "Save & Close" at bounding box center [342, 107] width 35 height 11
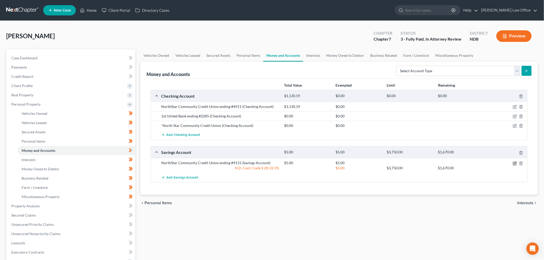
click at [515, 163] on icon "button" at bounding box center [515, 163] width 2 height 2
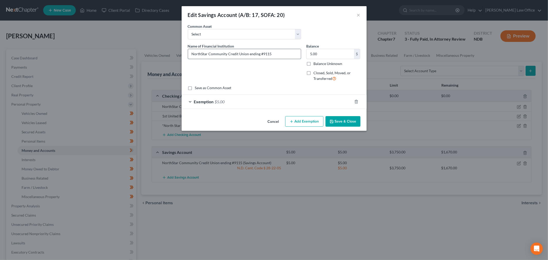
click at [265, 53] on input "NorthStar Community Credit Union ending #9115" at bounding box center [244, 54] width 113 height 10
type input "NorthStar Community Credit Union ending #4911"
drag, startPoint x: 353, startPoint y: 122, endPoint x: 326, endPoint y: 183, distance: 66.1
click at [352, 123] on button "Save & Close" at bounding box center [342, 121] width 35 height 11
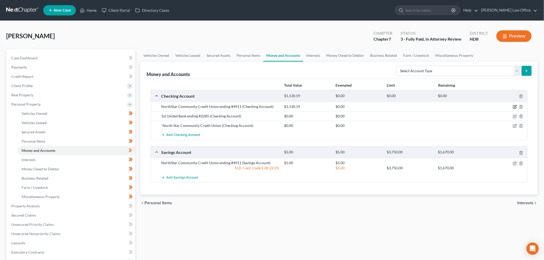
drag, startPoint x: 514, startPoint y: 106, endPoint x: 508, endPoint y: 109, distance: 7.3
click at [514, 106] on icon "button" at bounding box center [514, 107] width 4 height 4
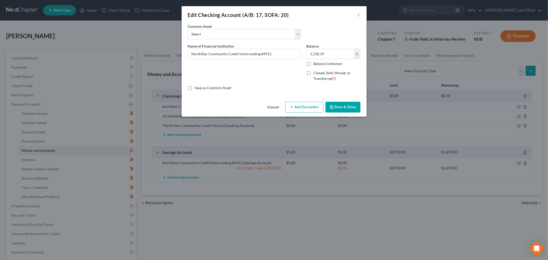
click at [304, 109] on button "Add Exemption" at bounding box center [304, 107] width 38 height 11
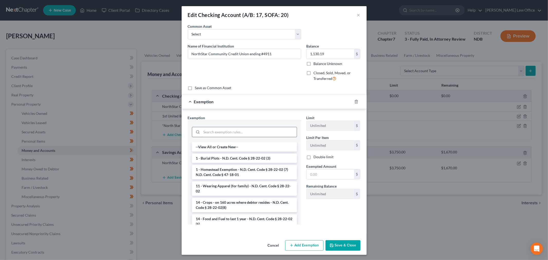
click at [243, 128] on input "search" at bounding box center [249, 132] width 95 height 10
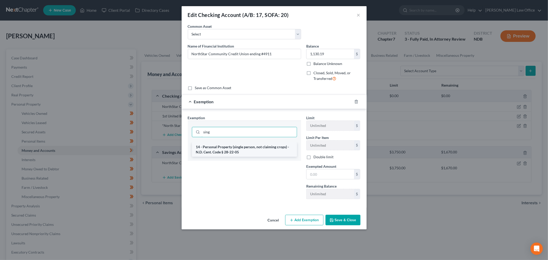
type input "sing"
click at [230, 149] on li "14 - Personal Property (single person, not claiming crops) - N.D. Cent. Code § …" at bounding box center [244, 149] width 105 height 14
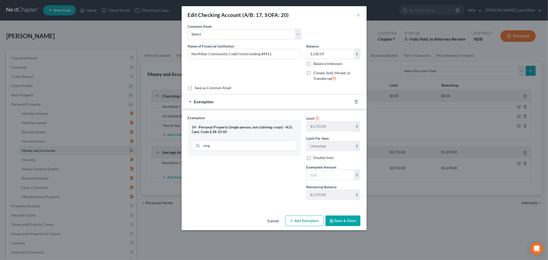
drag, startPoint x: 341, startPoint y: 177, endPoint x: 308, endPoint y: 183, distance: 32.9
click at [341, 177] on input "text" at bounding box center [330, 175] width 48 height 10
type input "1,130.19"
click at [342, 227] on div "Cancel Add Exemption Save & Close" at bounding box center [274, 221] width 185 height 17
click at [344, 222] on button "Save & Close" at bounding box center [342, 221] width 35 height 11
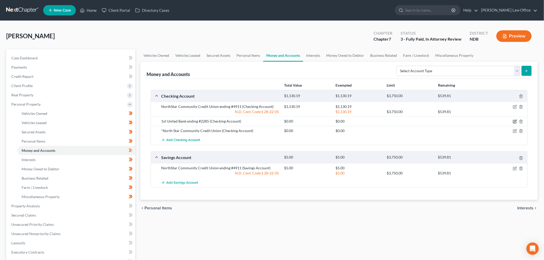
click at [513, 120] on icon "button" at bounding box center [514, 121] width 4 height 4
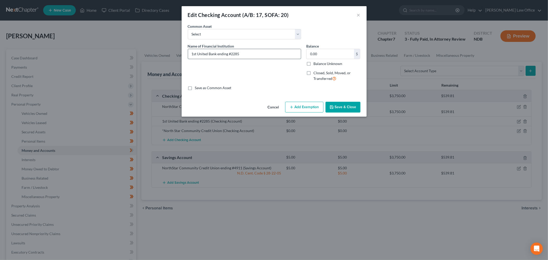
click at [291, 53] on input "1st United Bank ending #2285" at bounding box center [244, 54] width 113 height 10
click at [338, 53] on input "0.00" at bounding box center [330, 54] width 48 height 10
type input "3,520"
click at [314, 107] on button "Add Exemption" at bounding box center [304, 107] width 38 height 11
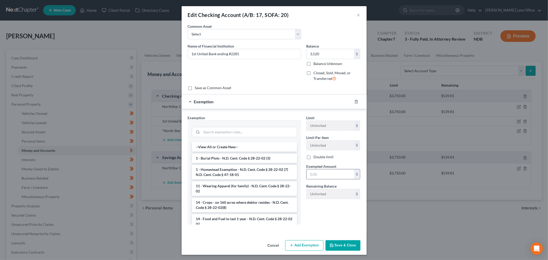
click at [340, 175] on input "text" at bounding box center [330, 174] width 48 height 10
type input "3,520"
click at [233, 132] on input "search" at bounding box center [249, 132] width 95 height 10
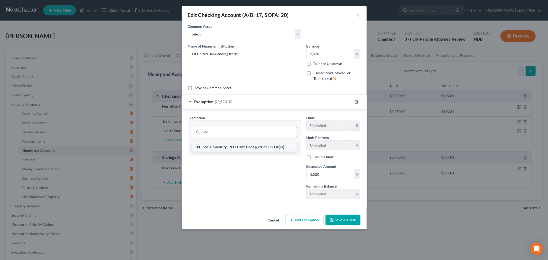
type input "soc"
click at [245, 147] on li "30 - Social Security - N.D. Cent. Code § 28-22-03.1 (8)(a)" at bounding box center [244, 146] width 105 height 9
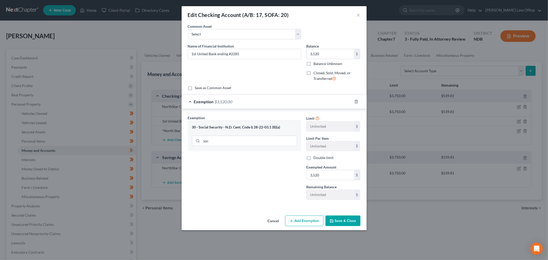
click at [349, 220] on button "Save & Close" at bounding box center [342, 221] width 35 height 11
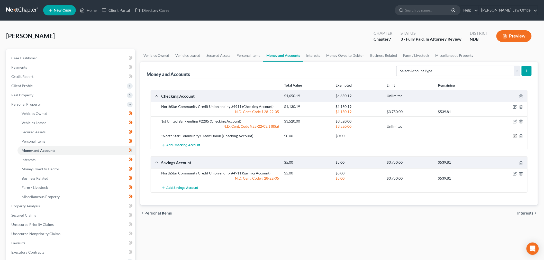
click at [515, 136] on icon "button" at bounding box center [514, 136] width 4 height 4
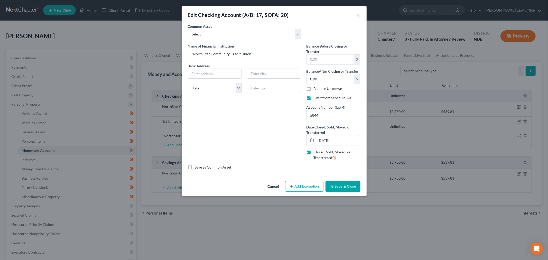
click at [349, 184] on button "Save & Close" at bounding box center [342, 186] width 35 height 11
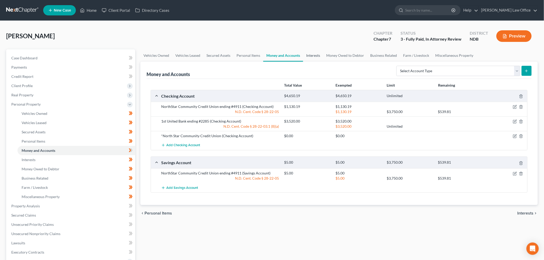
click at [316, 52] on link "Interests" at bounding box center [313, 55] width 20 height 12
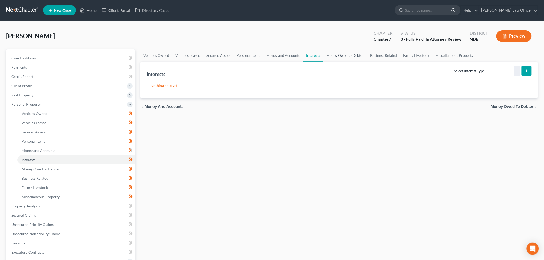
click at [345, 53] on link "Money Owed to Debtor" at bounding box center [345, 55] width 44 height 12
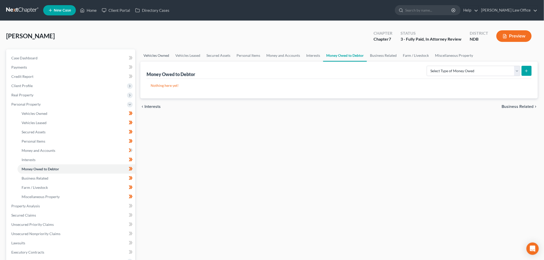
click at [157, 53] on link "Vehicles Owned" at bounding box center [156, 55] width 32 height 12
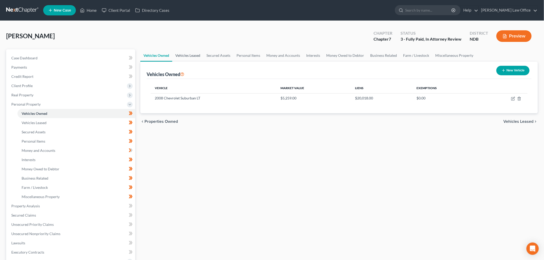
click at [190, 51] on link "Vehicles Leased" at bounding box center [187, 55] width 31 height 12
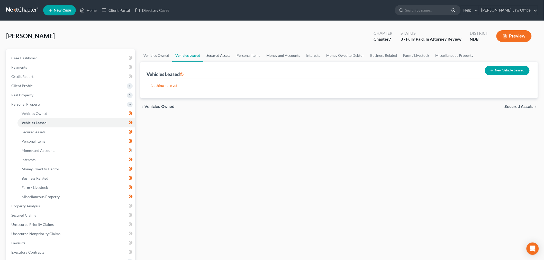
click at [215, 55] on link "Secured Assets" at bounding box center [218, 55] width 30 height 12
click at [243, 55] on link "Personal Items" at bounding box center [248, 55] width 30 height 12
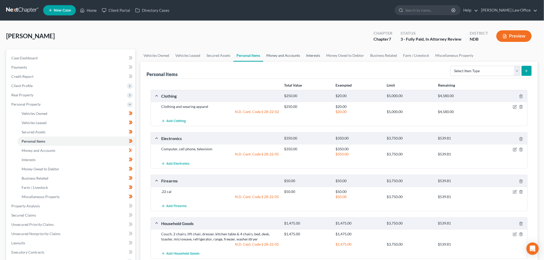
click at [288, 59] on link "Money and Accounts" at bounding box center [283, 55] width 40 height 12
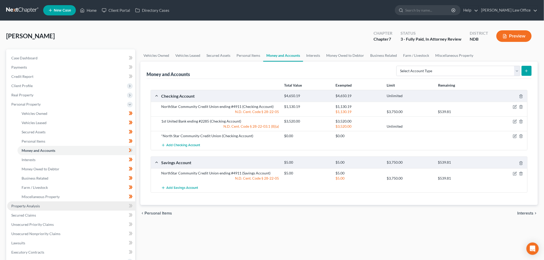
click at [23, 204] on span "Property Analysis" at bounding box center [25, 206] width 29 height 4
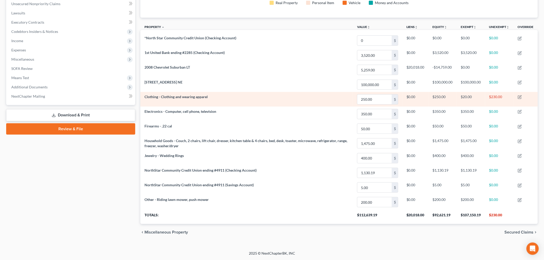
click at [220, 101] on td "Clothing - Clothing and wearing apparel" at bounding box center [246, 99] width 212 height 15
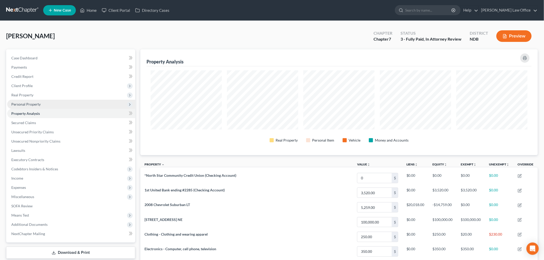
click at [37, 102] on span "Personal Property" at bounding box center [25, 104] width 29 height 4
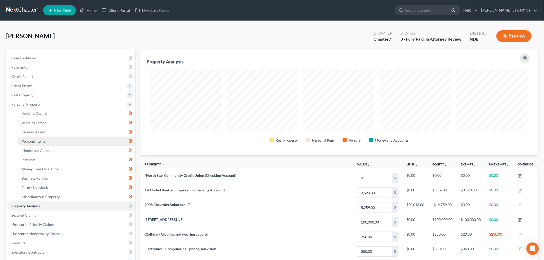
click at [40, 142] on span "Personal Items" at bounding box center [34, 141] width 24 height 4
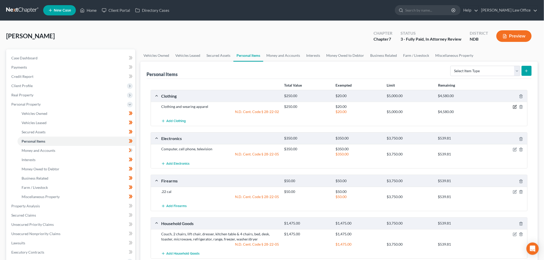
click at [514, 106] on icon "button" at bounding box center [514, 107] width 4 height 4
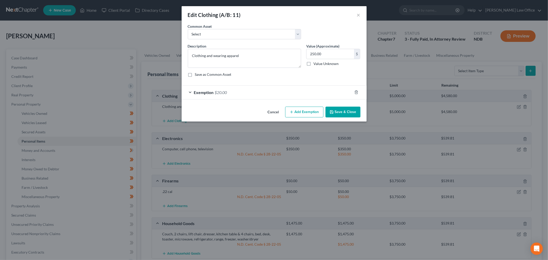
click at [257, 98] on div "Exemption $20.00" at bounding box center [267, 93] width 171 height 14
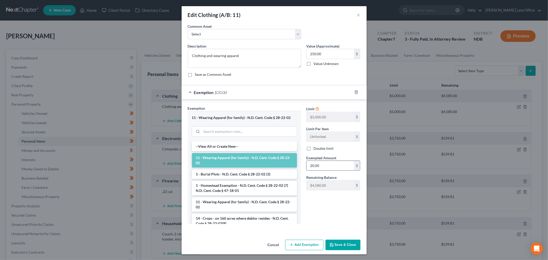
click at [310, 166] on input "20.00" at bounding box center [330, 166] width 48 height 10
type input "250"
click at [333, 245] on button "Save & Close" at bounding box center [342, 245] width 35 height 11
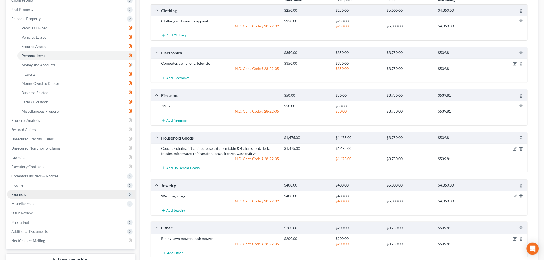
scroll to position [114, 0]
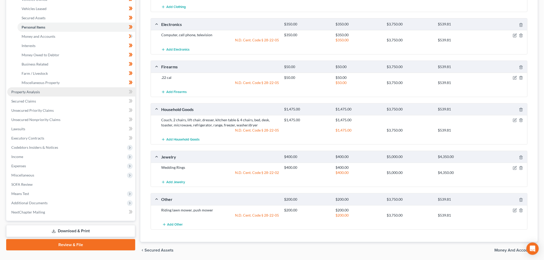
click at [39, 89] on link "Property Analysis" at bounding box center [71, 91] width 128 height 9
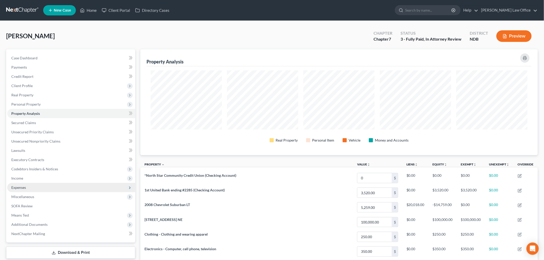
scroll to position [106, 397]
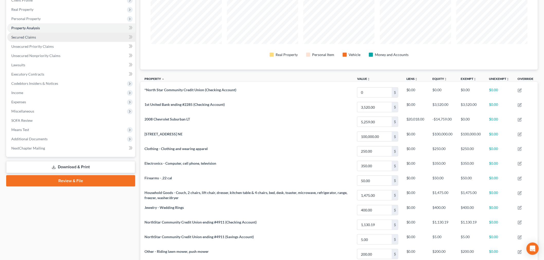
click at [35, 32] on link "Property Analysis" at bounding box center [71, 27] width 128 height 9
click at [33, 38] on span "Secured Claims" at bounding box center [23, 37] width 25 height 4
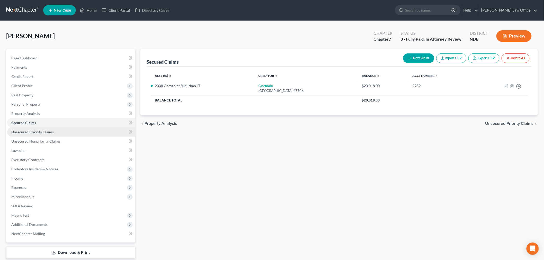
click at [35, 132] on span "Unsecured Priority Claims" at bounding box center [32, 132] width 42 height 4
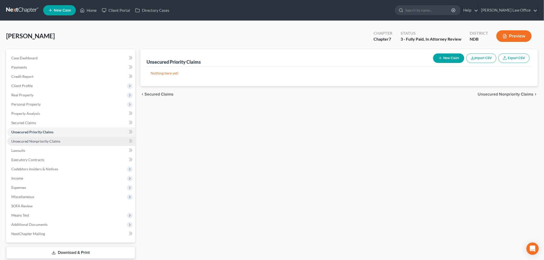
click at [33, 140] on span "Unsecured Nonpriority Claims" at bounding box center [35, 141] width 49 height 4
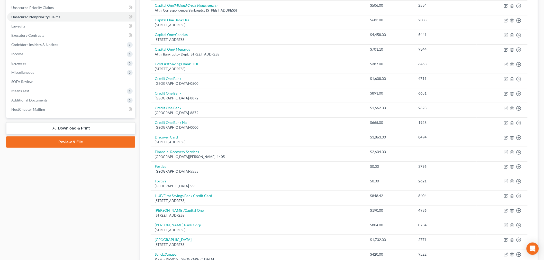
scroll to position [200, 0]
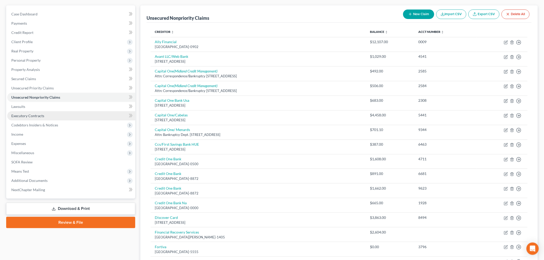
click at [30, 111] on link "Executory Contracts" at bounding box center [71, 115] width 128 height 9
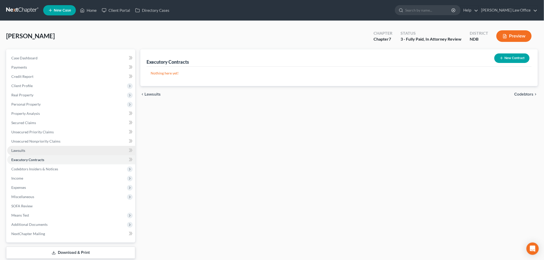
click at [29, 152] on link "Lawsuits" at bounding box center [71, 150] width 128 height 9
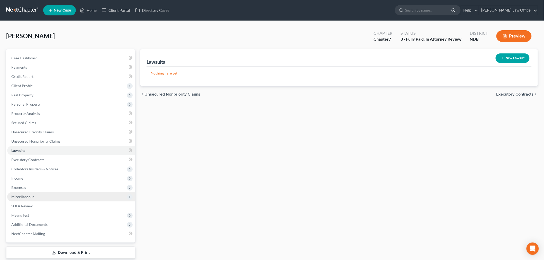
drag, startPoint x: 27, startPoint y: 195, endPoint x: 37, endPoint y: 197, distance: 9.8
click at [27, 195] on span "Miscellaneous" at bounding box center [22, 196] width 23 height 4
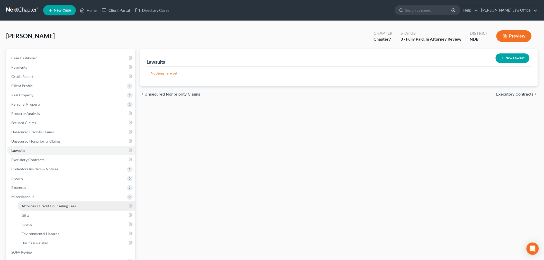
click at [62, 206] on span "Attorney / Credit Counseling Fees" at bounding box center [49, 206] width 54 height 4
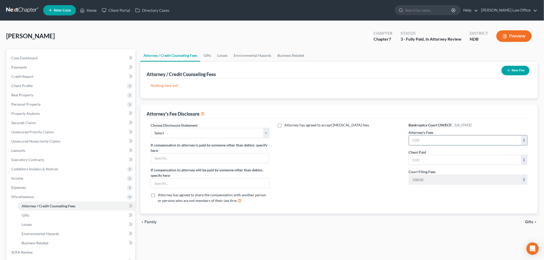
click at [451, 138] on input "text" at bounding box center [465, 140] width 112 height 10
type input "1,862"
click at [508, 73] on button "New Fee" at bounding box center [515, 71] width 28 height 10
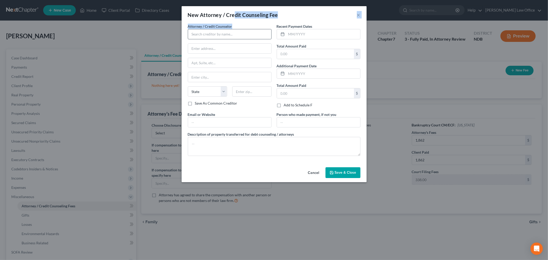
click at [235, 26] on div "New Attorney / Credit Counseling Fee × Attorney / Credit Counselor * State AL A…" at bounding box center [274, 94] width 185 height 176
click at [233, 35] on input "text" at bounding box center [230, 34] width 84 height 10
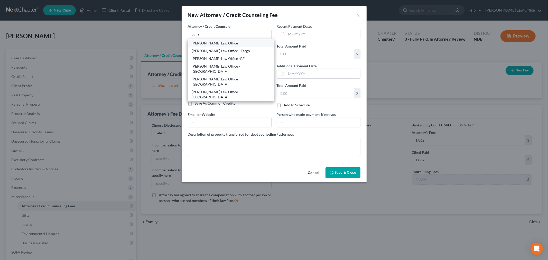
click at [224, 44] on div "[PERSON_NAME] Law Office" at bounding box center [231, 43] width 78 height 5
type input "[PERSON_NAME] Law Office"
type input "PO Box 876"
type input "Winona"
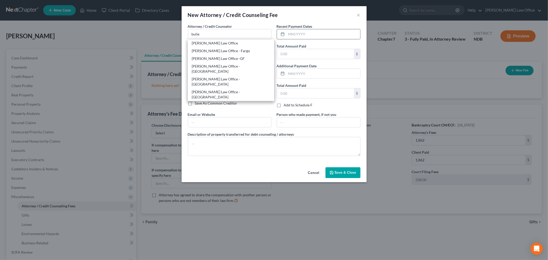
select select "24"
type input "55987"
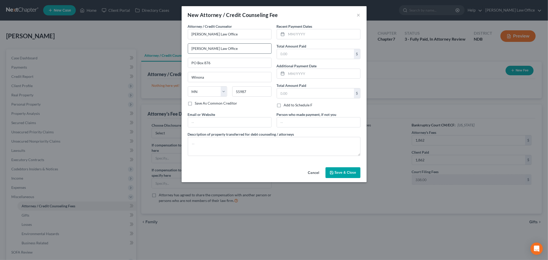
click at [223, 44] on input "[PERSON_NAME] Law Office" at bounding box center [229, 49] width 83 height 10
click at [240, 36] on input "[PERSON_NAME] Law Office" at bounding box center [230, 34] width 84 height 10
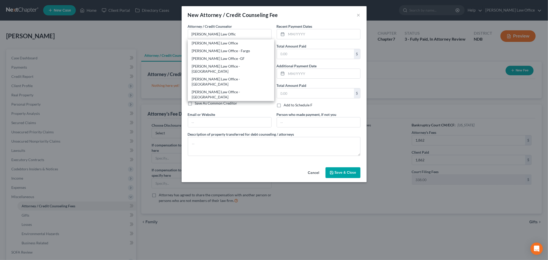
drag, startPoint x: 221, startPoint y: 59, endPoint x: 366, endPoint y: 28, distance: 147.9
click at [222, 59] on div "[PERSON_NAME] Law Office -GF" at bounding box center [231, 58] width 78 height 5
type input "[PERSON_NAME] Law Office -GF"
type input "305 S. 4th Street Suite A"
type input "Grand Forks"
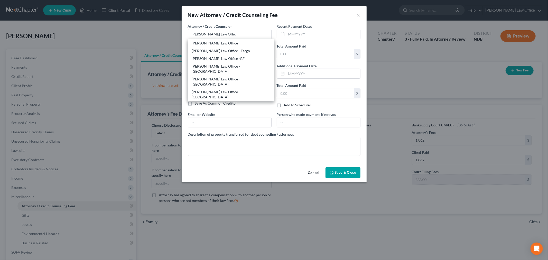
select select "29"
type input "58201"
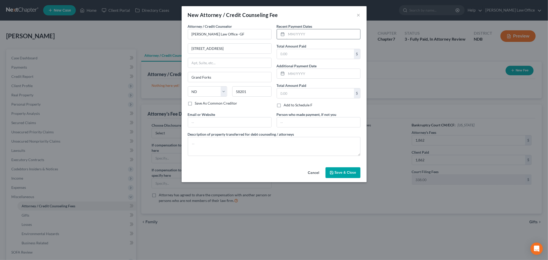
click at [333, 37] on input "text" at bounding box center [323, 34] width 74 height 10
type input "[DATE]"
type input "2,200"
click at [257, 149] on textarea at bounding box center [274, 146] width 173 height 19
type textarea "Bankruptcy Attorney and filing fees"
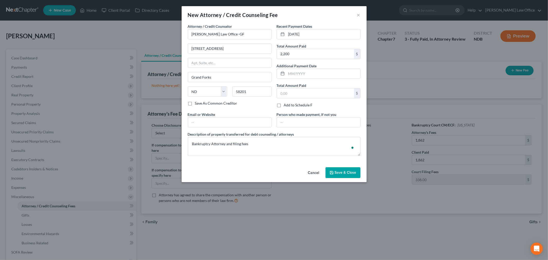
click at [350, 171] on span "Save & Close" at bounding box center [346, 172] width 22 height 4
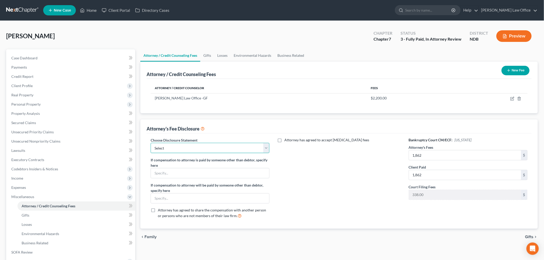
click at [173, 150] on select "Select Chapter 7/Conversion ND Retainer Fee Disclosure MN Retainer Fee Stmt MN …" at bounding box center [210, 148] width 119 height 10
select select "5"
click at [151, 143] on select "Select Chapter 7/Conversion ND Retainer Fee Disclosure MN Retainer Fee Stmt MN …" at bounding box center [210, 148] width 119 height 10
click at [511, 71] on button "New Fee" at bounding box center [515, 71] width 28 height 10
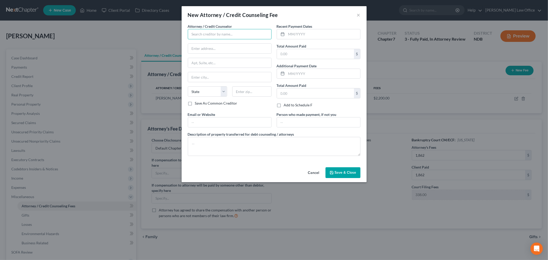
click at [216, 35] on input "text" at bounding box center [230, 34] width 84 height 10
click at [251, 32] on input "text" at bounding box center [230, 34] width 84 height 10
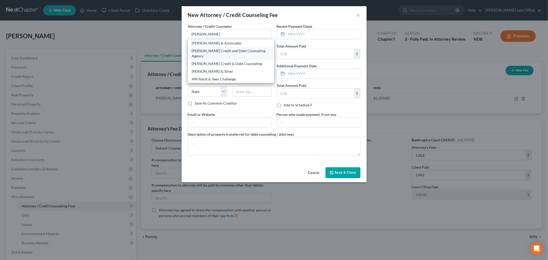
click at [229, 51] on div "[PERSON_NAME] Credit and Debt Counseling Agency" at bounding box center [231, 53] width 78 height 10
type input "[PERSON_NAME] Credit and Debt Counseling Agency"
type input "800 Dakota Avenue N"
type input "Huron"
select select "43"
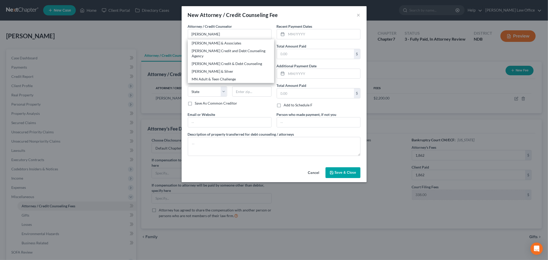
type input "57350"
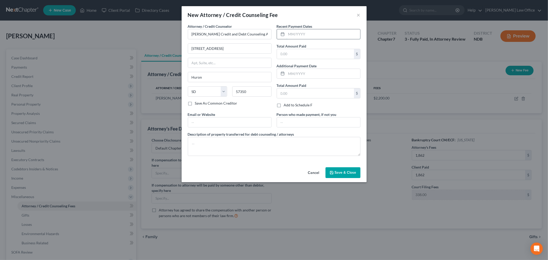
click at [310, 34] on input "text" at bounding box center [323, 34] width 74 height 10
type input "[DATE]"
type input "25"
click at [315, 146] on textarea at bounding box center [274, 146] width 173 height 19
type textarea "Pre-Bankruptcy Credit Counseling"
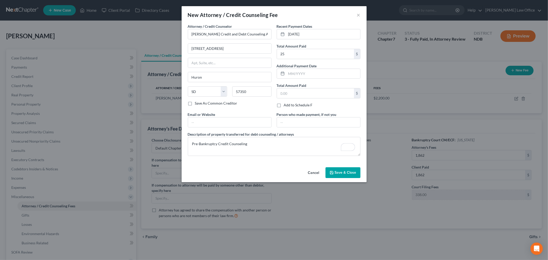
click at [337, 174] on span "Save & Close" at bounding box center [346, 172] width 22 height 4
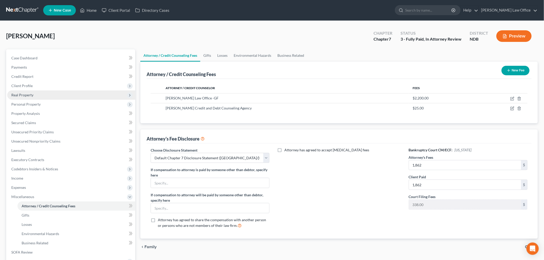
click at [45, 97] on span "Real Property" at bounding box center [71, 94] width 128 height 9
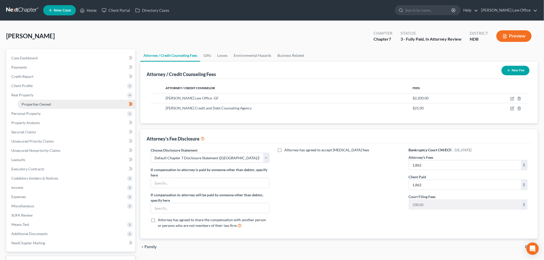
drag, startPoint x: 36, startPoint y: 103, endPoint x: 36, endPoint y: 100, distance: 2.6
click at [36, 103] on span "Properties Owned" at bounding box center [36, 104] width 29 height 4
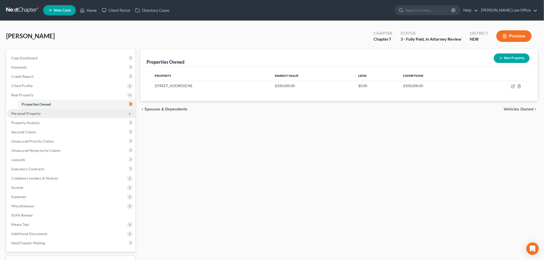
click at [29, 112] on span "Personal Property" at bounding box center [25, 113] width 29 height 4
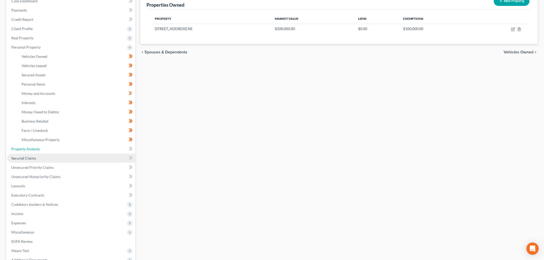
click at [29, 149] on span "Property Analysis" at bounding box center [25, 149] width 29 height 4
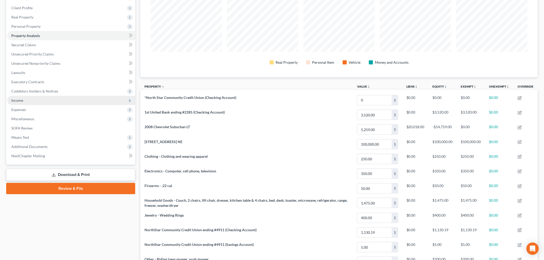
scroll to position [256754, 256462]
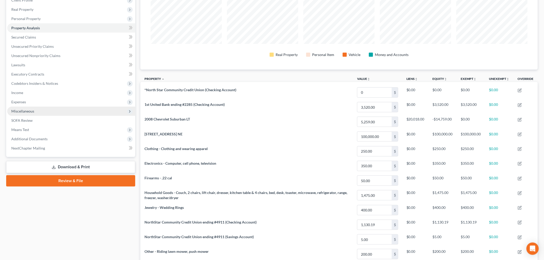
click at [34, 110] on span "Miscellaneous" at bounding box center [71, 111] width 128 height 9
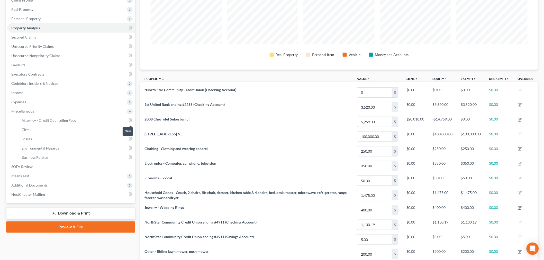
click at [134, 119] on span at bounding box center [130, 121] width 9 height 8
click at [131, 129] on icon at bounding box center [130, 130] width 2 height 4
click at [130, 138] on icon at bounding box center [130, 139] width 2 height 4
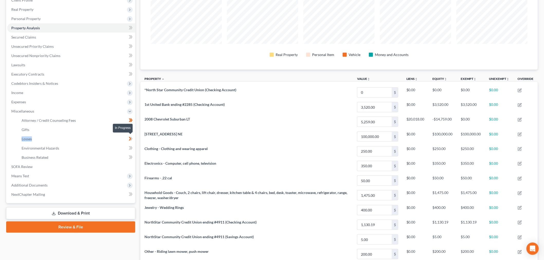
click at [130, 138] on icon at bounding box center [130, 139] width 2 height 4
click at [131, 147] on icon at bounding box center [131, 148] width 4 height 6
click at [129, 158] on icon at bounding box center [130, 157] width 2 height 4
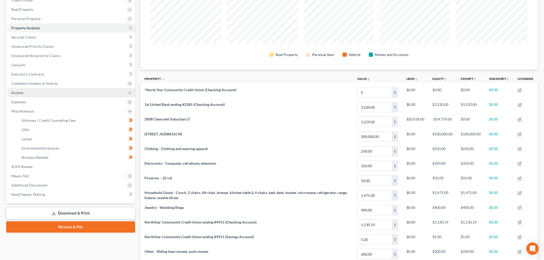
click at [31, 89] on span "Income" at bounding box center [71, 92] width 128 height 9
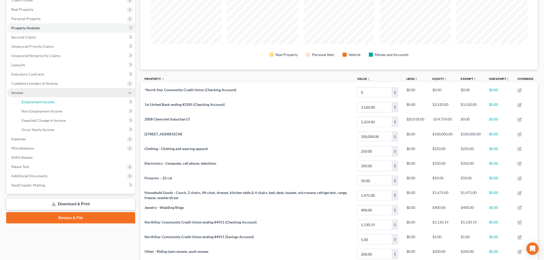
click at [32, 100] on span "Employment Income" at bounding box center [38, 102] width 33 height 4
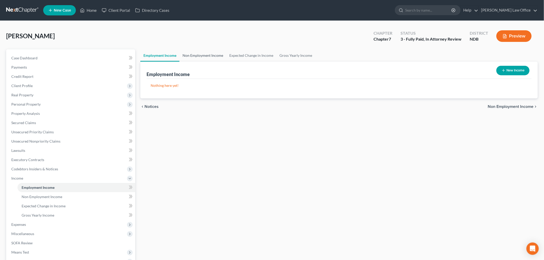
click at [208, 50] on link "Non Employment Income" at bounding box center [202, 55] width 47 height 12
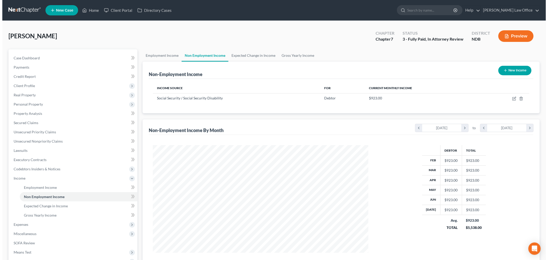
scroll to position [107, 226]
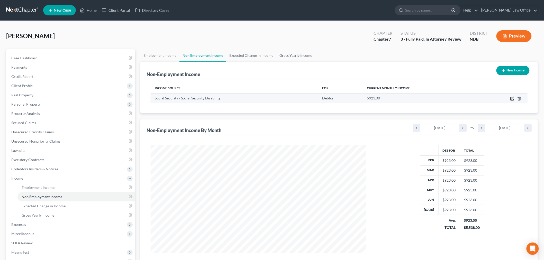
click at [511, 99] on icon "button" at bounding box center [512, 98] width 2 height 2
select select "4"
select select "0"
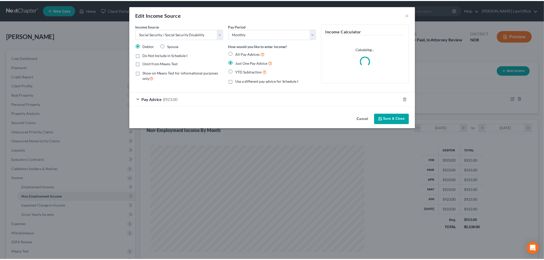
scroll to position [108, 228]
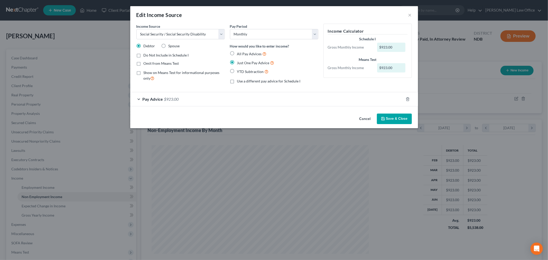
click at [227, 100] on div "Pay Advice $923.00" at bounding box center [266, 99] width 273 height 14
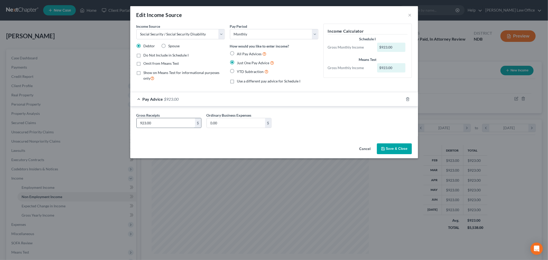
click at [178, 124] on input "923.00" at bounding box center [166, 123] width 58 height 10
type input "1,785"
click at [387, 151] on button "Save & Close" at bounding box center [394, 148] width 35 height 11
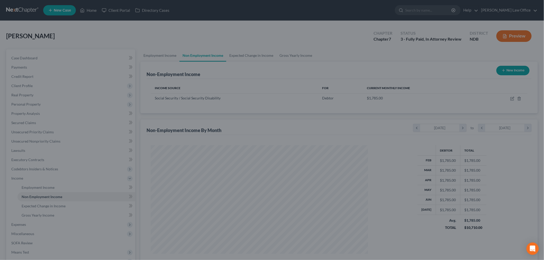
scroll to position [256752, 256634]
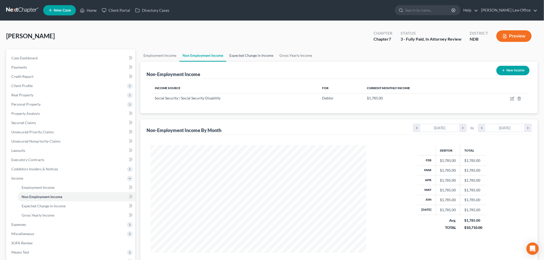
click at [259, 57] on link "Expected Change in Income" at bounding box center [251, 55] width 50 height 12
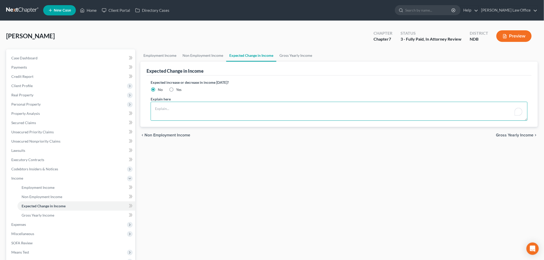
click at [238, 112] on textarea "To enrich screen reader interactions, please activate Accessibility in Grammarl…" at bounding box center [339, 111] width 377 height 19
type textarea "M"
click at [278, 108] on textarea "Debtor will start to receive $1785 of deceased spouse's social security benefit…" at bounding box center [339, 111] width 377 height 19
type textarea "Debtor will start to receive $1785 of deceased spouse's social security benefit…"
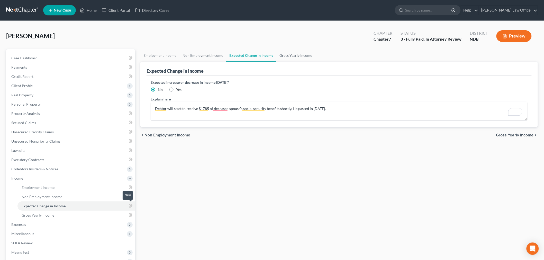
click at [132, 204] on icon at bounding box center [131, 206] width 4 height 6
click at [132, 212] on icon at bounding box center [131, 215] width 4 height 6
click at [85, 218] on link "Gross Yearly Income" at bounding box center [76, 215] width 118 height 9
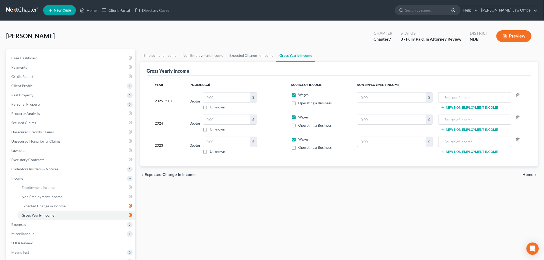
click at [298, 95] on label "Wages" at bounding box center [303, 94] width 10 height 5
click at [300, 95] on input "Wages" at bounding box center [301, 93] width 3 height 3
checkbox input "false"
click at [298, 117] on label "Wages" at bounding box center [303, 117] width 10 height 5
click at [300, 117] on input "Wages" at bounding box center [301, 116] width 3 height 3
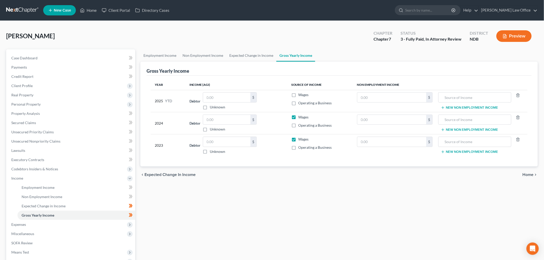
checkbox input "false"
click at [298, 139] on label "Wages" at bounding box center [303, 139] width 10 height 5
click at [300, 139] on input "Wages" at bounding box center [301, 138] width 3 height 3
checkbox input "false"
click at [369, 94] on input "text" at bounding box center [391, 97] width 69 height 10
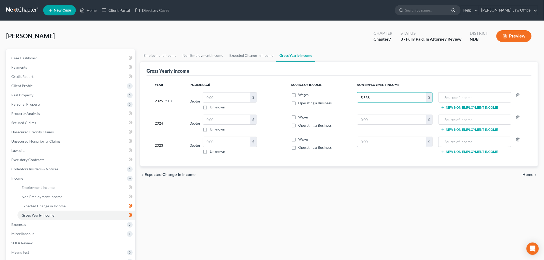
type input "5,538"
click at [462, 92] on td "New Non Employment Income" at bounding box center [481, 101] width 91 height 22
drag, startPoint x: 457, startPoint y: 94, endPoint x: 460, endPoint y: 96, distance: 3.3
click at [456, 94] on input "text" at bounding box center [474, 97] width 67 height 10
click at [475, 96] on input "Social Security Benfefits" at bounding box center [474, 97] width 67 height 10
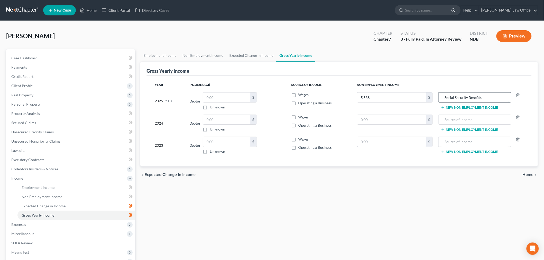
type input "Social Security Benefits"
click at [492, 98] on input "Social Security Benefits" at bounding box center [474, 97] width 67 height 10
click at [471, 118] on input "text" at bounding box center [474, 120] width 67 height 10
paste input "Social Security Benefits"
type input "Social Security Benefits"
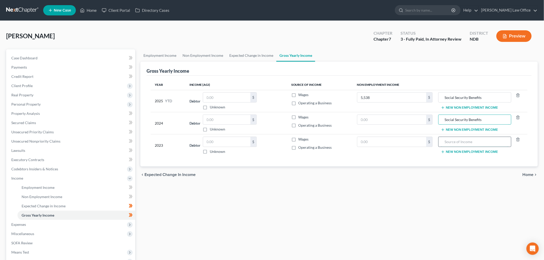
click at [465, 141] on input "text" at bounding box center [474, 142] width 67 height 10
paste input "Social Security Benefits"
type input "Social Security Benefits"
click at [371, 120] on input "text" at bounding box center [391, 120] width 69 height 10
type input "11,076"
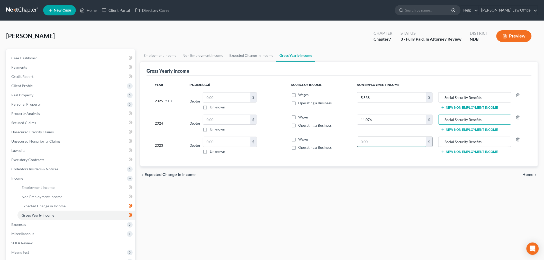
click at [370, 141] on input "text" at bounding box center [391, 142] width 69 height 10
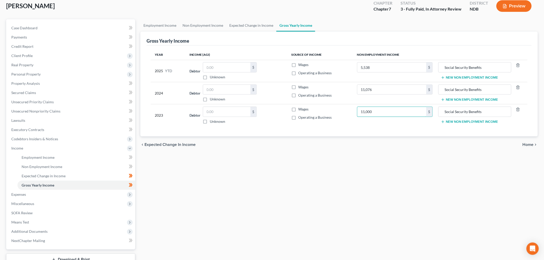
scroll to position [68, 0]
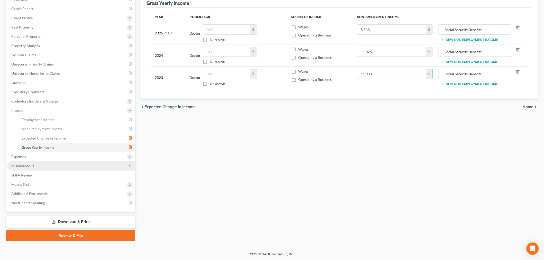
type input "11,000"
click at [34, 169] on span "Miscellaneous" at bounding box center [71, 165] width 128 height 9
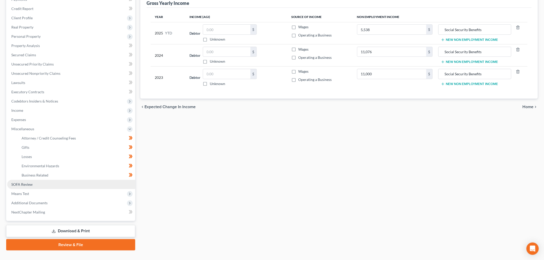
click at [35, 186] on link "SOFA Review" at bounding box center [71, 184] width 128 height 9
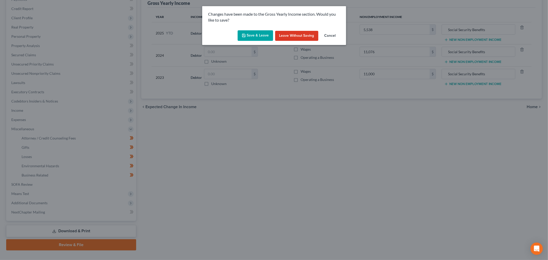
click at [263, 34] on button "Save & Leave" at bounding box center [255, 35] width 35 height 11
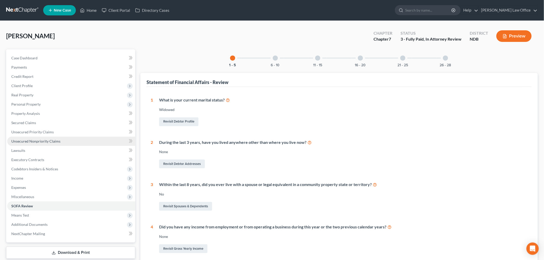
click at [55, 139] on span "Unsecured Nonpriority Claims" at bounding box center [35, 141] width 49 height 4
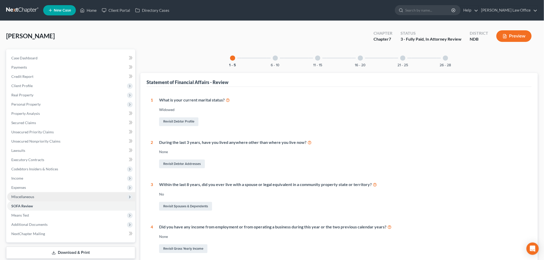
click at [22, 196] on span "Miscellaneous" at bounding box center [22, 196] width 23 height 4
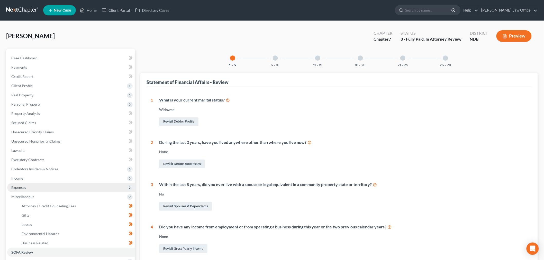
click at [23, 184] on span "Expenses" at bounding box center [71, 187] width 128 height 9
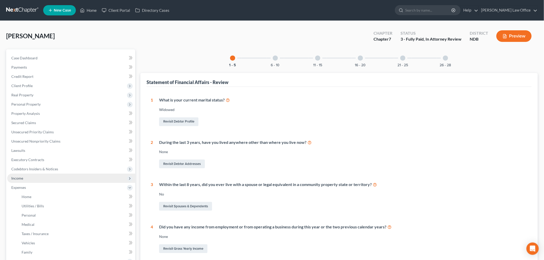
click at [36, 174] on span "Income" at bounding box center [71, 178] width 128 height 9
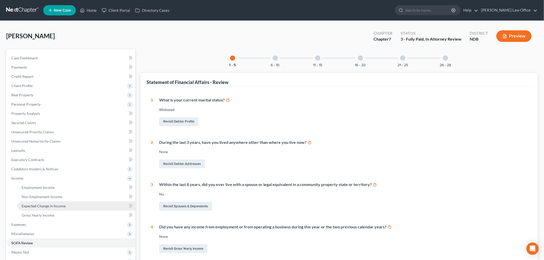
click at [38, 209] on link "Expected Change in Income" at bounding box center [76, 205] width 118 height 9
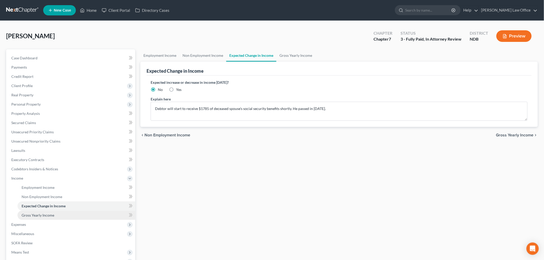
click at [48, 214] on span "Gross Yearly Income" at bounding box center [38, 215] width 33 height 4
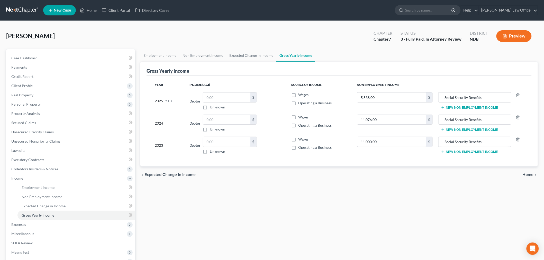
drag, startPoint x: 241, startPoint y: 235, endPoint x: 237, endPoint y: 231, distance: 5.8
click at [241, 234] on div "Employment Income Non Employment Income Expected Change in Income Gross Yearly …" at bounding box center [339, 179] width 402 height 260
click at [198, 55] on link "Non Employment Income" at bounding box center [202, 55] width 47 height 12
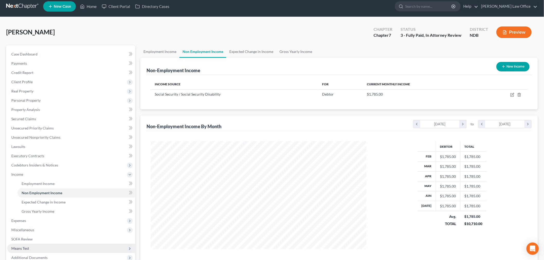
scroll to position [68, 0]
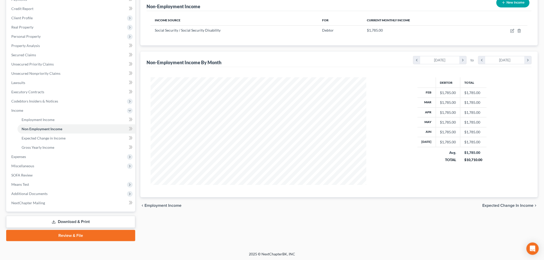
drag, startPoint x: 31, startPoint y: 157, endPoint x: 105, endPoint y: 176, distance: 75.8
click at [32, 157] on span "Expenses" at bounding box center [71, 156] width 128 height 9
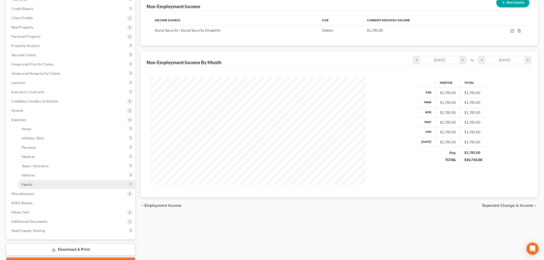
click at [29, 184] on span "Family" at bounding box center [27, 184] width 11 height 4
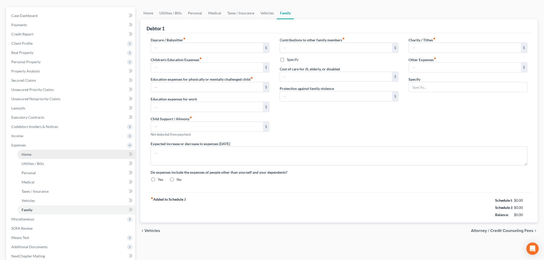
type input "0.00"
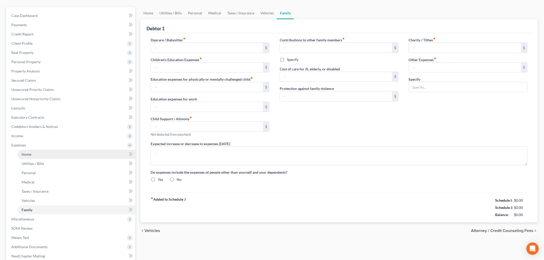
type input "0.00"
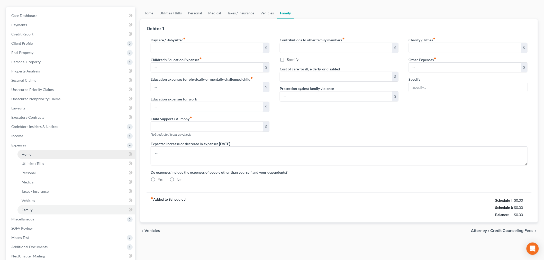
radio input "true"
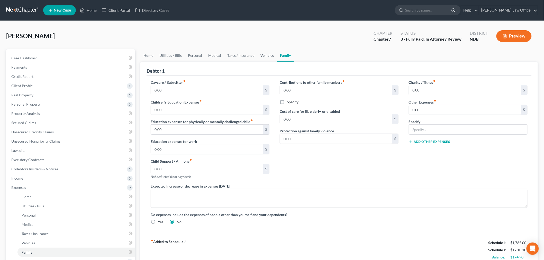
click at [264, 55] on link "Vehicles" at bounding box center [267, 55] width 20 height 12
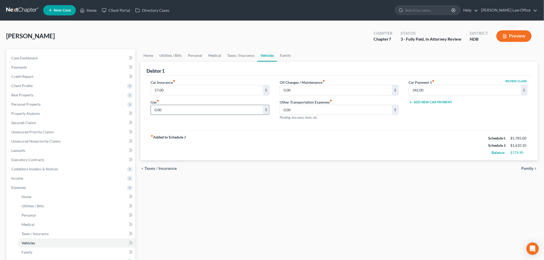
click at [237, 106] on input "0.00" at bounding box center [207, 110] width 112 height 10
type input "150"
drag, startPoint x: 448, startPoint y: 200, endPoint x: 450, endPoint y: 195, distance: 4.7
click at [448, 200] on div "Home Utilities / Bills Personal Medical Taxes / Insurance Vehicles Family Debto…" at bounding box center [339, 192] width 402 height 287
click at [519, 81] on button "Review Claim" at bounding box center [515, 81] width 23 height 3
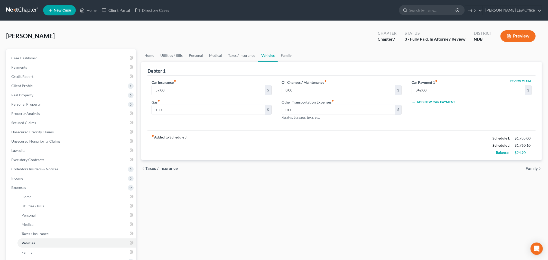
select select "15"
select select "0"
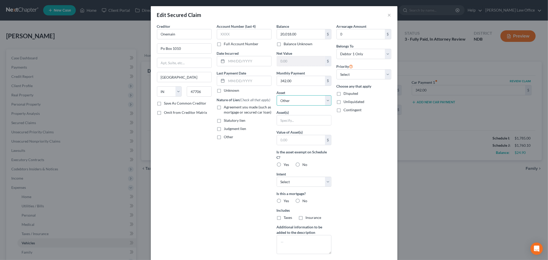
click at [310, 103] on select "Select Other Multiple Assets [STREET_ADDRESS] NE - $100000.0 Electronics - Comp…" at bounding box center [304, 100] width 55 height 10
click at [388, 15] on button "×" at bounding box center [390, 15] width 4 height 6
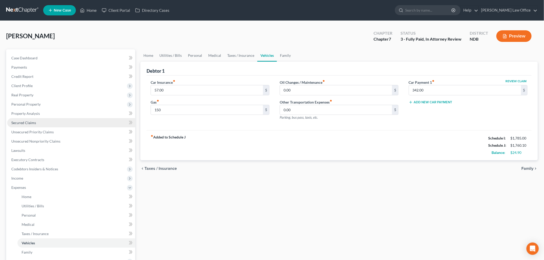
click at [34, 122] on span "Secured Claims" at bounding box center [23, 122] width 25 height 4
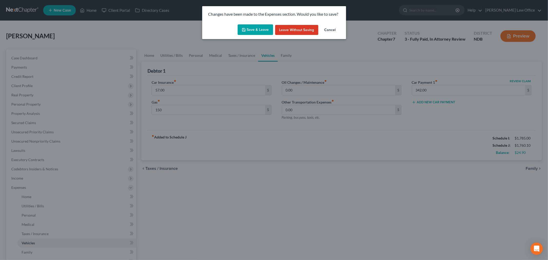
click at [265, 29] on button "Save & Leave" at bounding box center [255, 29] width 35 height 11
type input "150.00"
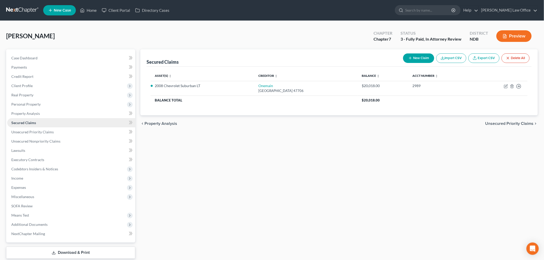
click at [31, 120] on link "Secured Claims" at bounding box center [71, 122] width 128 height 9
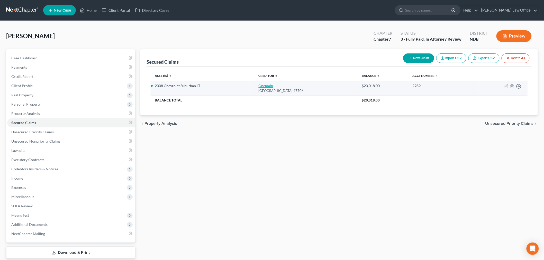
click at [258, 86] on link "Onemain" at bounding box center [265, 85] width 15 height 4
select select "15"
select select "6"
select select "0"
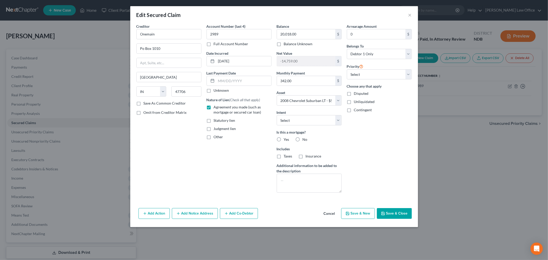
click at [306, 106] on div "Balance 20,018.00 $ Balance Unknown Balance Undetermined 20,018.00 $ Balance Un…" at bounding box center [309, 110] width 70 height 173
click at [322, 104] on select "Select Other Multiple Assets [STREET_ADDRESS] NE - $100000.0 Electronics - Comp…" at bounding box center [309, 100] width 65 height 10
click at [319, 102] on select "Select Other Multiple Assets [STREET_ADDRESS] NE - $100000.0 Electronics - Comp…" at bounding box center [309, 100] width 65 height 10
click at [402, 216] on button "Save & Close" at bounding box center [394, 213] width 35 height 11
select select
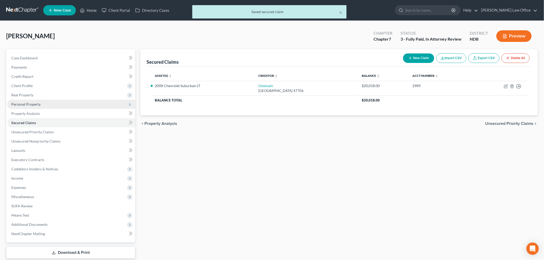
click at [32, 100] on span "Personal Property" at bounding box center [71, 104] width 128 height 9
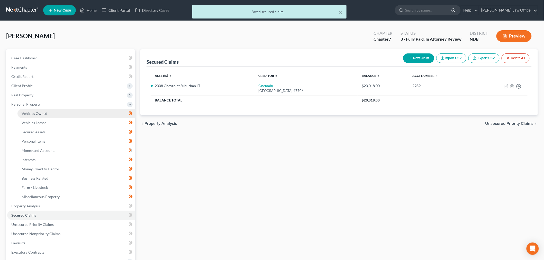
click at [44, 111] on span "Vehicles Owned" at bounding box center [35, 113] width 26 height 4
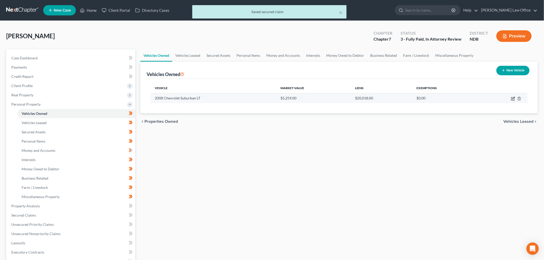
click at [514, 97] on icon "button" at bounding box center [513, 98] width 2 height 2
select select "0"
select select "18"
select select "3"
select select "0"
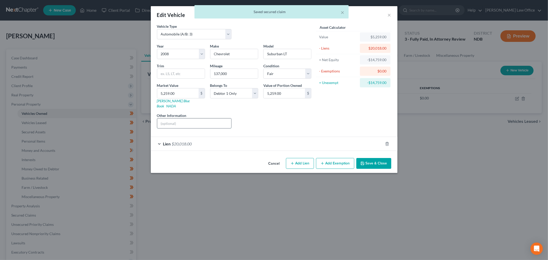
click at [181, 118] on input "text" at bounding box center [194, 123] width 74 height 10
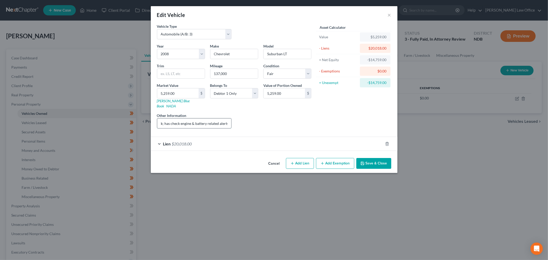
scroll to position [0, 43]
type input "Needs about $1000 of work; has check engine & battery related alerts."
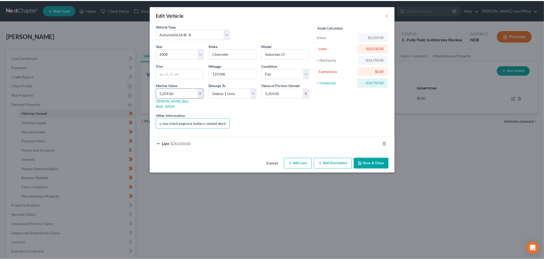
scroll to position [0, 0]
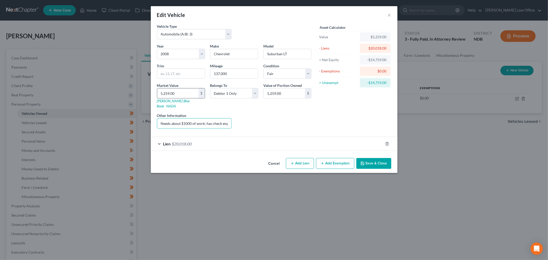
click at [189, 94] on input "5,259.00" at bounding box center [177, 93] width 41 height 10
click at [340, 112] on div "Asset Calculator Value $5,259.00 - Liens $20,018.00 = Net Equity -$14,759.00 - …" at bounding box center [354, 78] width 80 height 109
click at [309, 117] on div "Liens Select" at bounding box center [274, 121] width 80 height 16
drag, startPoint x: 288, startPoint y: 96, endPoint x: 295, endPoint y: 96, distance: 6.9
click at [288, 96] on input "5,259.00" at bounding box center [284, 93] width 41 height 10
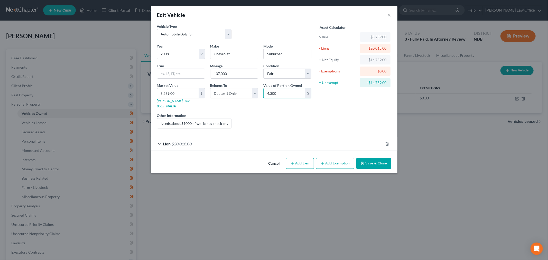
type input "4,300"
click at [260, 113] on div "Liens Select" at bounding box center [274, 121] width 80 height 16
click at [373, 160] on button "Save & Close" at bounding box center [373, 163] width 35 height 11
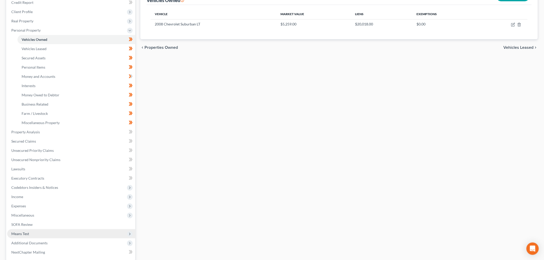
scroll to position [86, 0]
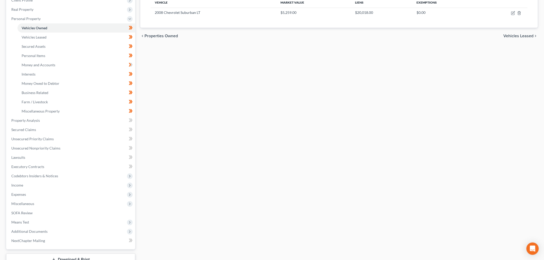
drag, startPoint x: 26, startPoint y: 194, endPoint x: 52, endPoint y: 198, distance: 26.8
click at [26, 194] on span "Expenses" at bounding box center [18, 194] width 15 height 4
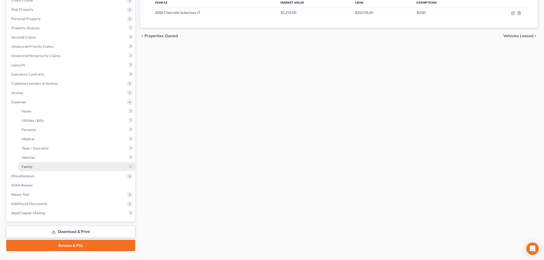
click at [32, 166] on link "Family" at bounding box center [76, 166] width 118 height 9
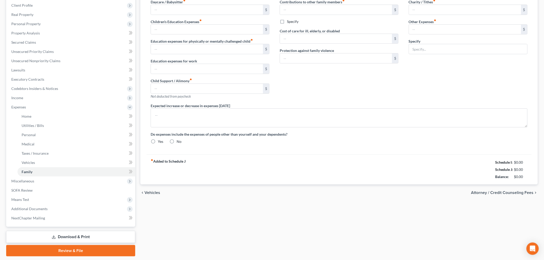
type input "0.00"
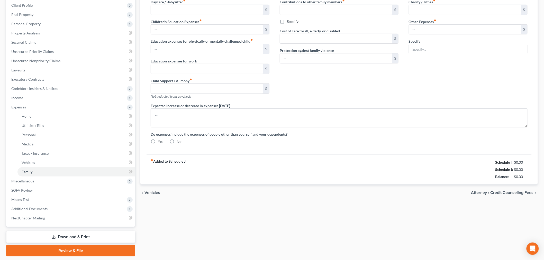
type input "0.00"
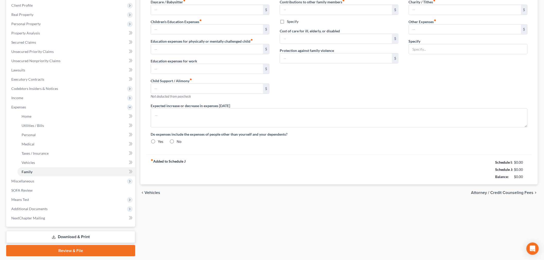
radio input "true"
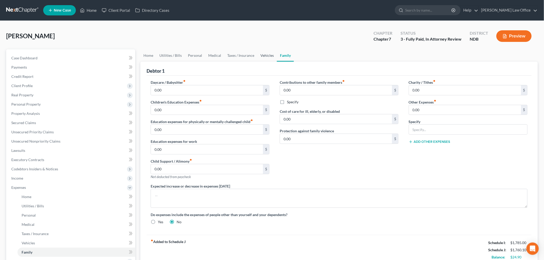
click at [270, 53] on link "Vehicles" at bounding box center [267, 55] width 20 height 12
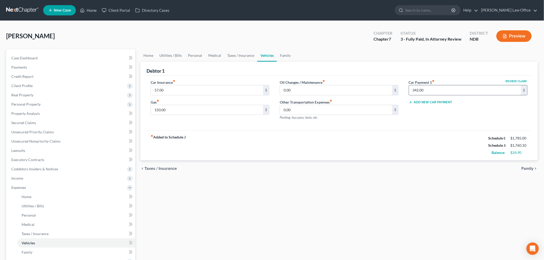
click at [451, 93] on input "342.00" at bounding box center [465, 90] width 112 height 10
type input "150"
drag, startPoint x: 350, startPoint y: 188, endPoint x: 347, endPoint y: 187, distance: 2.8
click at [349, 188] on div "Home Utilities / Bills Personal Medical Taxes / Insurance Vehicles Family Debto…" at bounding box center [339, 192] width 402 height 287
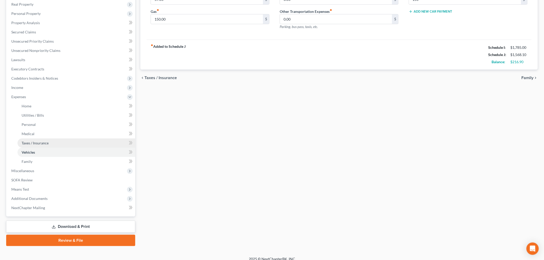
scroll to position [96, 0]
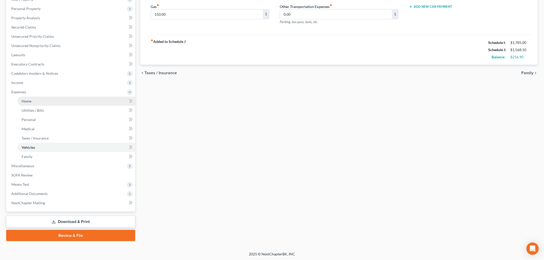
click at [31, 103] on span "Home" at bounding box center [27, 101] width 10 height 4
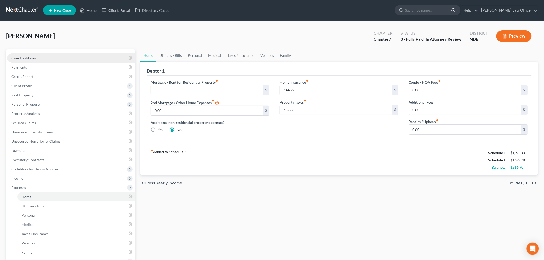
click at [39, 59] on link "Case Dashboard" at bounding box center [71, 57] width 128 height 9
select select "4"
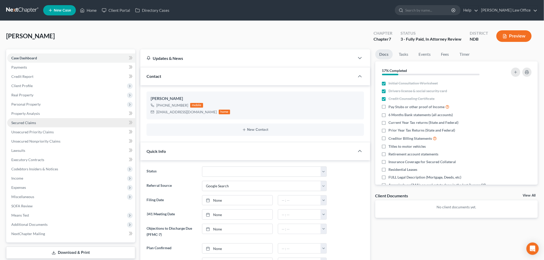
click at [33, 120] on span "Secured Claims" at bounding box center [23, 122] width 25 height 4
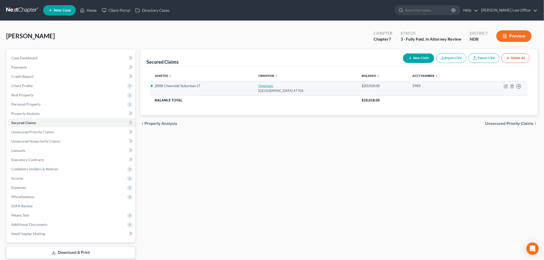
click at [263, 84] on link "Onemain" at bounding box center [265, 85] width 15 height 4
select select "15"
select select "6"
select select "0"
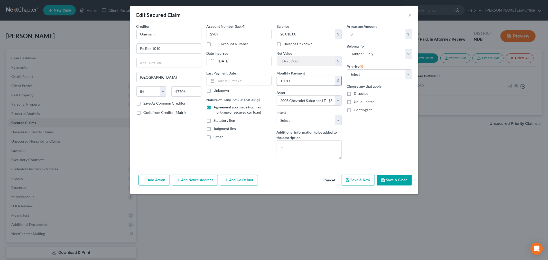
click at [312, 80] on input "150.00" at bounding box center [306, 81] width 58 height 10
type input "352.00"
drag, startPoint x: 243, startPoint y: 83, endPoint x: 248, endPoint y: 86, distance: 5.3
click at [243, 83] on input "text" at bounding box center [243, 81] width 55 height 10
click at [414, 138] on div "Creditor * Onemain Po Box [GEOGRAPHIC_DATA] [US_STATE] AK AR AZ [GEOGRAPHIC_DAT…" at bounding box center [274, 98] width 288 height 149
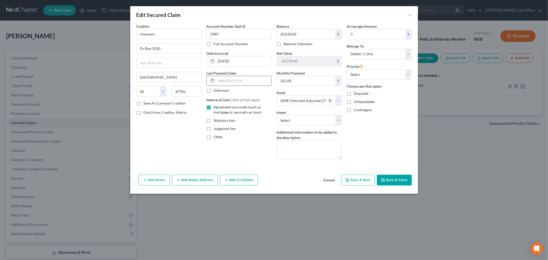
click at [234, 81] on input "text" at bounding box center [243, 81] width 55 height 10
drag, startPoint x: 402, startPoint y: 174, endPoint x: 396, endPoint y: 179, distance: 8.1
click at [401, 174] on div "Add Action Add Notice Address Add Co-Debtor Cancel Save & New Save & Close" at bounding box center [274, 181] width 288 height 17
drag, startPoint x: 396, startPoint y: 179, endPoint x: 395, endPoint y: 174, distance: 4.9
click at [395, 176] on button "Save & Close" at bounding box center [394, 180] width 35 height 11
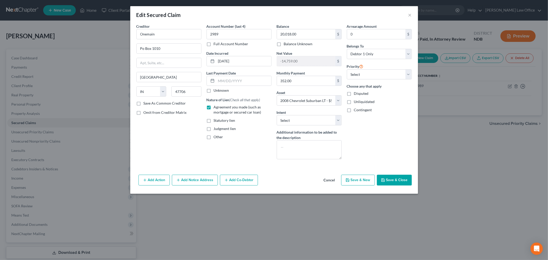
select select
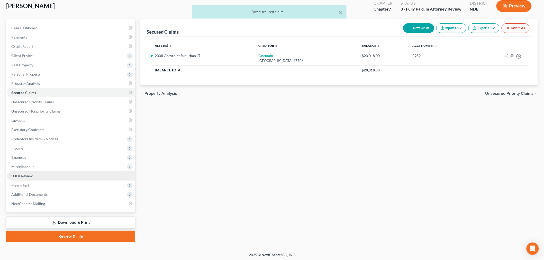
scroll to position [31, 0]
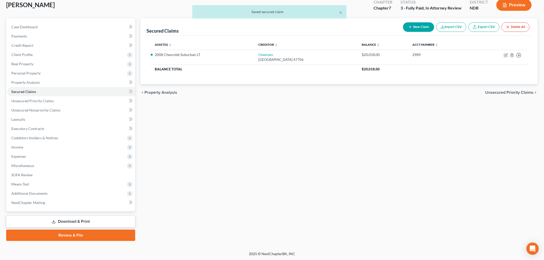
click at [92, 221] on link "Download & Print" at bounding box center [70, 222] width 129 height 12
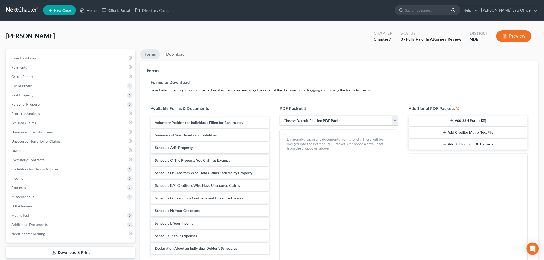
drag, startPoint x: 355, startPoint y: 123, endPoint x: 351, endPoint y: 125, distance: 4.3
click at [354, 123] on select "Choose Default Petition PDF Packet Complete Bankruptcy Petition (all forms and …" at bounding box center [338, 121] width 119 height 10
select select "5"
click at [279, 116] on select "Choose Default Petition PDF Packet Complete Bankruptcy Petition (all forms and …" at bounding box center [338, 121] width 119 height 10
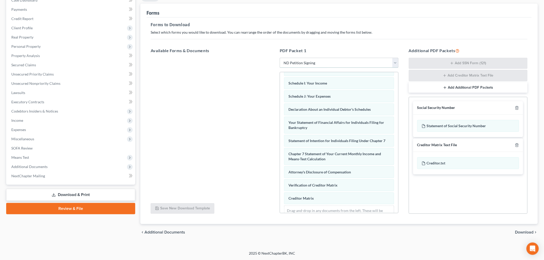
scroll to position [149, 0]
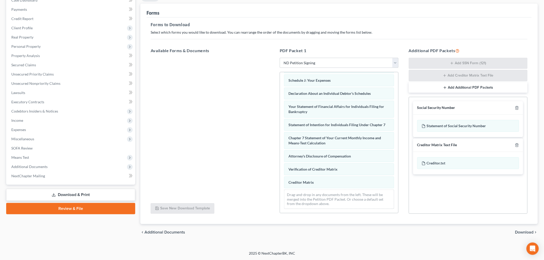
click at [528, 232] on span "Download" at bounding box center [524, 232] width 18 height 4
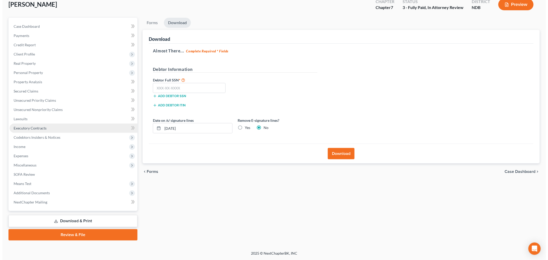
scroll to position [31, 0]
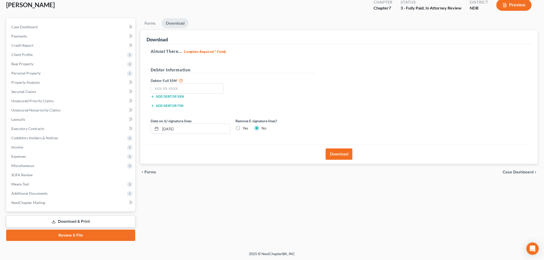
click at [242, 129] on label "Yes" at bounding box center [244, 128] width 5 height 5
click at [245, 129] on input "Yes" at bounding box center [246, 127] width 3 height 3
radio input "true"
radio input "false"
click at [204, 89] on input "text" at bounding box center [187, 88] width 73 height 10
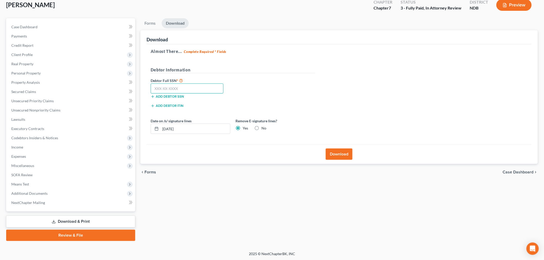
click at [177, 86] on input "text" at bounding box center [187, 88] width 73 height 10
type input "501-60-8457"
click at [336, 153] on button "Download" at bounding box center [338, 153] width 27 height 11
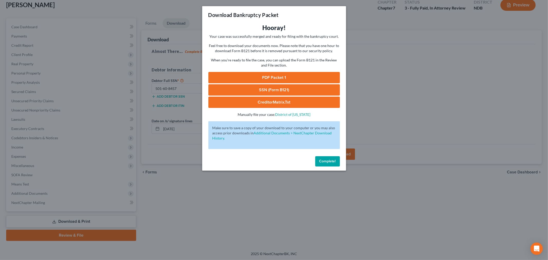
click at [283, 78] on link "PDF Packet 1" at bounding box center [274, 77] width 132 height 11
click at [259, 89] on link "SSN (Form B121)" at bounding box center [274, 89] width 132 height 11
